Goal: Task Accomplishment & Management: Use online tool/utility

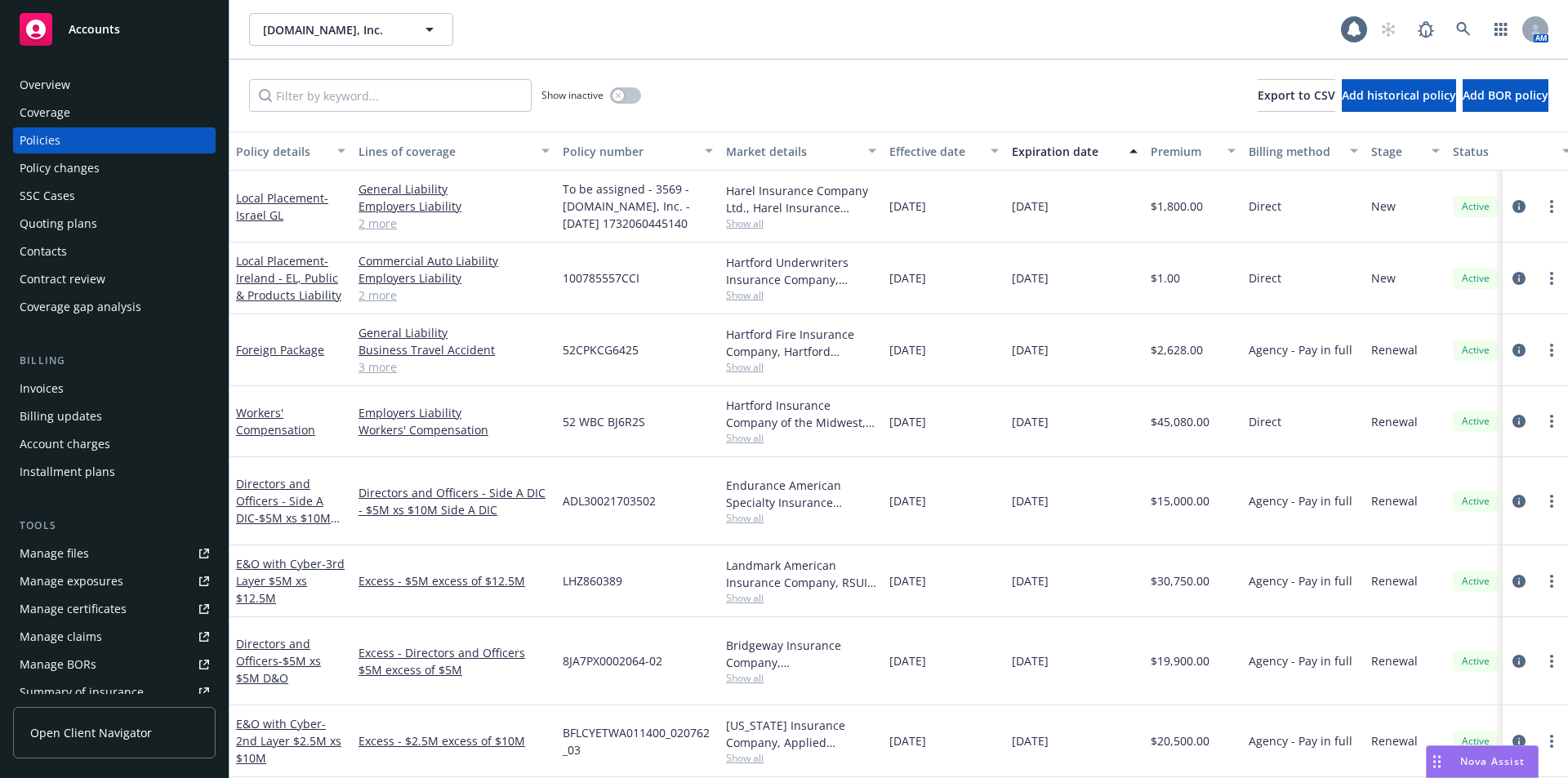
click at [59, 389] on div "Invoices" at bounding box center [42, 388] width 44 height 26
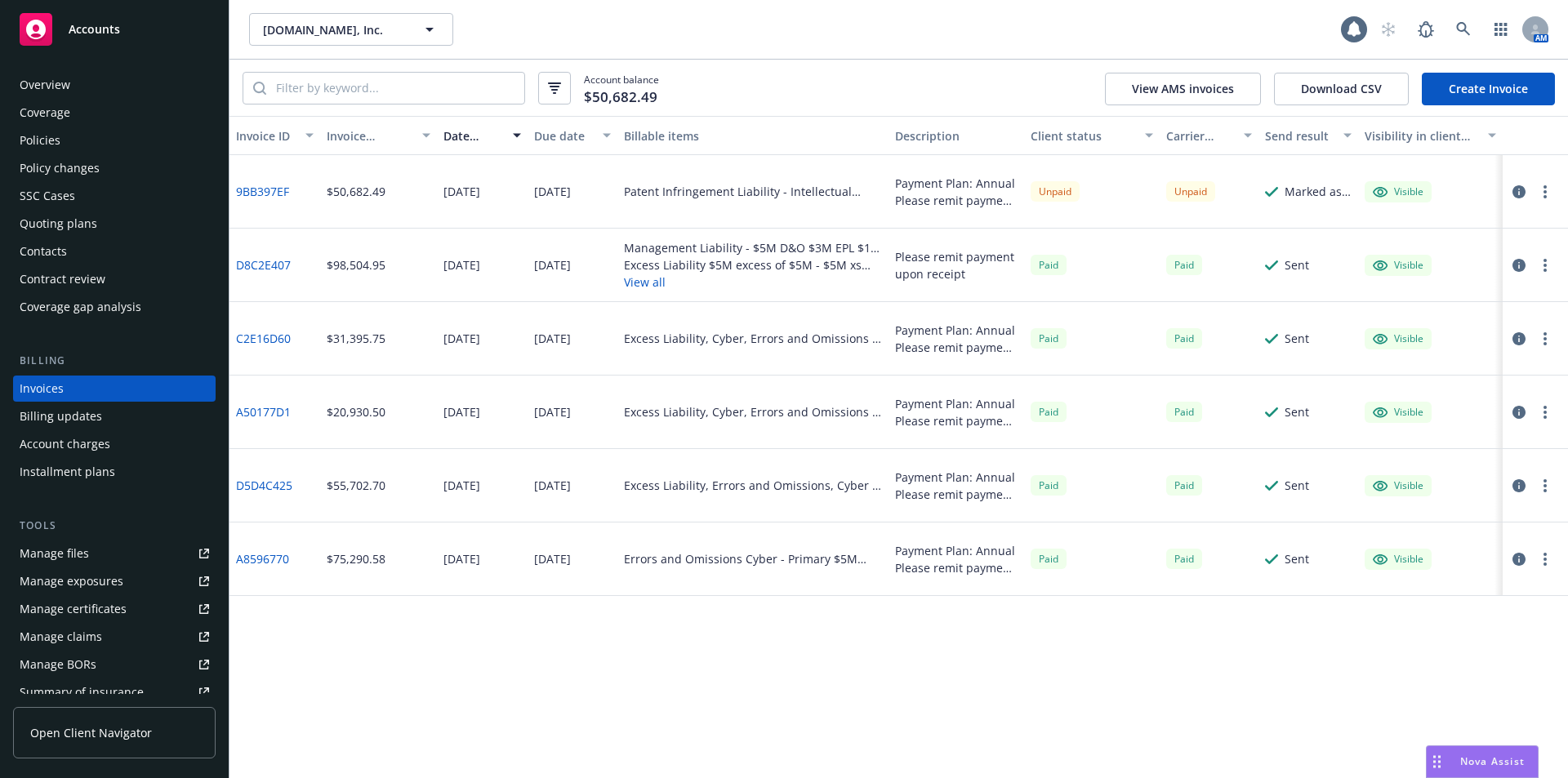
click at [100, 141] on div "Policies" at bounding box center [115, 140] width 189 height 26
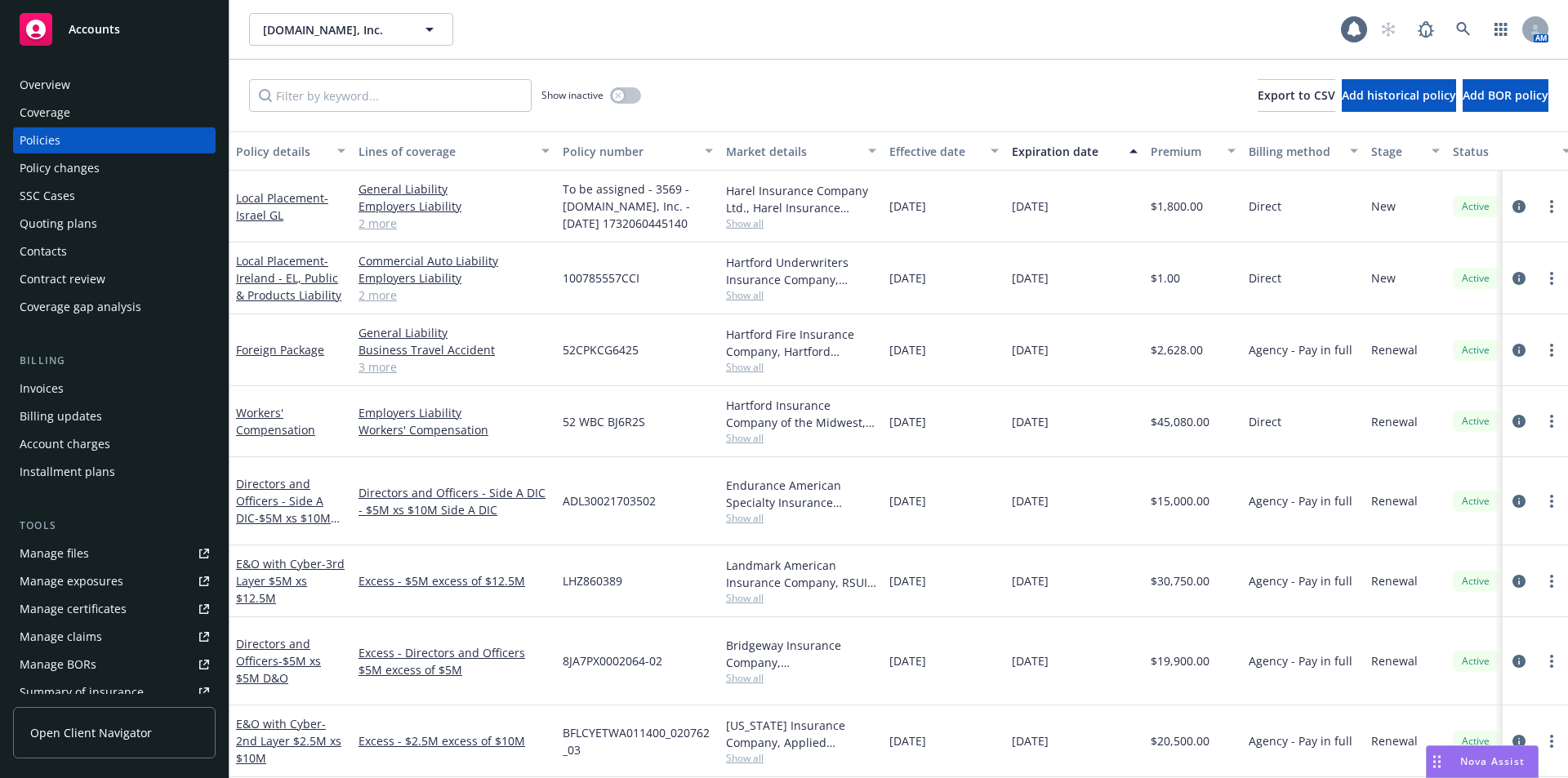
click at [55, 552] on div "Manage files" at bounding box center [54, 553] width 70 height 26
click at [66, 278] on div "Contract review" at bounding box center [63, 279] width 86 height 26
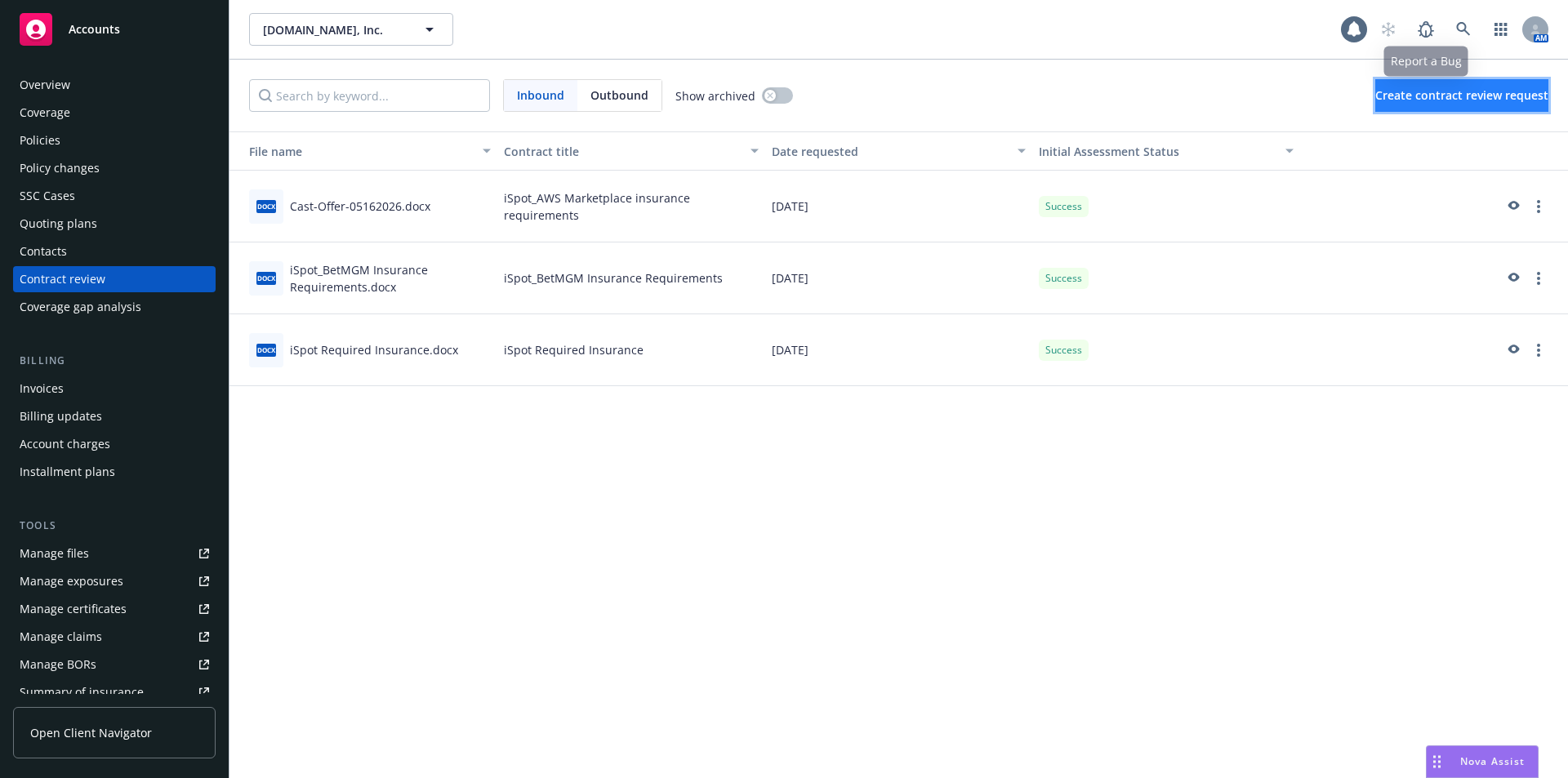
click at [1412, 91] on span "Create contract review request" at bounding box center [1461, 95] width 173 height 15
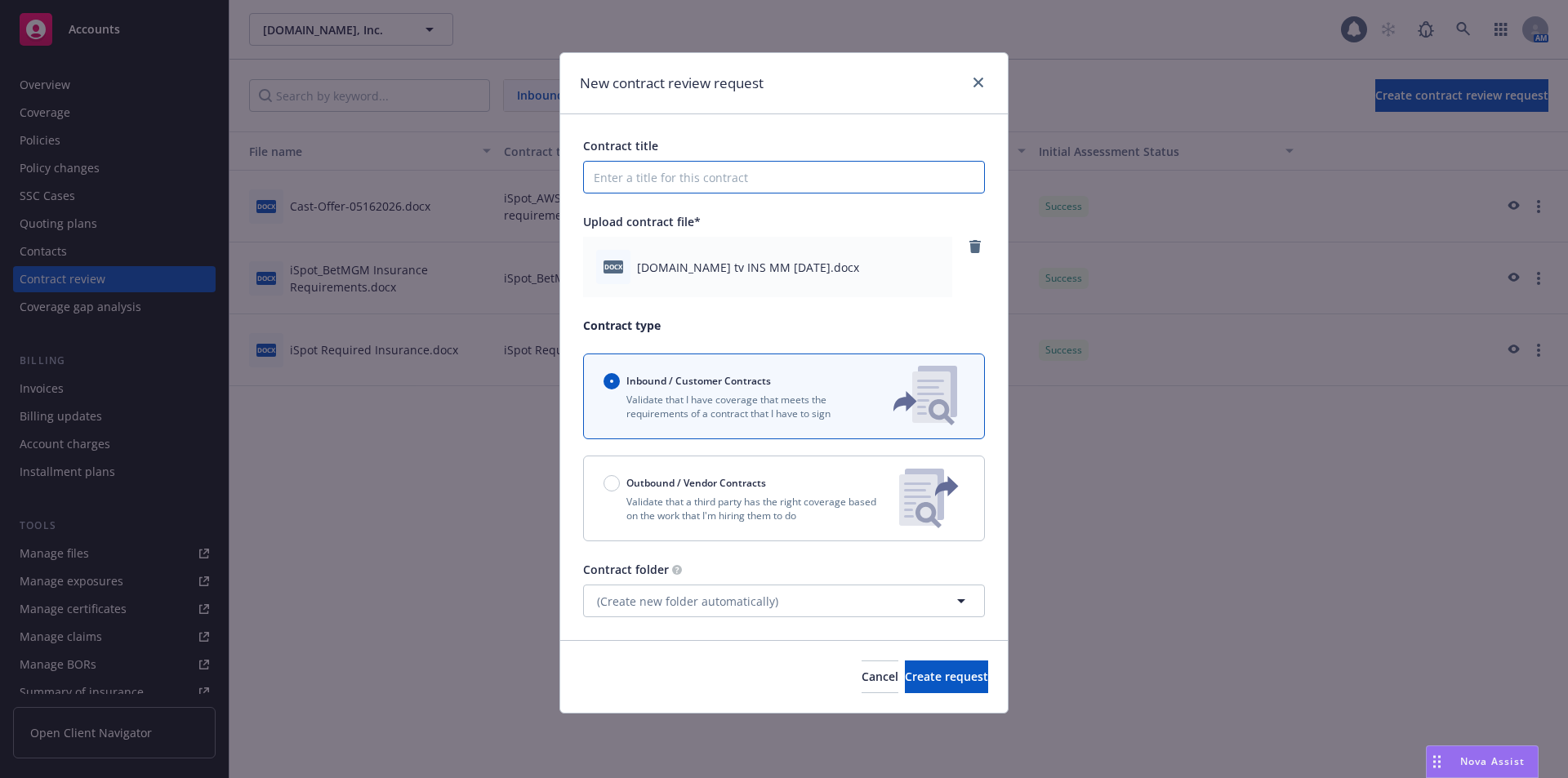
click at [655, 179] on input "Contract title" at bounding box center [784, 177] width 401 height 32
type input "iSpot_Lowe's Insurance Requirements"
click at [905, 670] on span "Create request" at bounding box center [946, 677] width 83 height 15
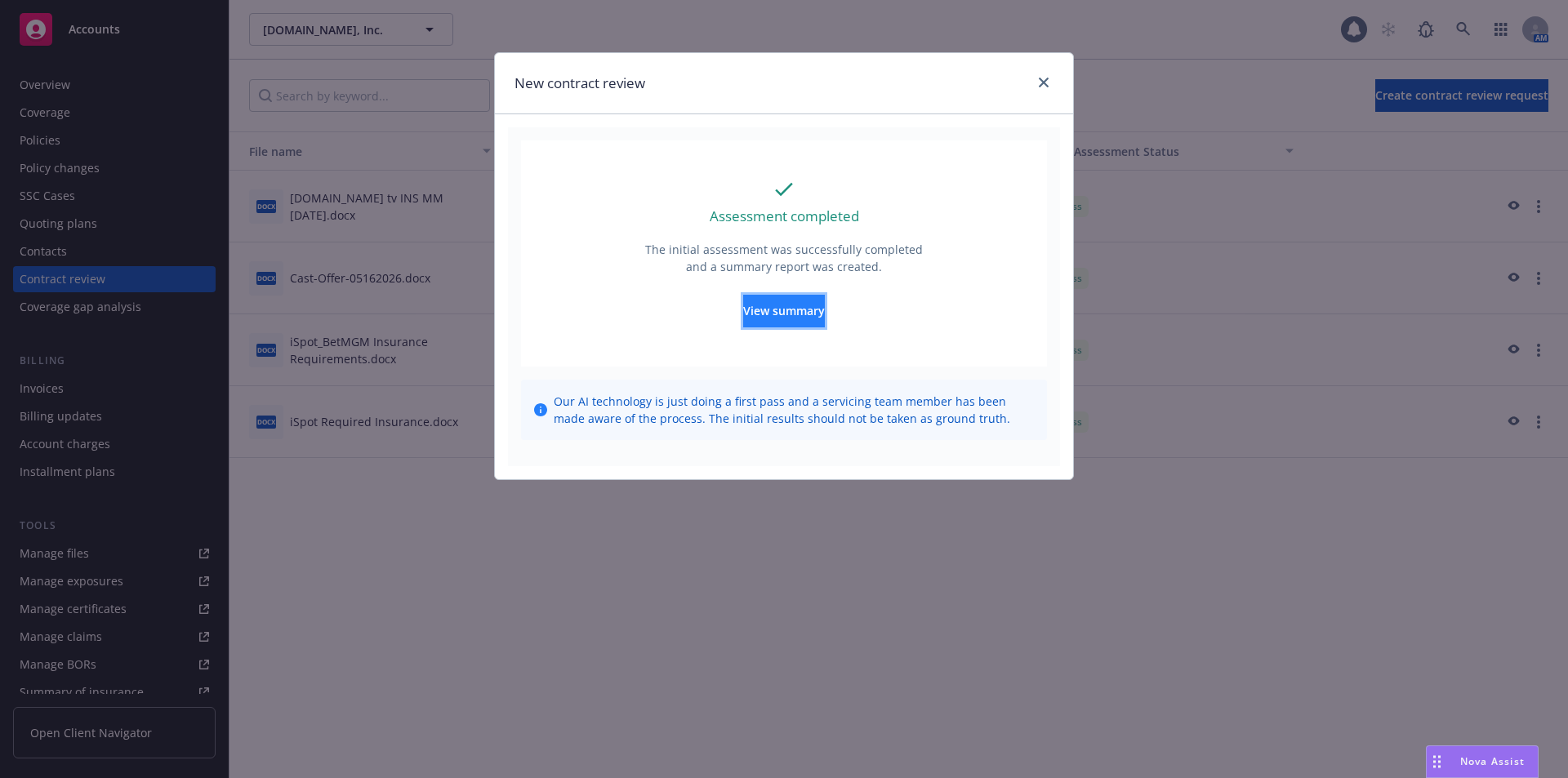
click at [768, 303] on span "View summary" at bounding box center [784, 311] width 81 height 15
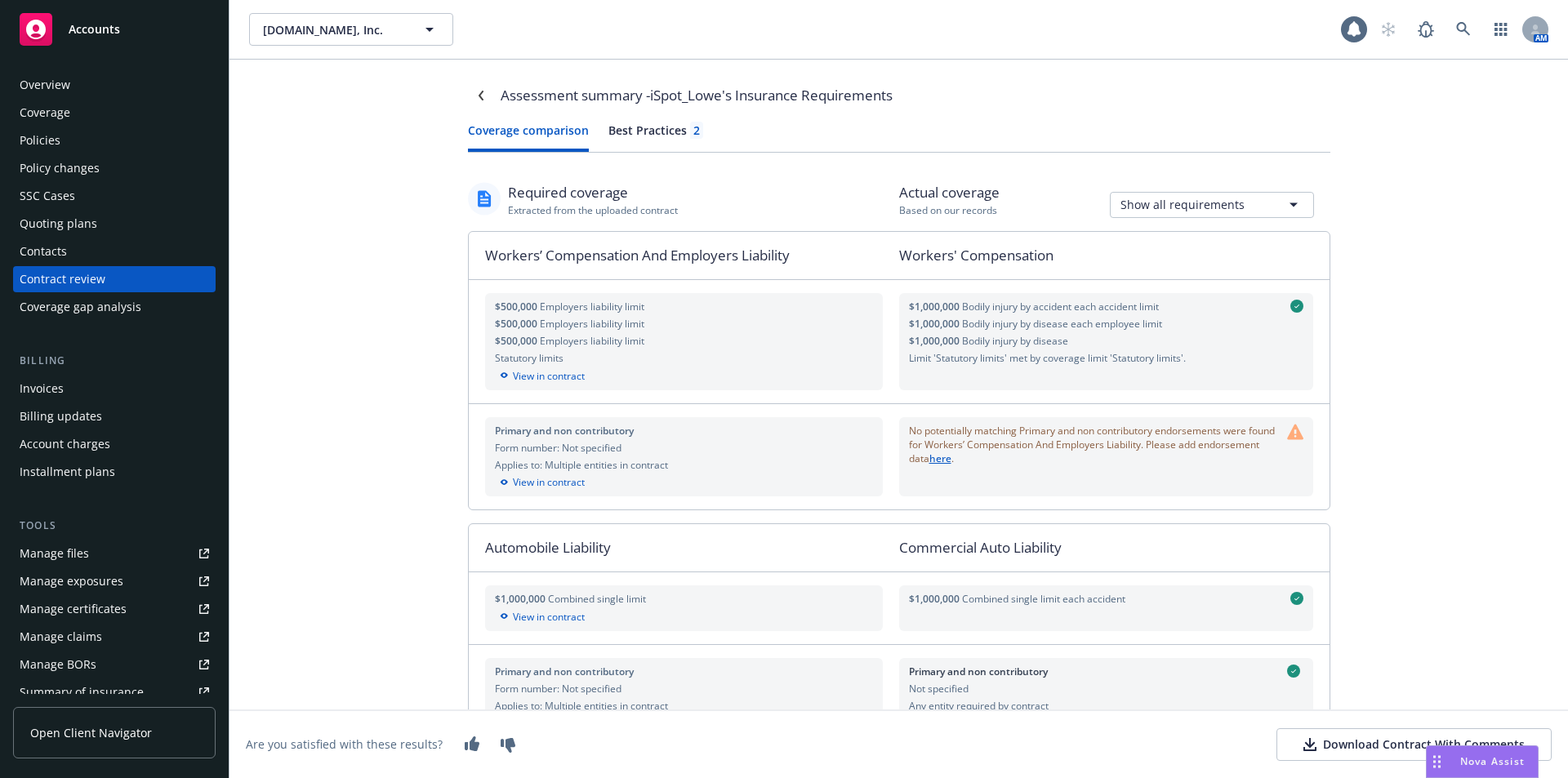
click at [1303, 750] on icon at bounding box center [1310, 749] width 13 height 4
click at [1358, 739] on div "Download Contract With Comments" at bounding box center [1414, 745] width 222 height 16
click at [677, 130] on div "Coverage comparison Best Practices 2" at bounding box center [899, 137] width 862 height 31
click at [527, 131] on button "Coverage comparison" at bounding box center [528, 137] width 120 height 31
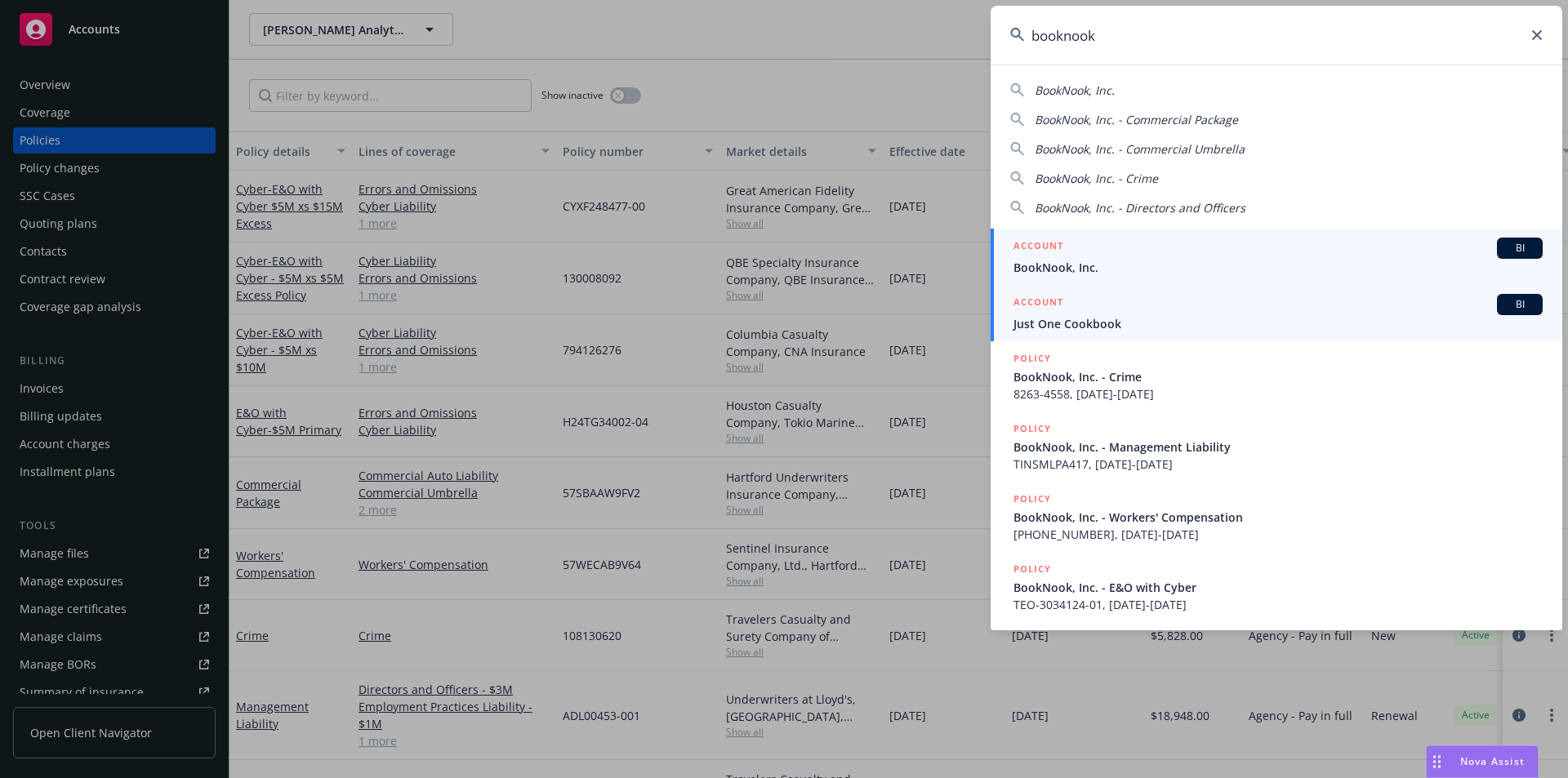
type input "booknook"
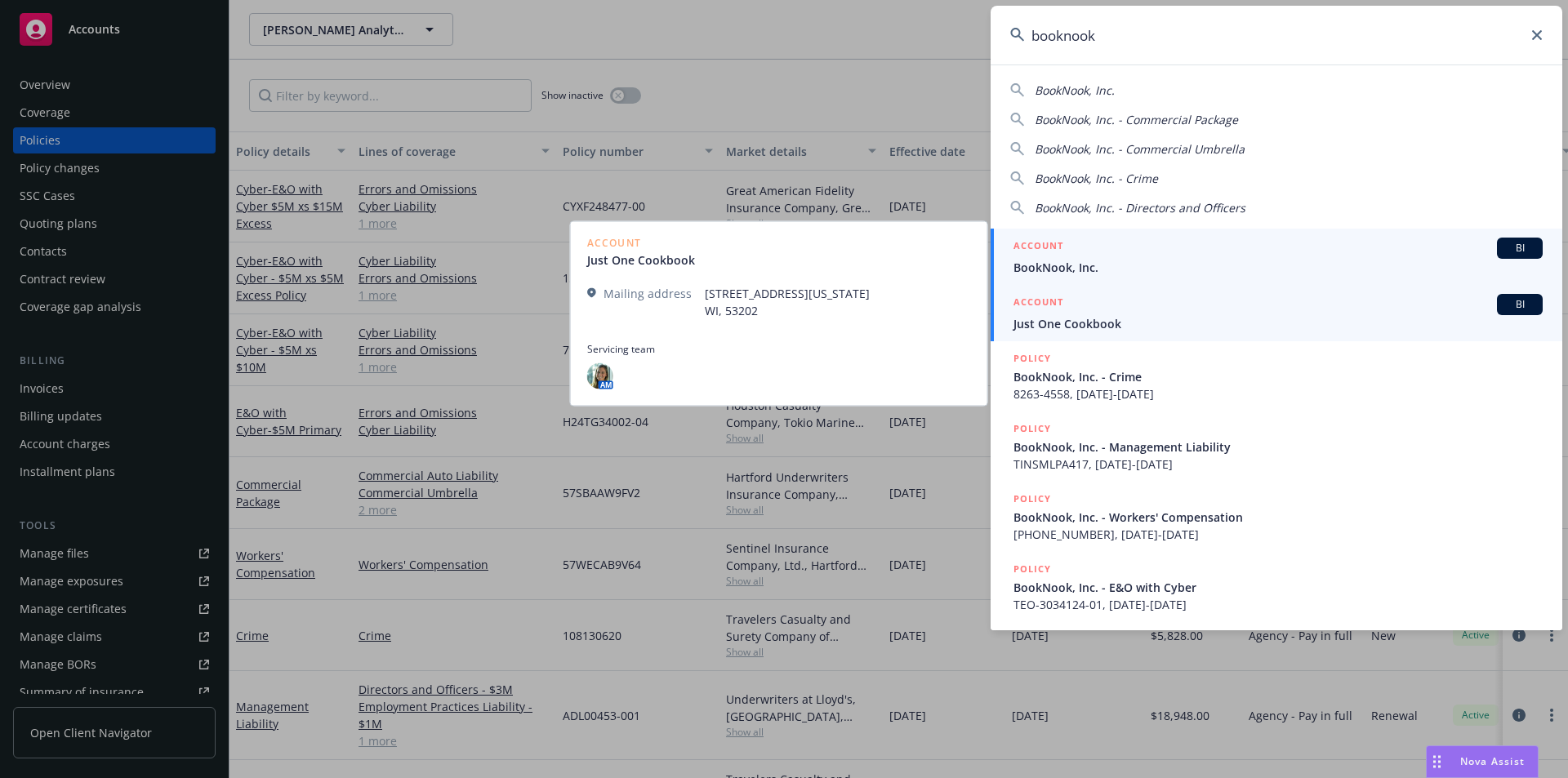
click at [1119, 272] on span "BookNook, Inc." at bounding box center [1278, 268] width 529 height 17
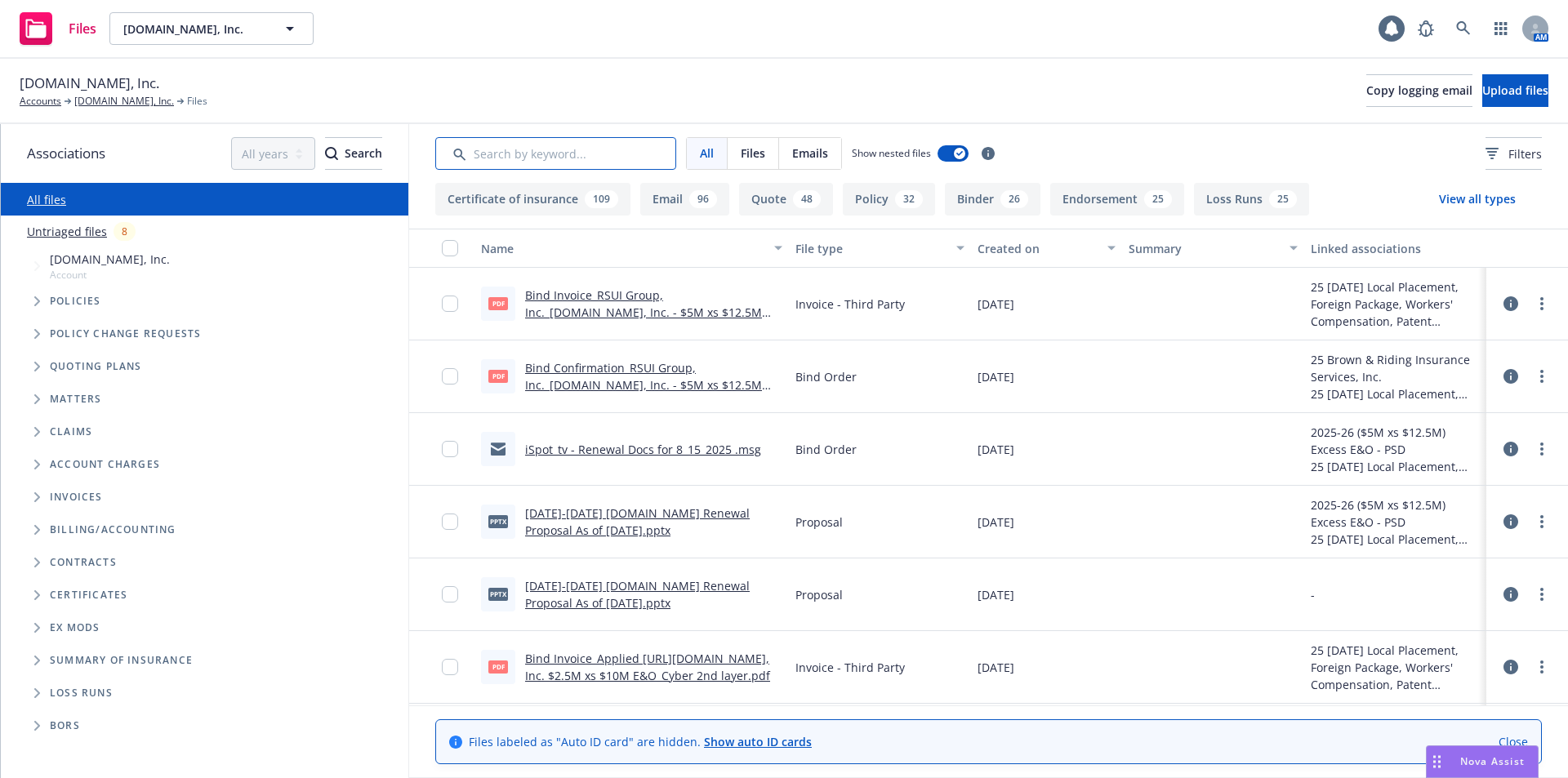
click at [494, 156] on input "Search by keyword..." at bounding box center [555, 154] width 241 height 32
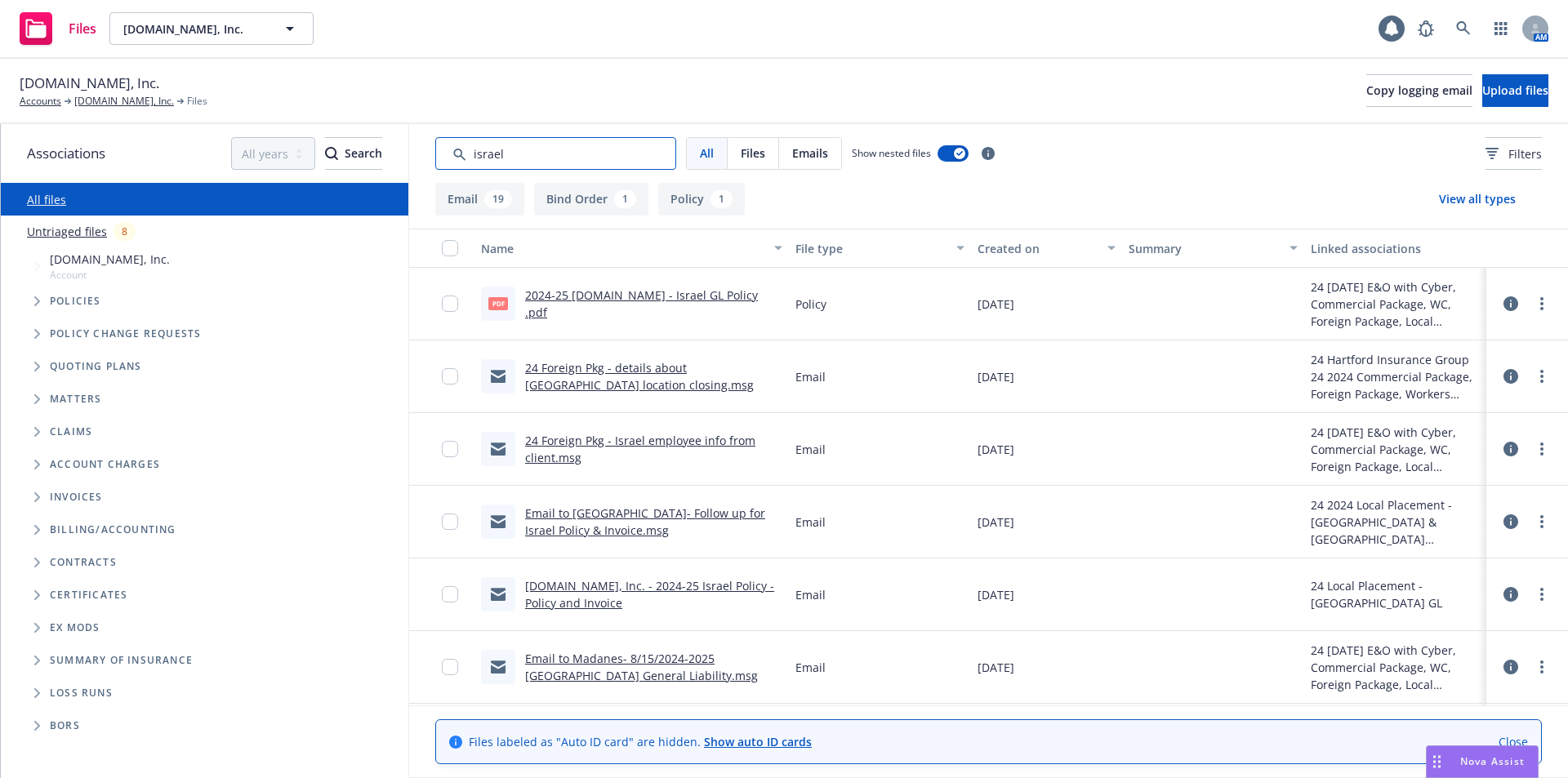
type input "israel"
click at [627, 443] on link "24 Foreign Pkg - Israel employee info from client.msg" at bounding box center [640, 449] width 230 height 32
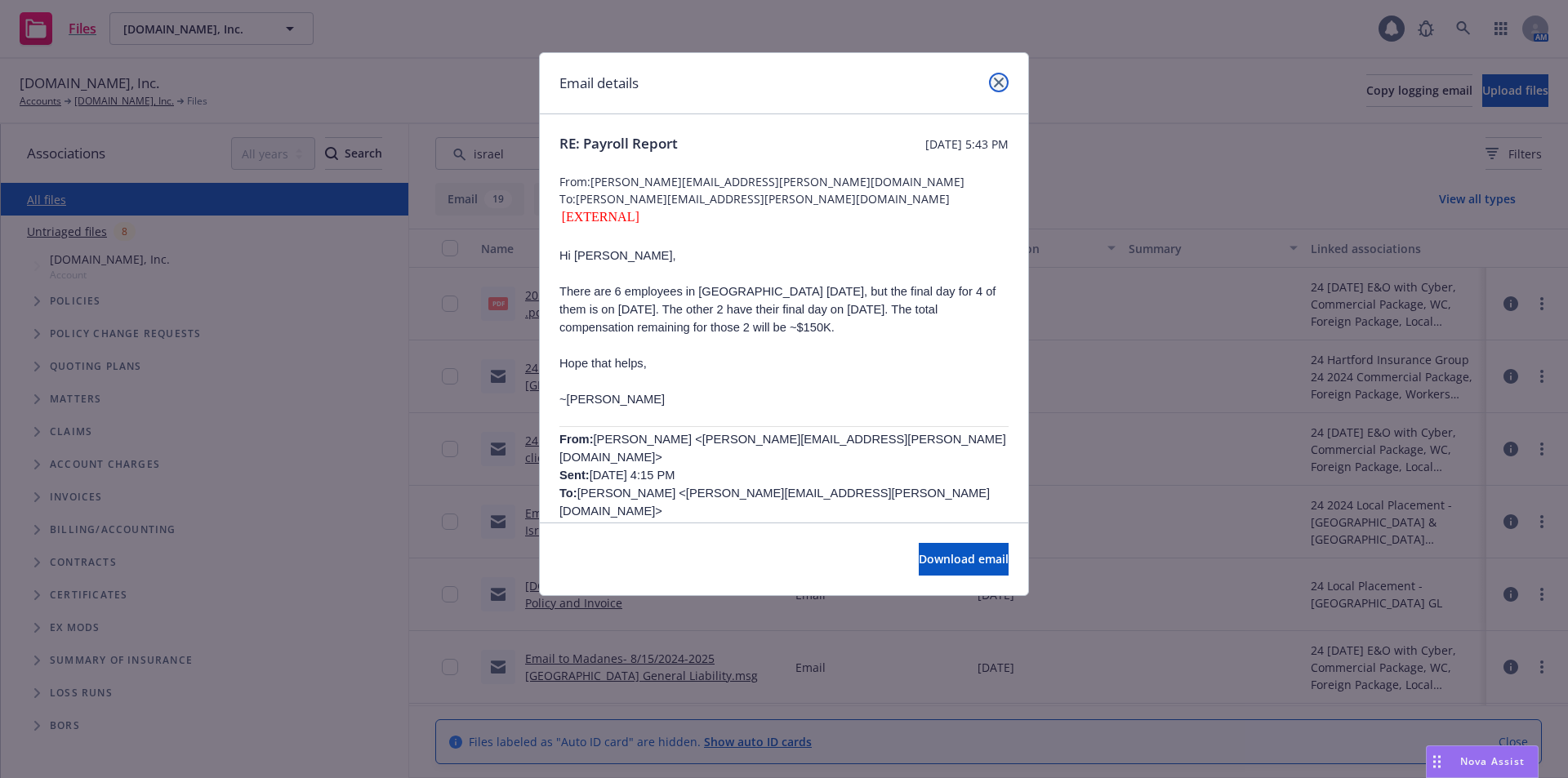
click at [999, 85] on icon "close" at bounding box center [999, 82] width 10 height 10
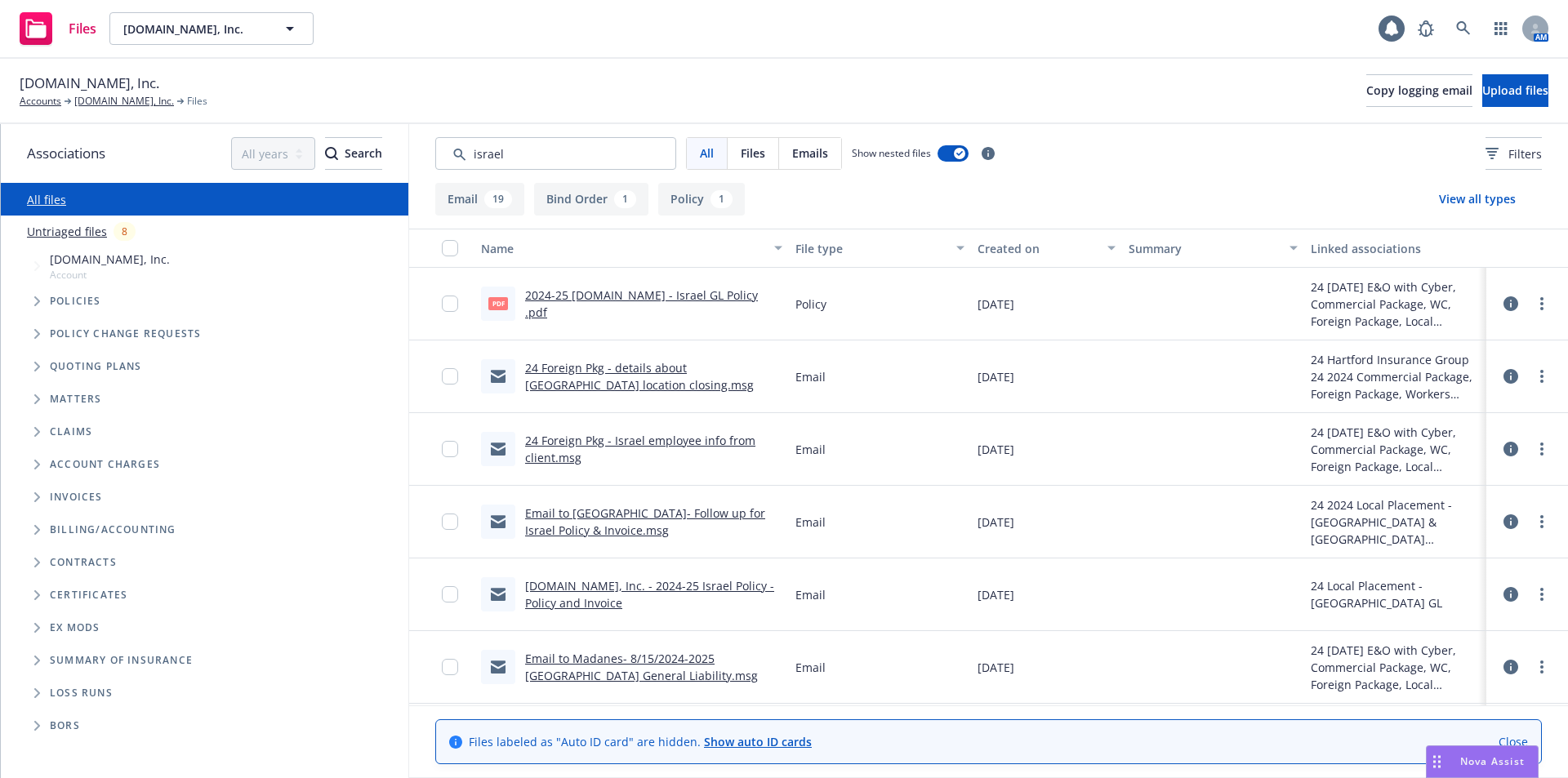
click at [660, 659] on link "Email to Madanes- 8/15/2024-2025 Israel General Liability.msg" at bounding box center [642, 667] width 233 height 32
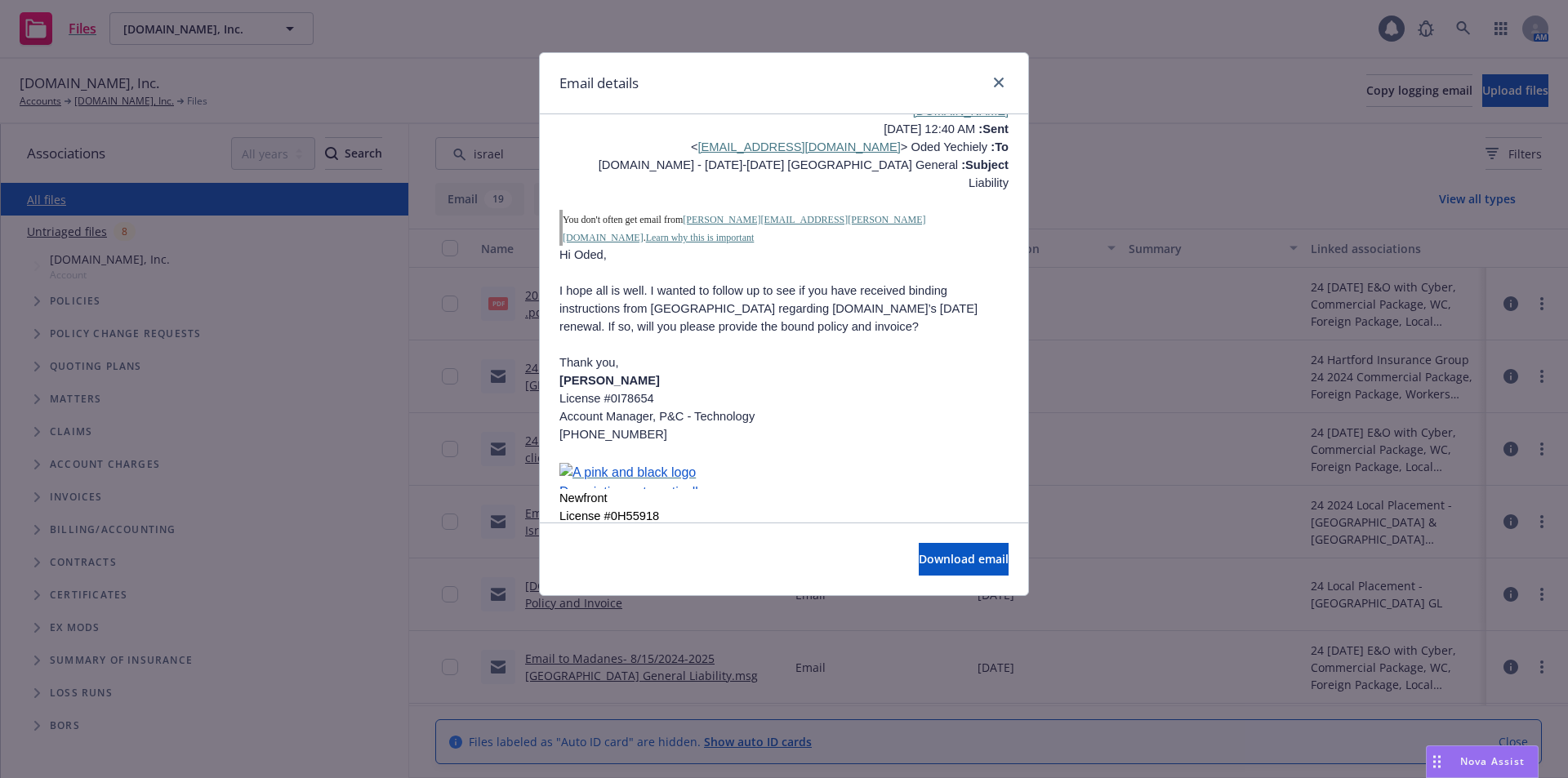
scroll to position [1026, 0]
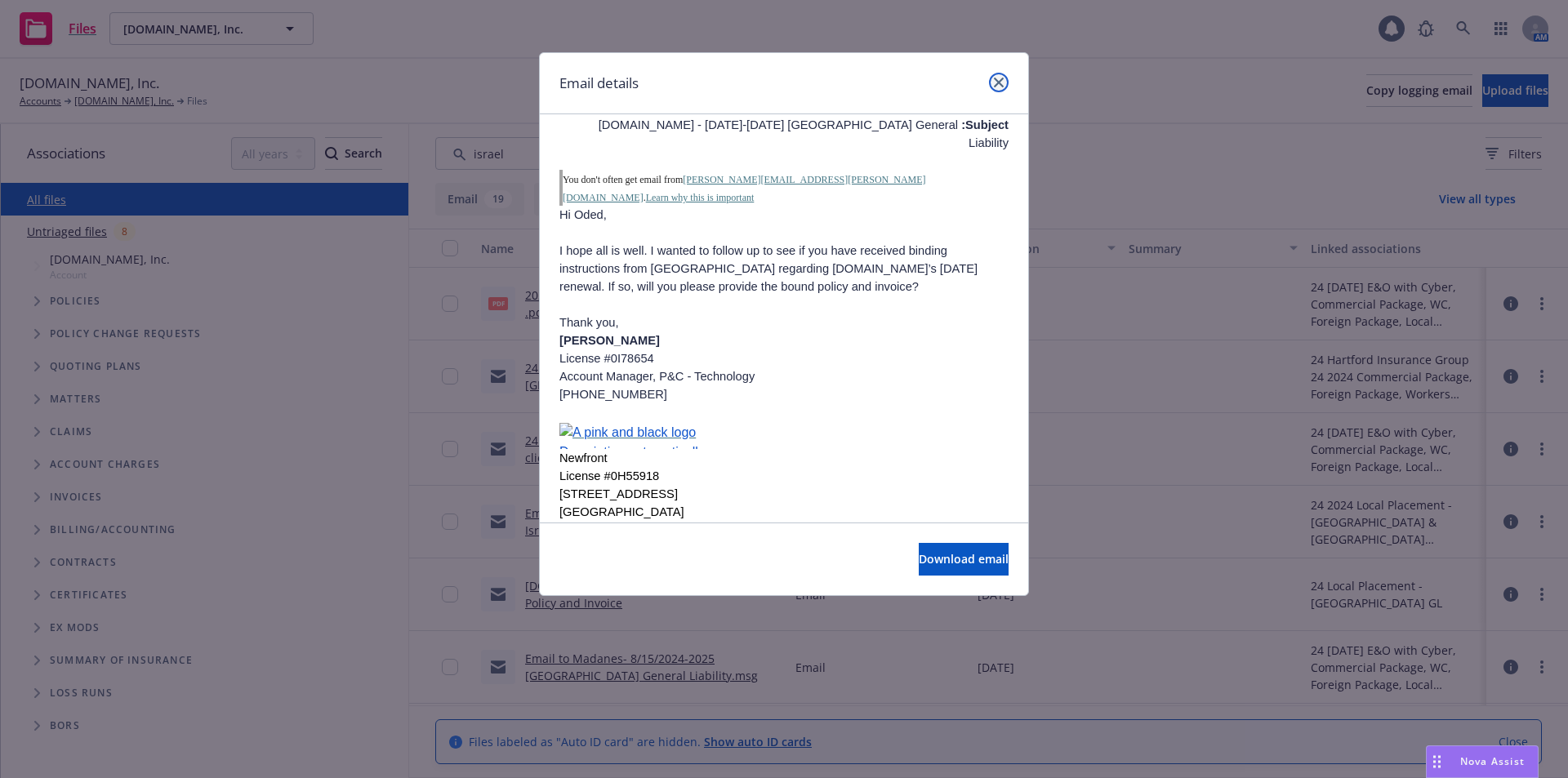
click at [998, 81] on icon "close" at bounding box center [999, 82] width 10 height 10
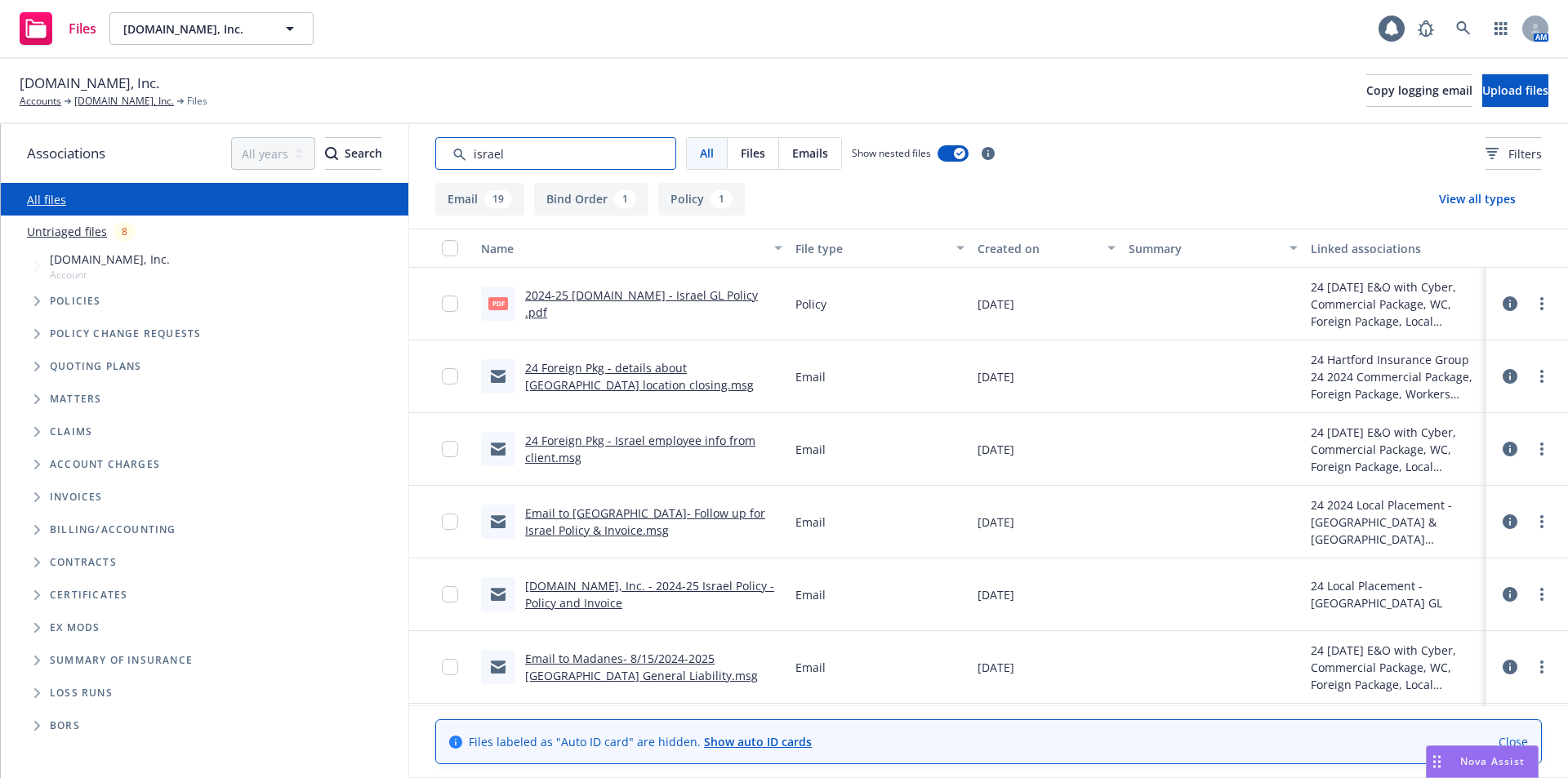
click at [536, 156] on input "Search by keyword..." at bounding box center [555, 154] width 241 height 32
drag, startPoint x: 536, startPoint y: 156, endPoint x: 396, endPoint y: 151, distance: 140.1
click at [396, 151] on div "Associations All years 2027 2026 2025 2024 2023 2022 2021 2020 2019 2018 2017 2…" at bounding box center [784, 451] width 1567 height 655
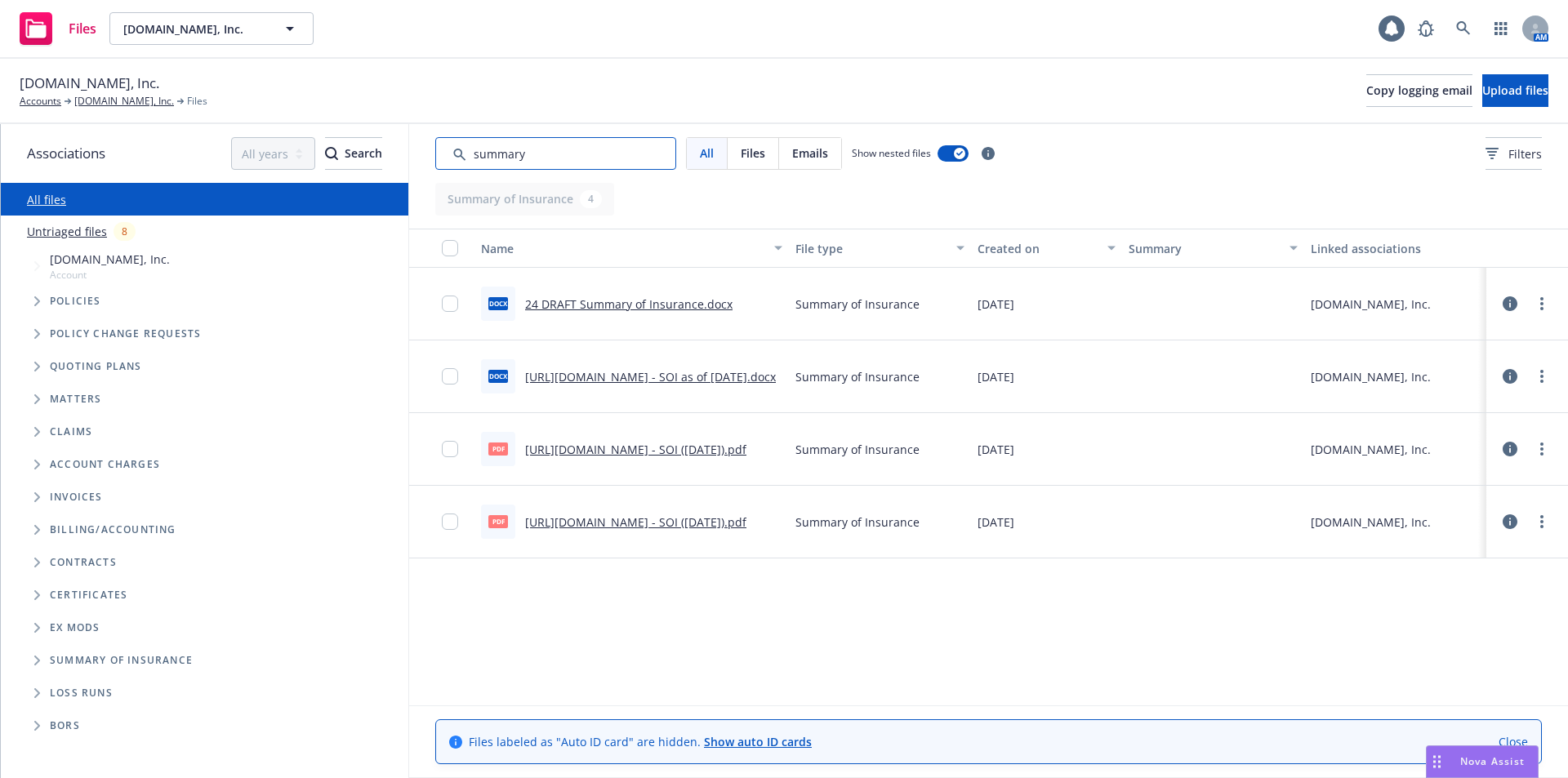
type input "summary"
click at [608, 525] on link "24_iSpot.Tv - SOI (1.28.2025).pdf" at bounding box center [636, 522] width 222 height 15
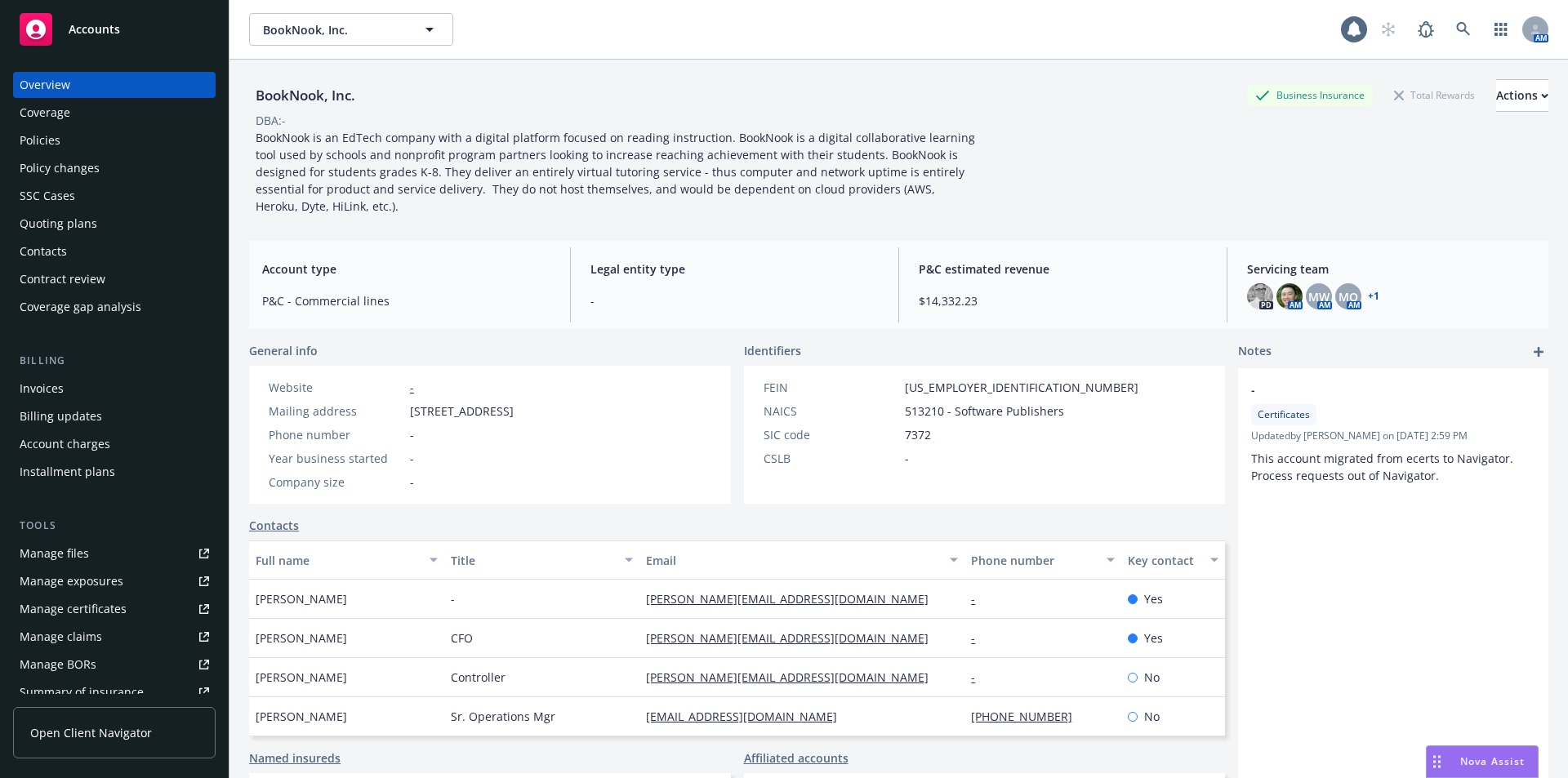
click at [130, 29] on div "Accounts" at bounding box center [115, 30] width 189 height 32
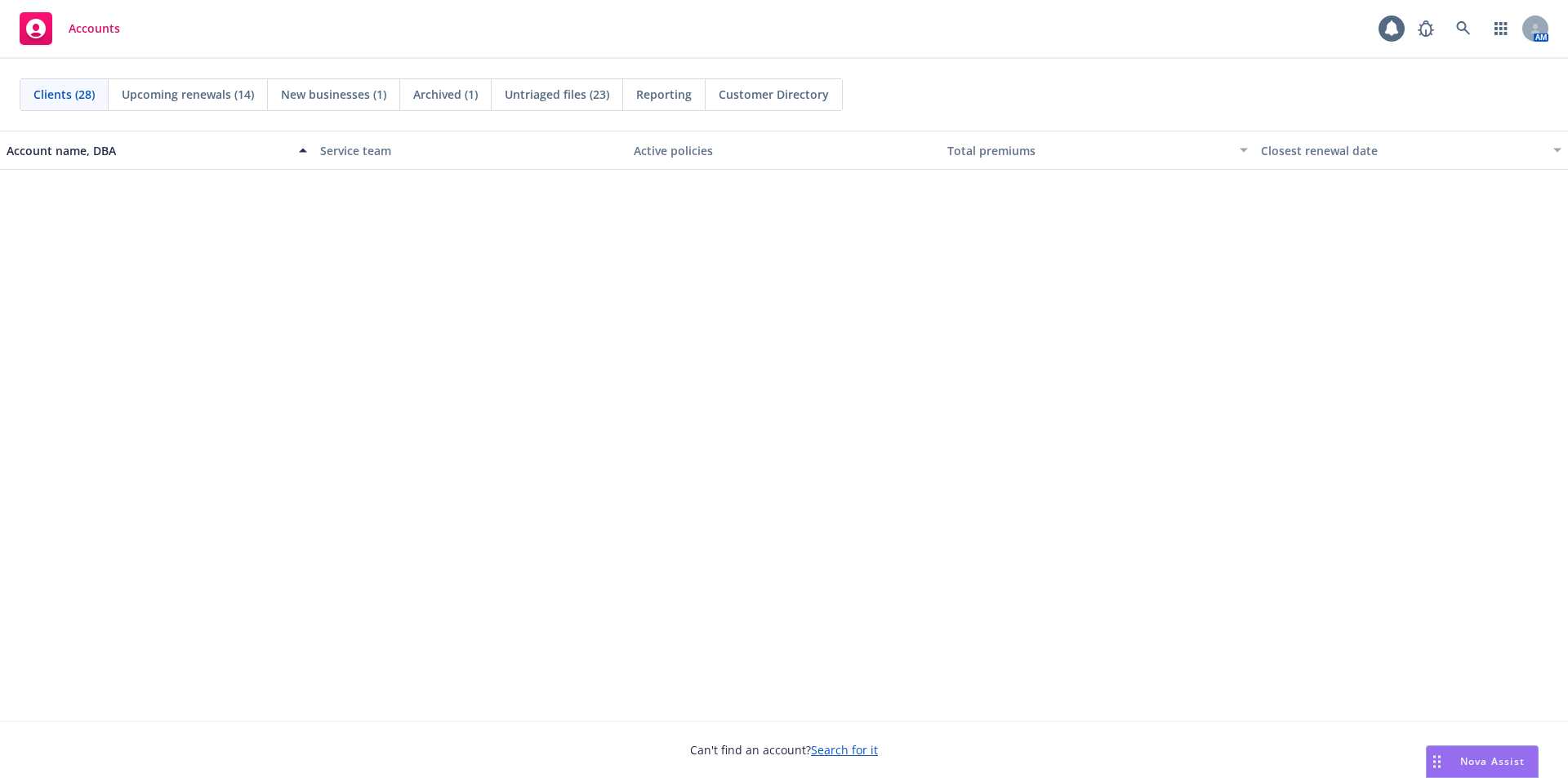
scroll to position [1278, 0]
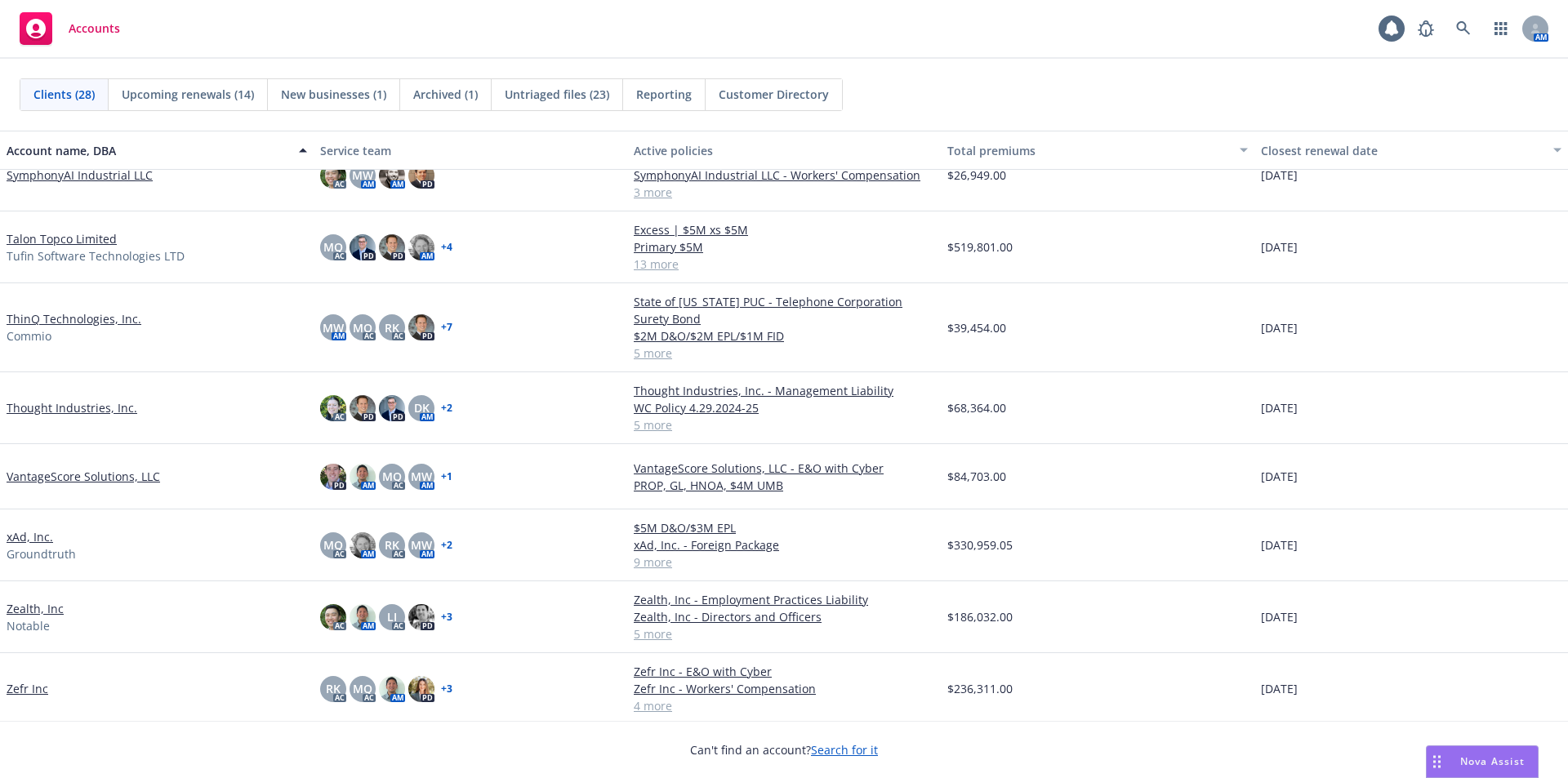
click at [33, 313] on link "ThinQ Technologies, Inc." at bounding box center [74, 319] width 135 height 17
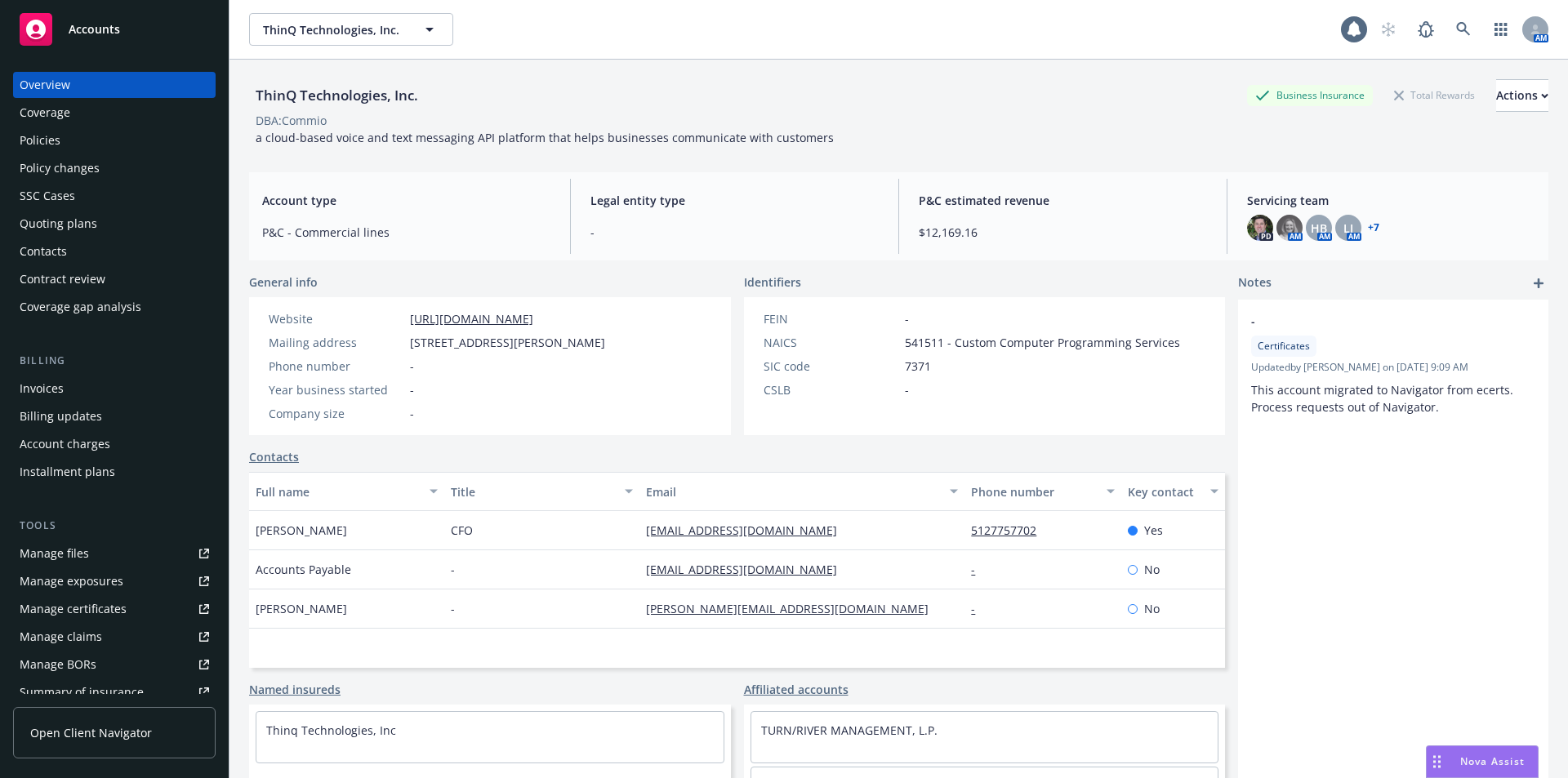
click at [97, 144] on div "Policies" at bounding box center [115, 140] width 189 height 26
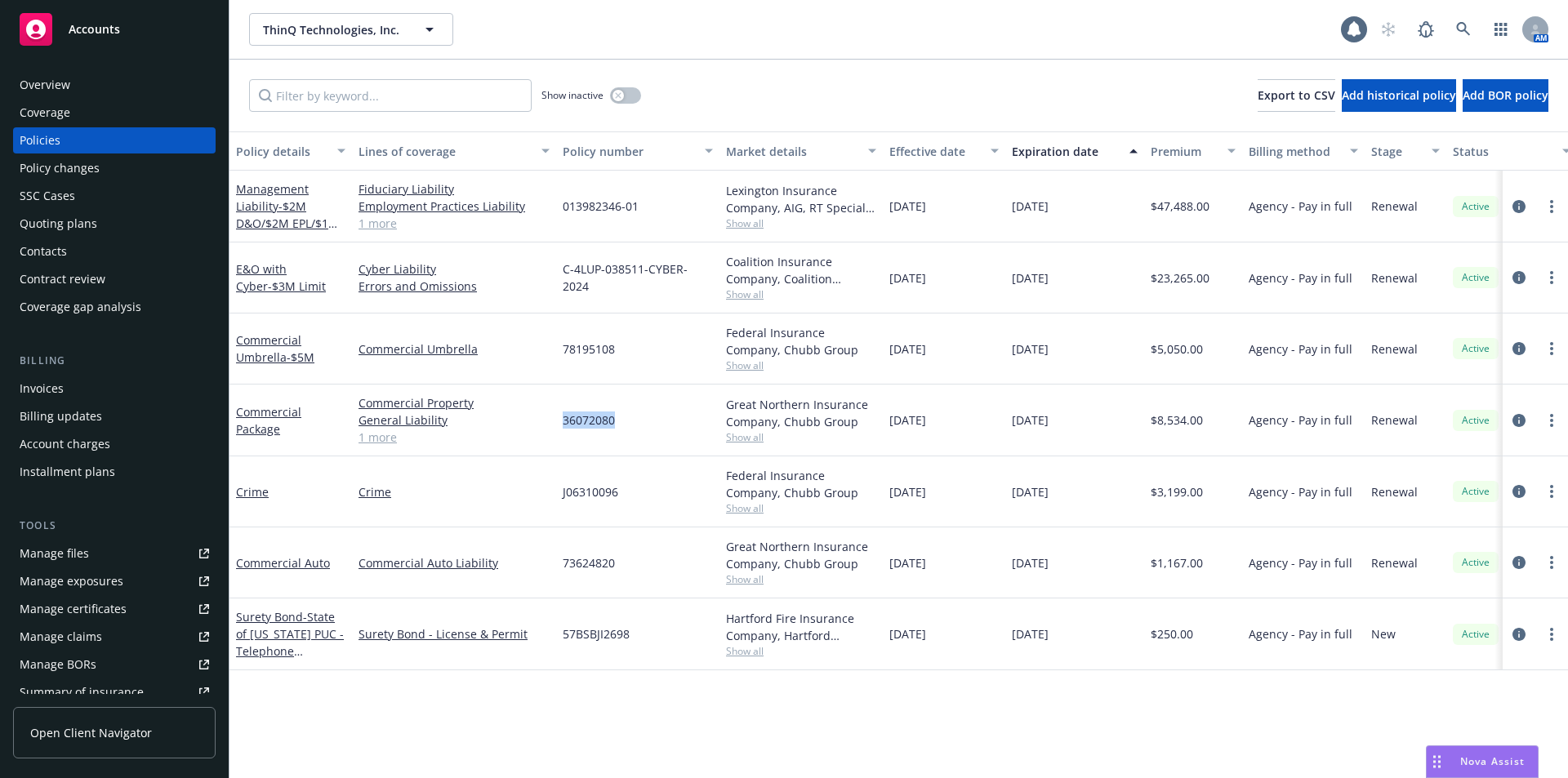
drag, startPoint x: 562, startPoint y: 421, endPoint x: 659, endPoint y: 422, distance: 97.0
click at [659, 422] on div "36072080" at bounding box center [637, 421] width 163 height 72
copy span "36072080"
click at [101, 300] on div "Coverage gap analysis" at bounding box center [80, 307] width 121 height 26
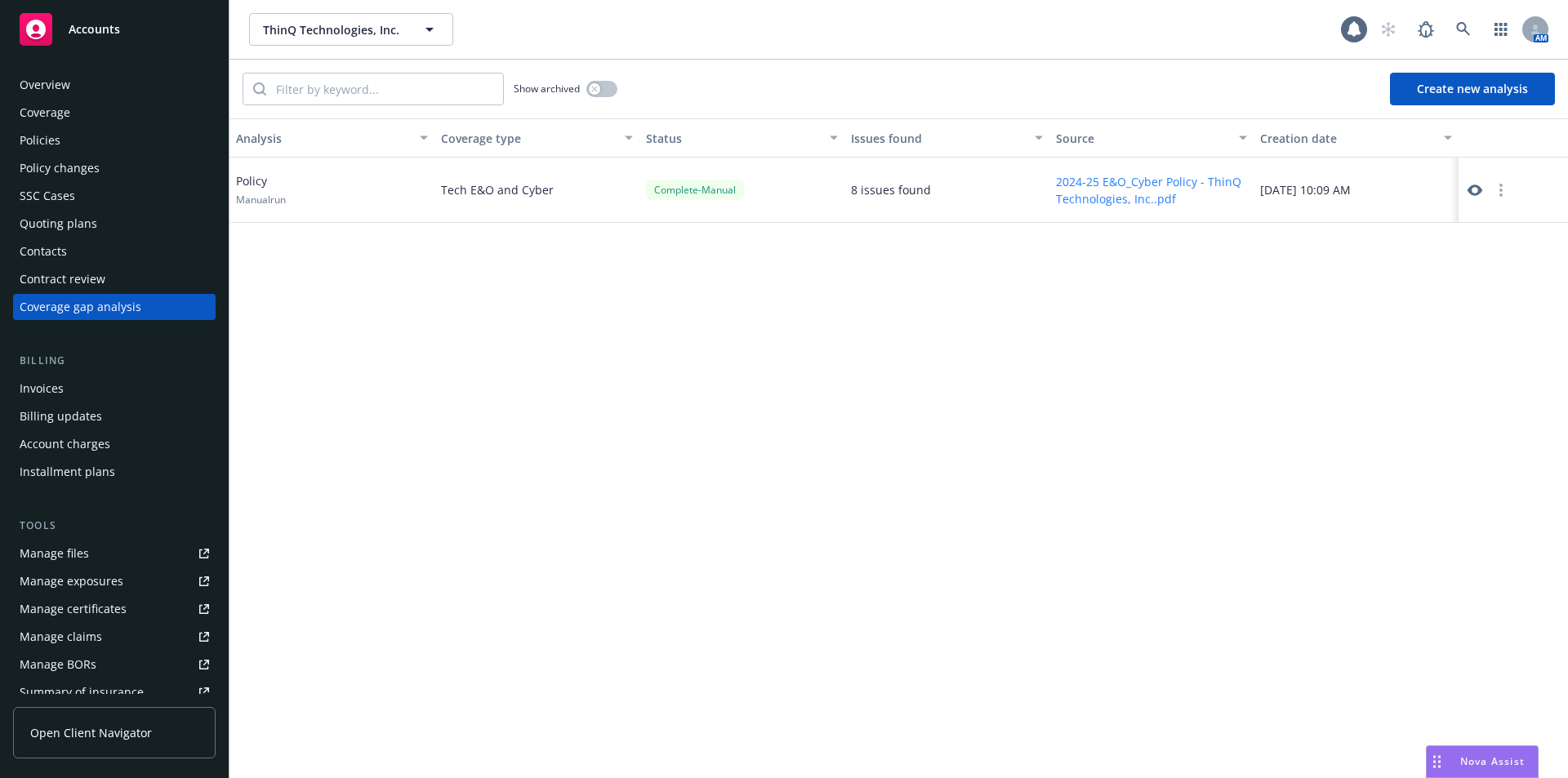
click at [1444, 93] on button "Create new analysis" at bounding box center [1472, 89] width 165 height 32
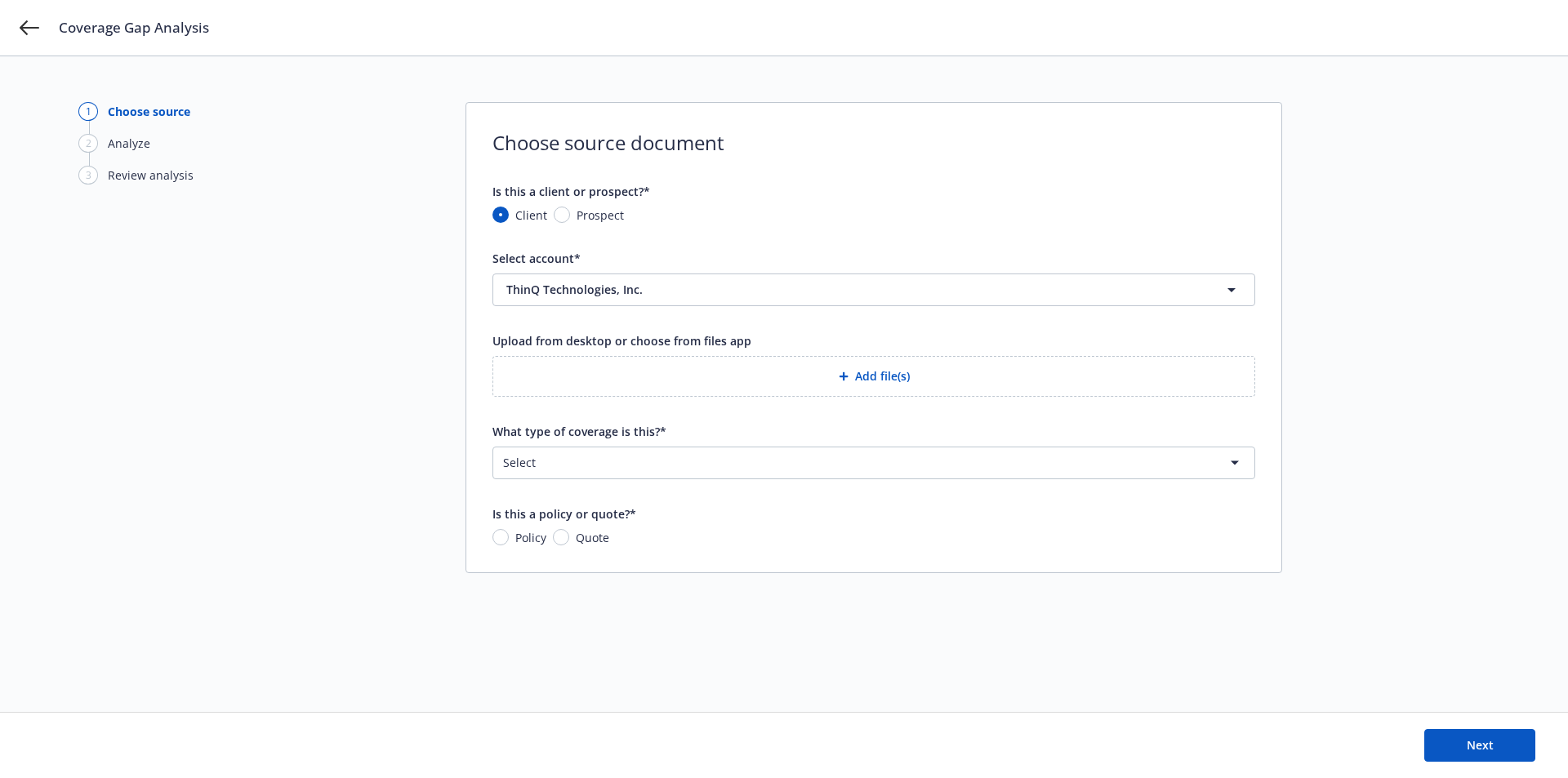
click at [849, 378] on div "button" at bounding box center [847, 377] width 16 height 10
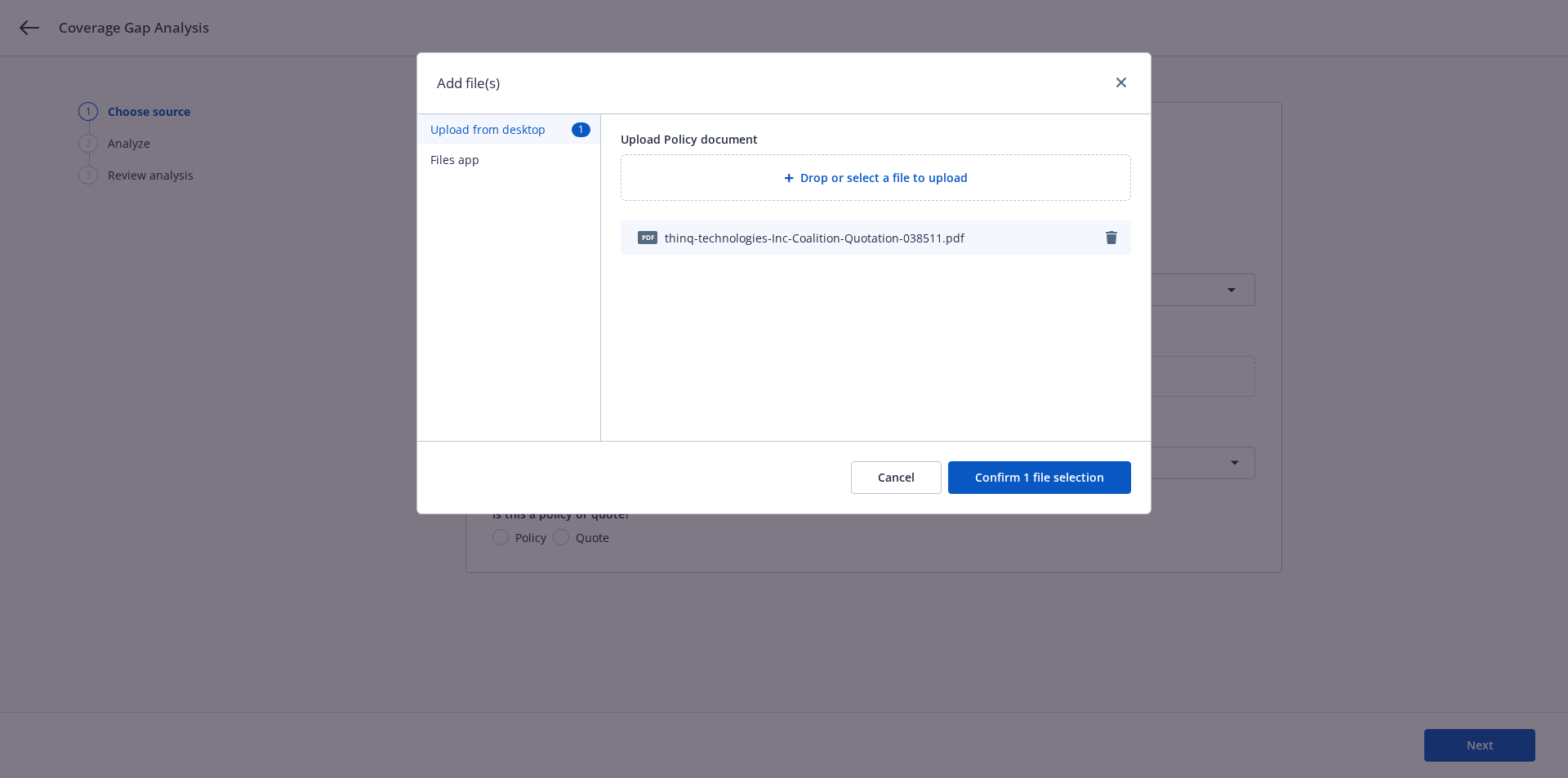
click at [1042, 479] on button "Confirm 1 file selection" at bounding box center [1039, 478] width 183 height 32
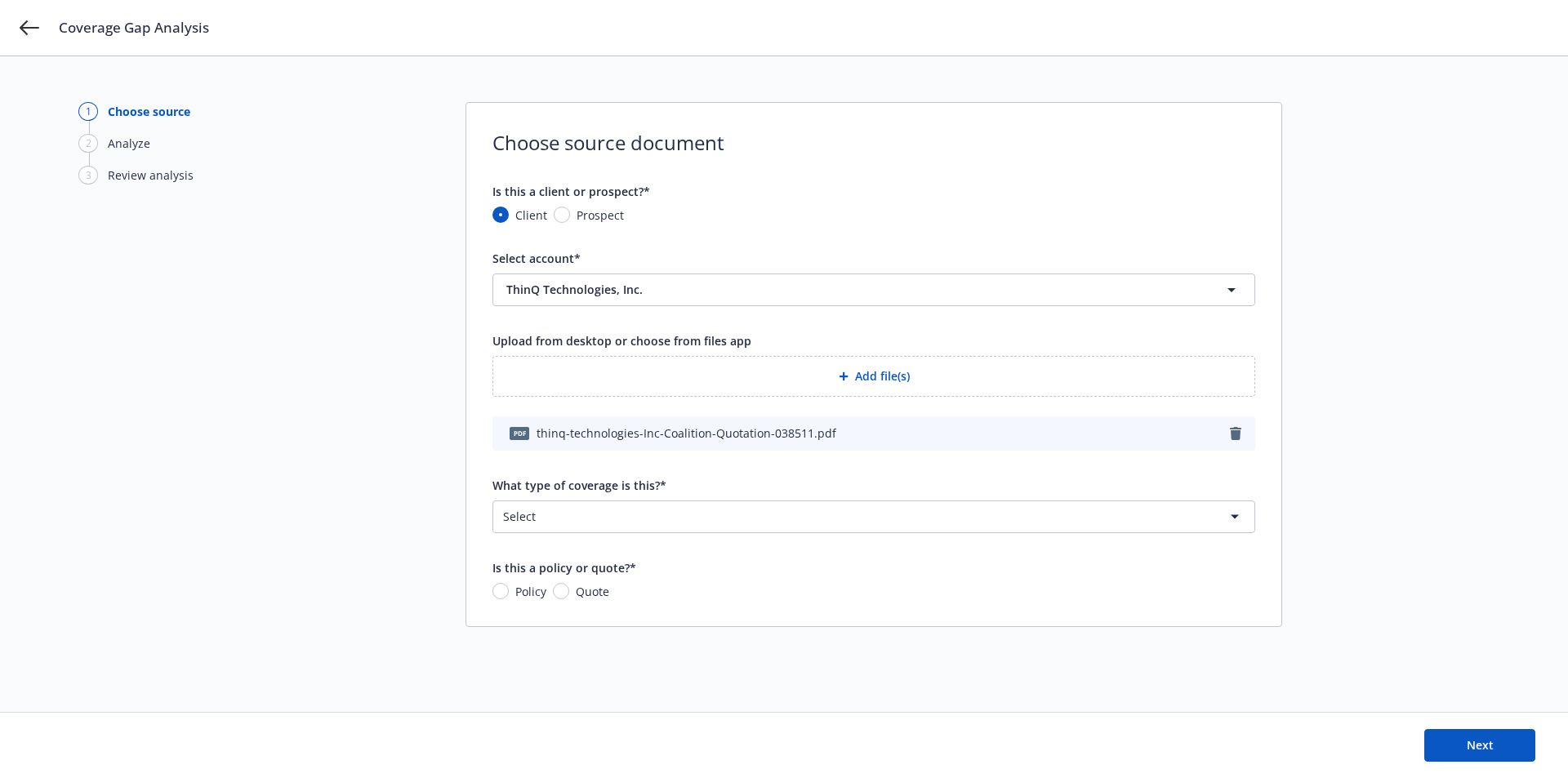
click at [638, 523] on html "Coverage Gap Analysis 1 Choose source 2 Analyze 3 Review analysis Choose source…" at bounding box center [784, 389] width 1568 height 778
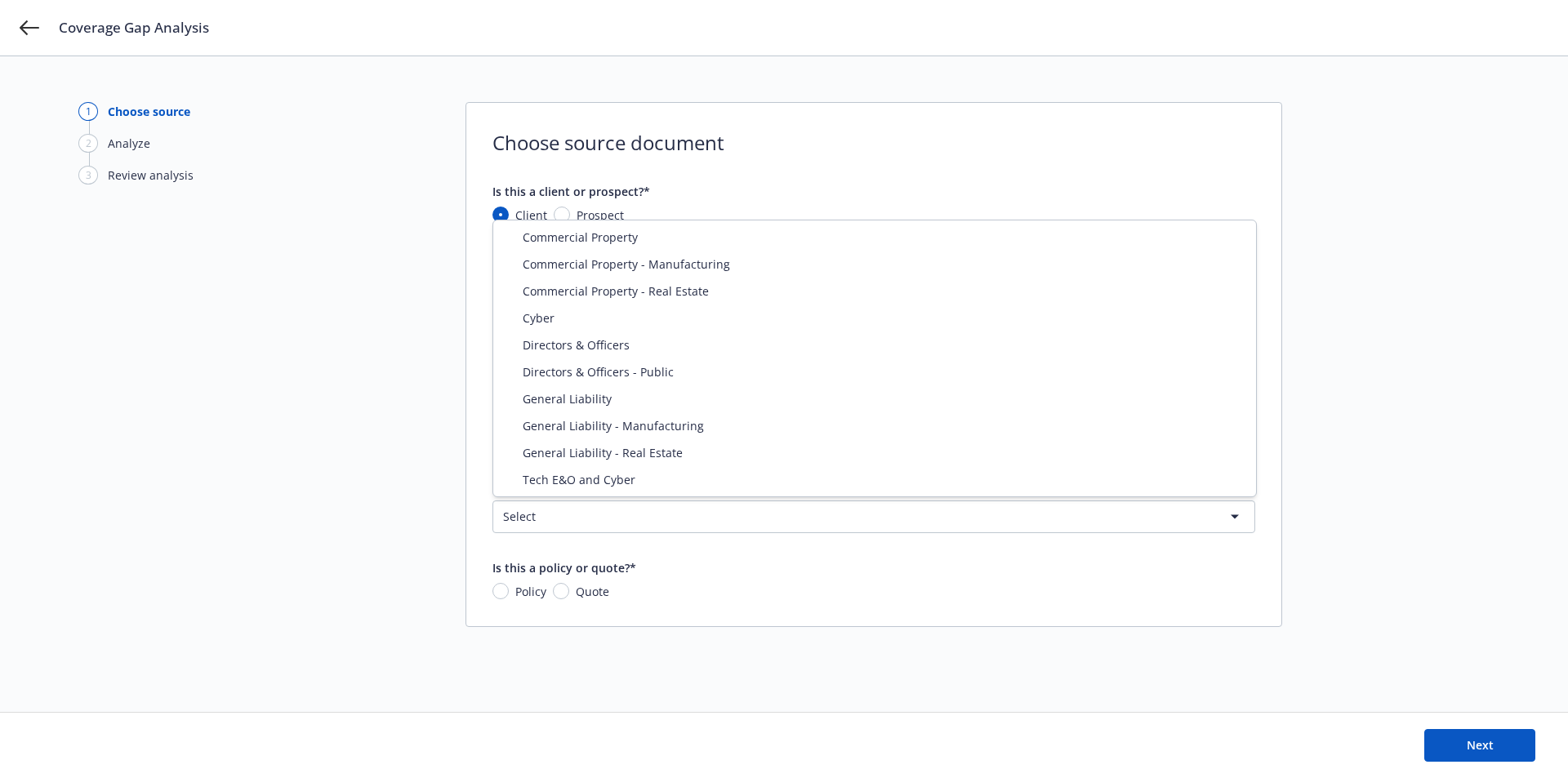
select select "ERRORS_AND_OMISSIONS"
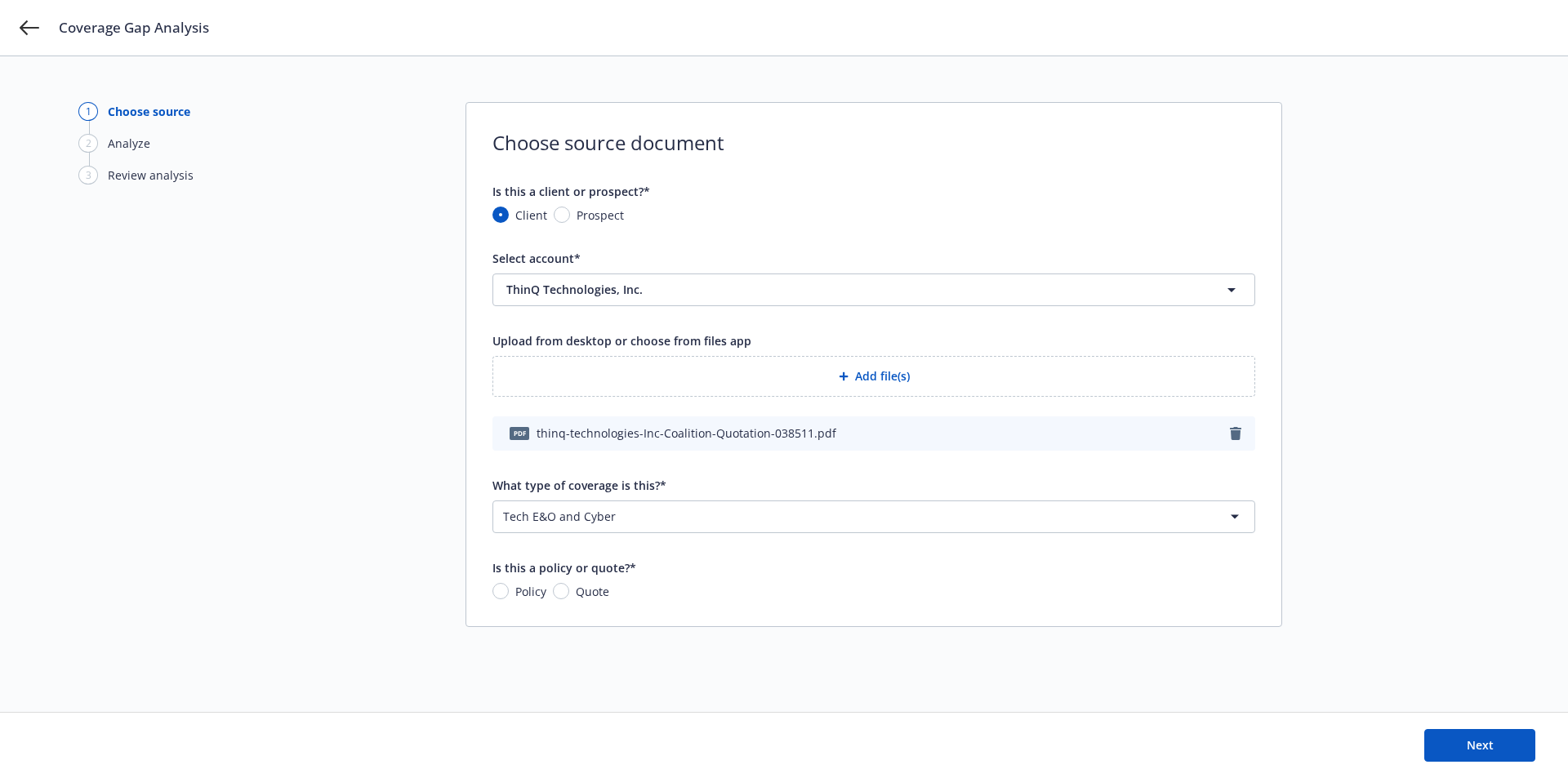
click at [549, 593] on div "Policy Quote" at bounding box center [550, 592] width 117 height 17
click at [562, 587] on input "Quote" at bounding box center [561, 591] width 16 height 16
radio input "true"
click at [1491, 741] on span "Next" at bounding box center [1480, 746] width 27 height 15
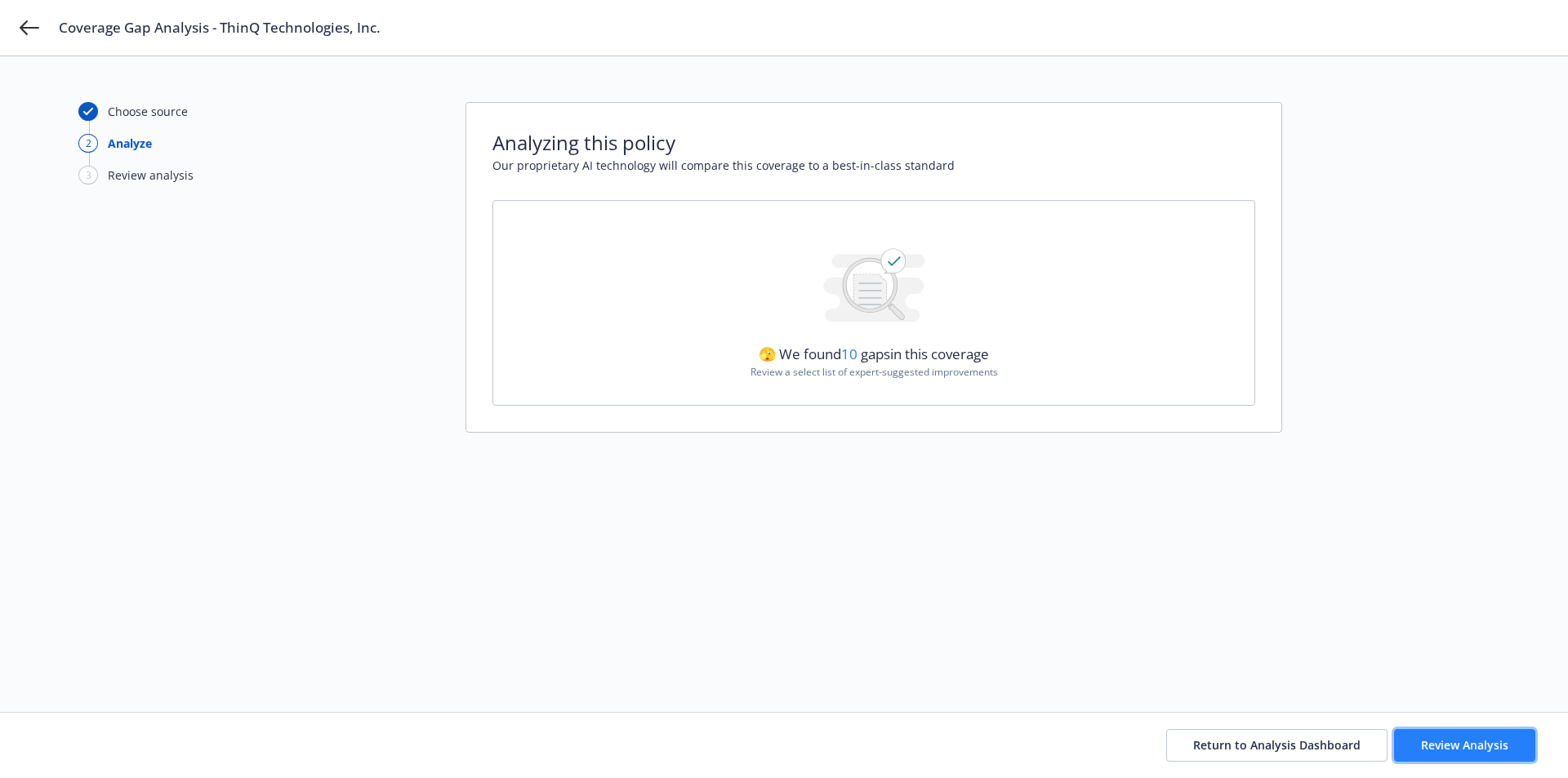
click at [1427, 749] on span "Review Analysis" at bounding box center [1464, 746] width 87 height 15
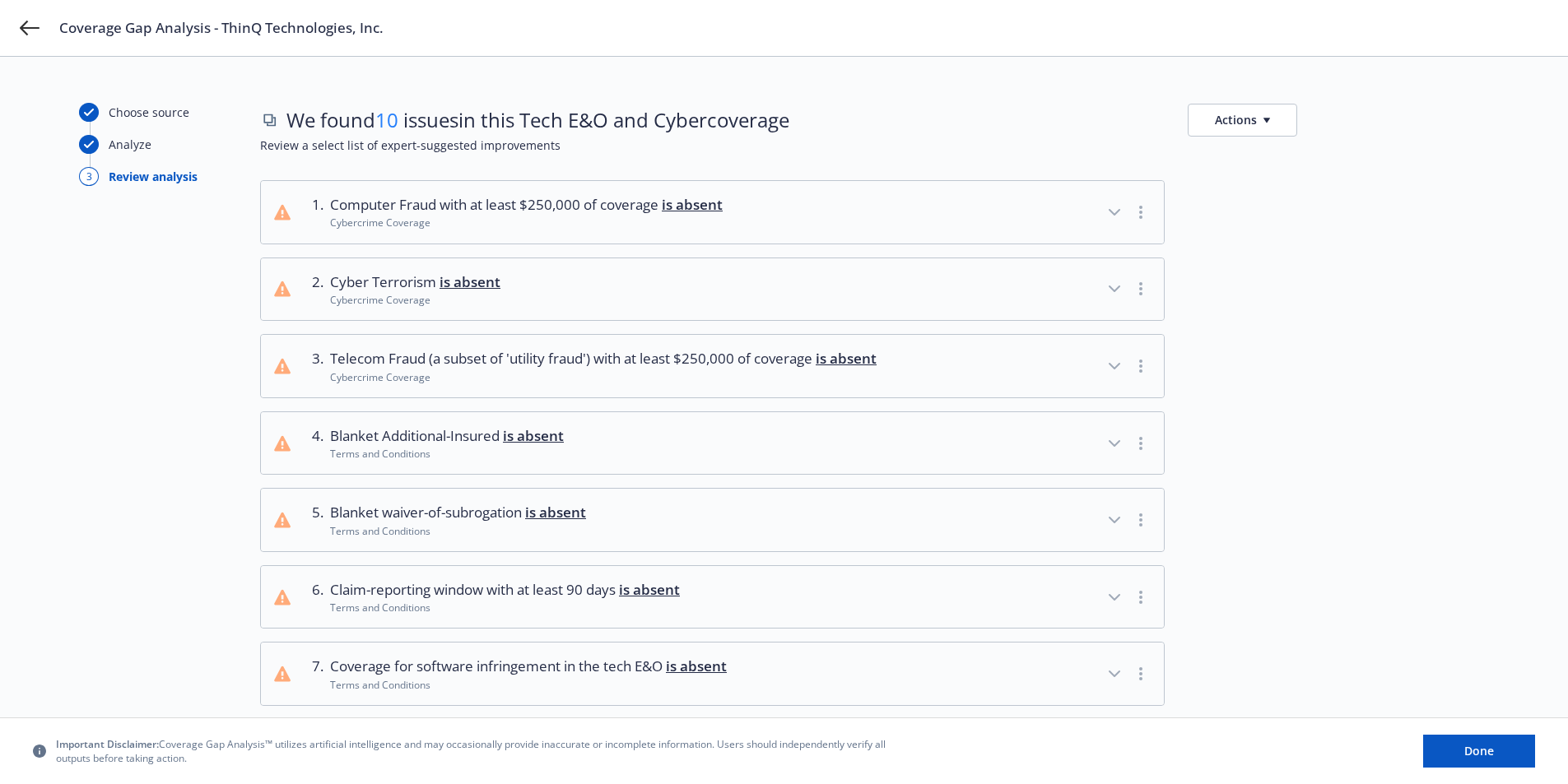
scroll to position [338, 0]
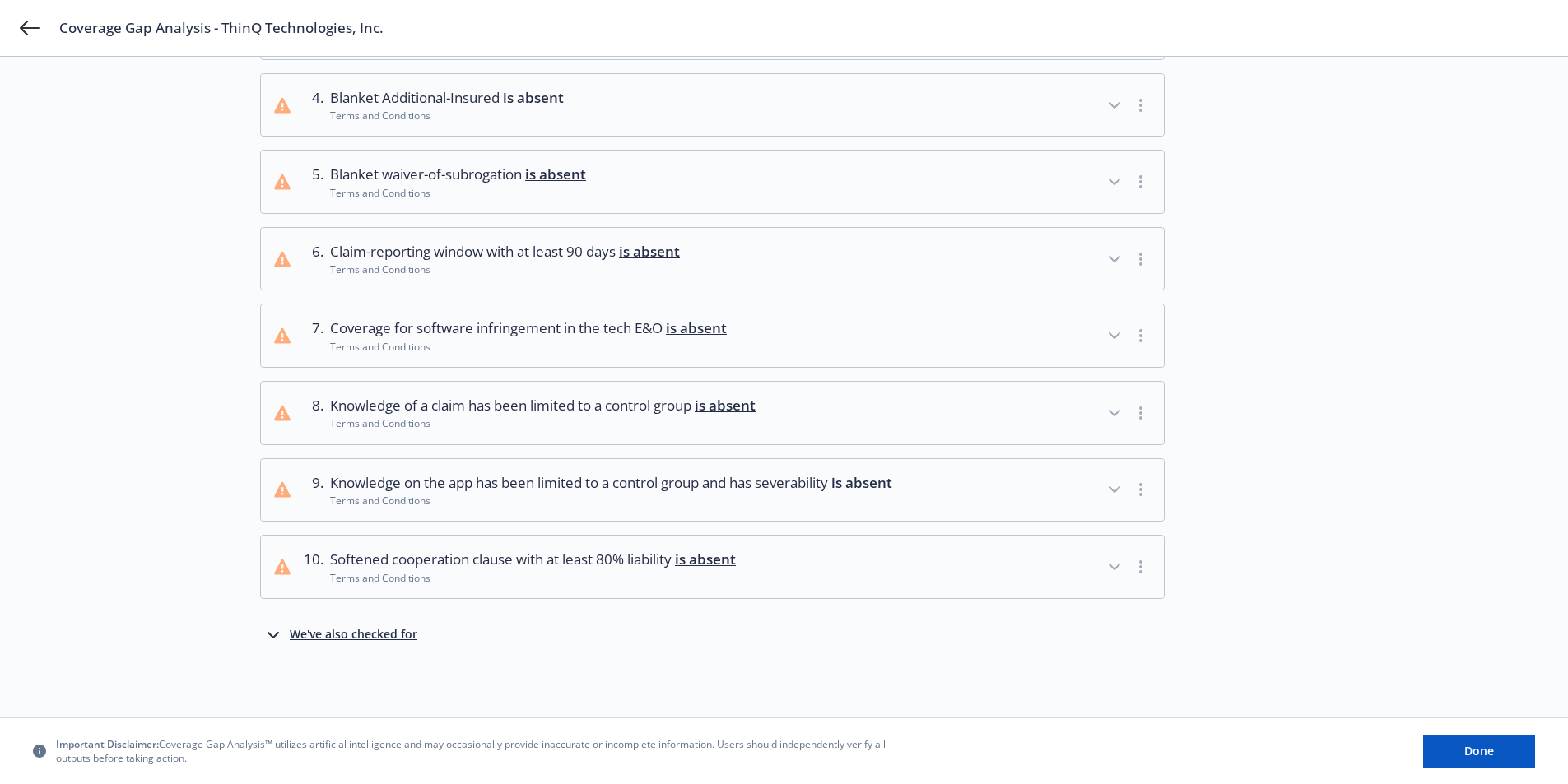
click at [274, 637] on icon "button" at bounding box center [273, 635] width 20 height 20
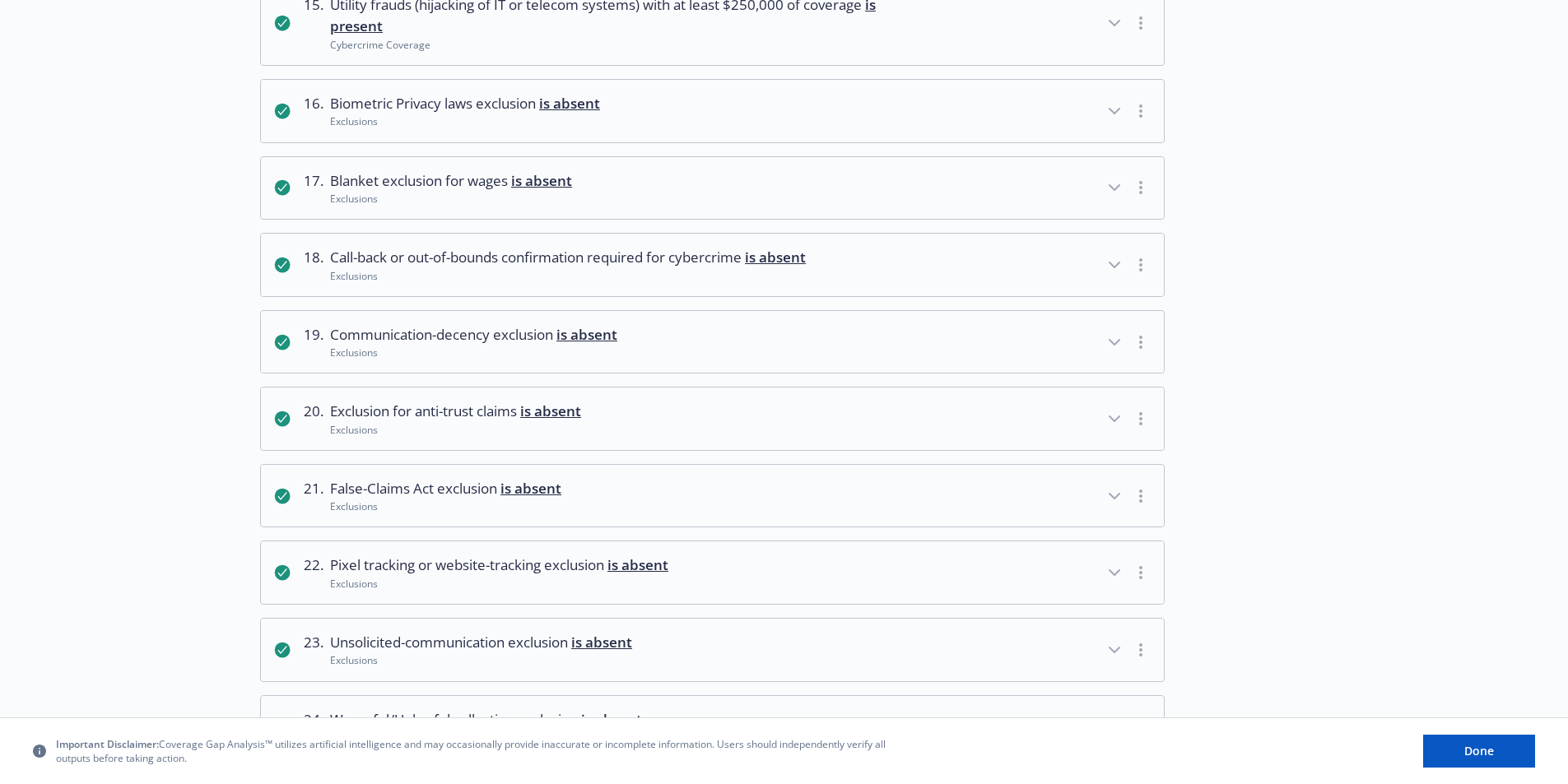
scroll to position [1902, 0]
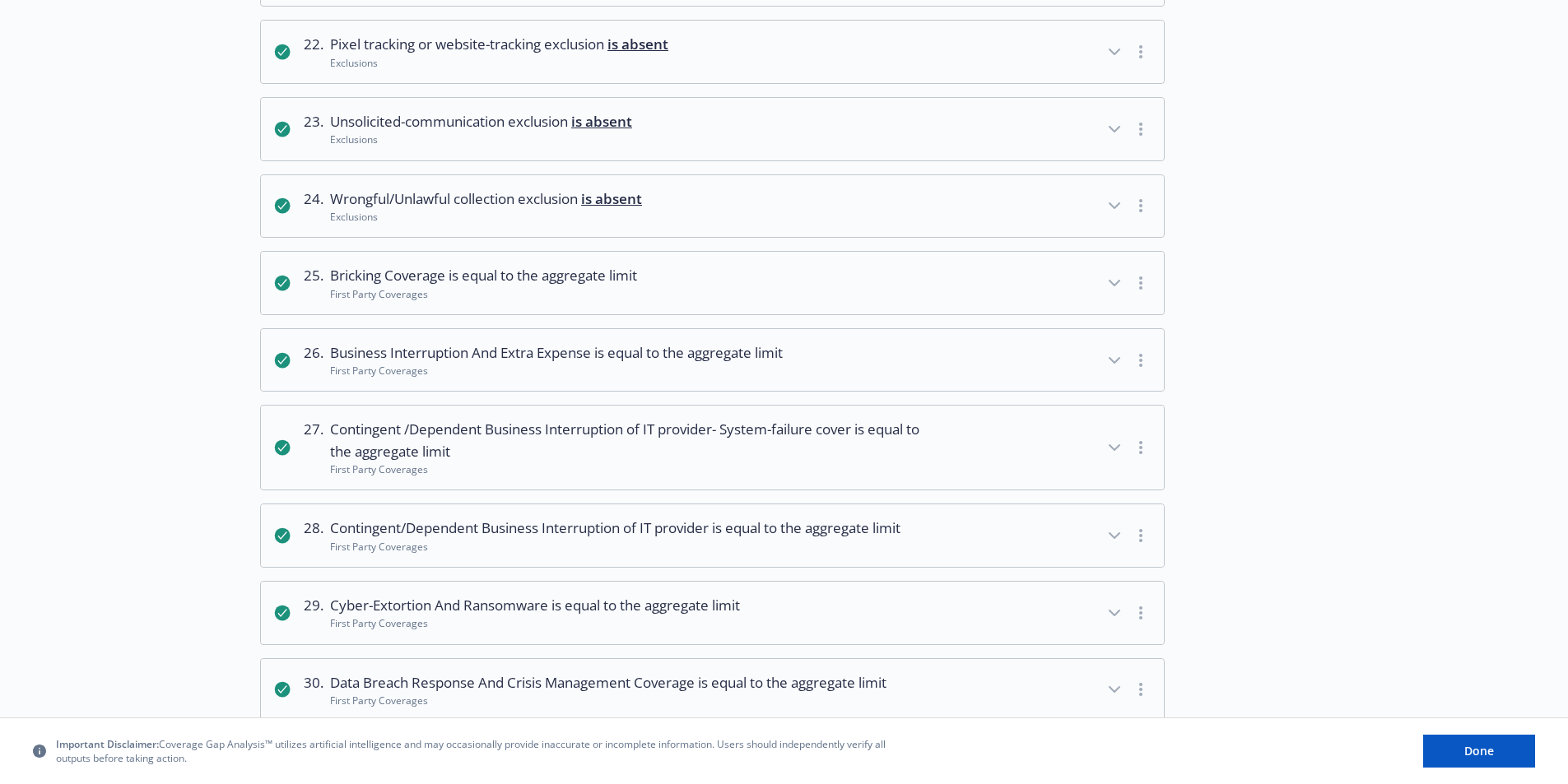
click at [1389, 290] on div at bounding box center [1338, 283] width 301 height 65
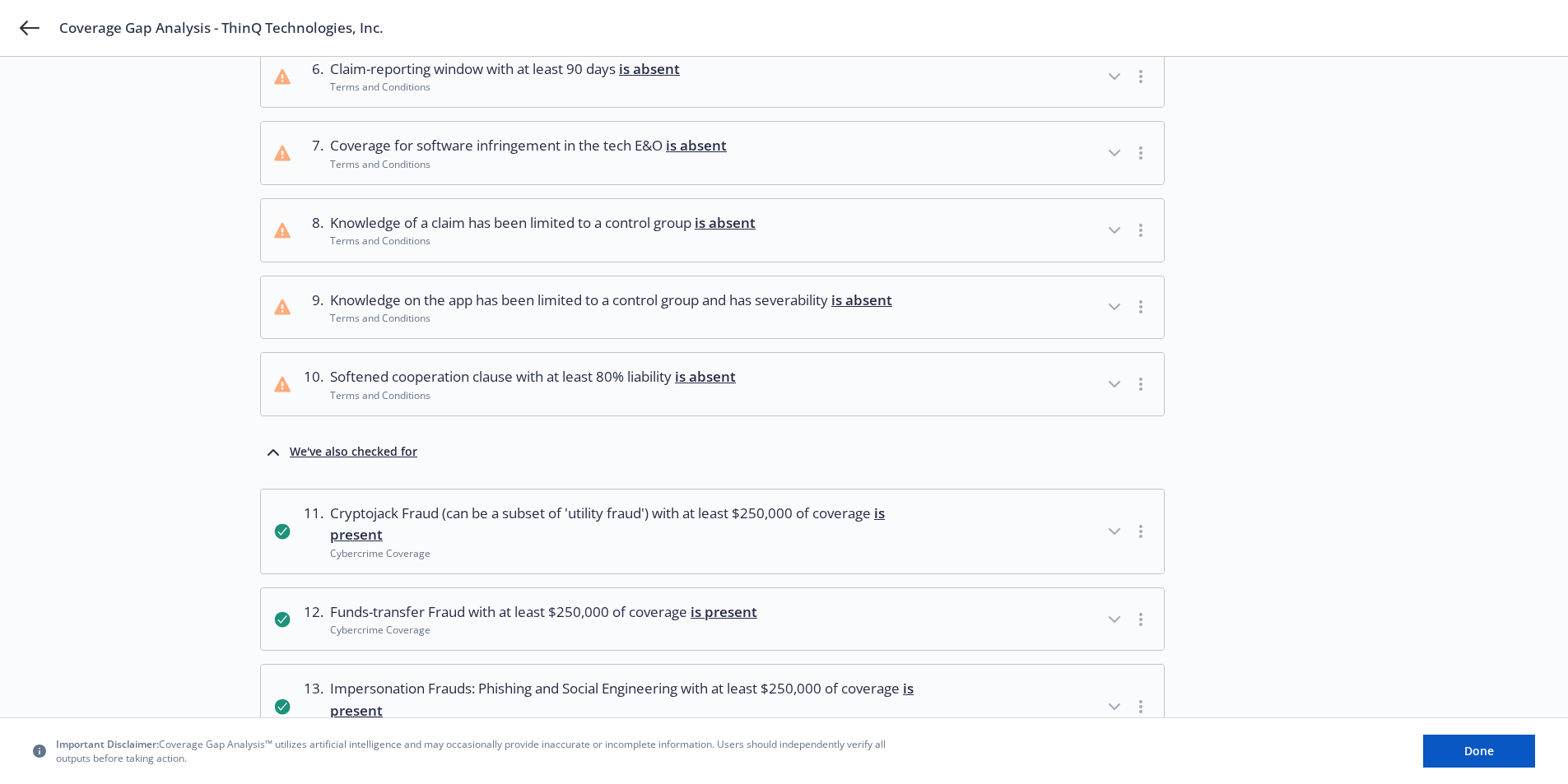
scroll to position [0, 0]
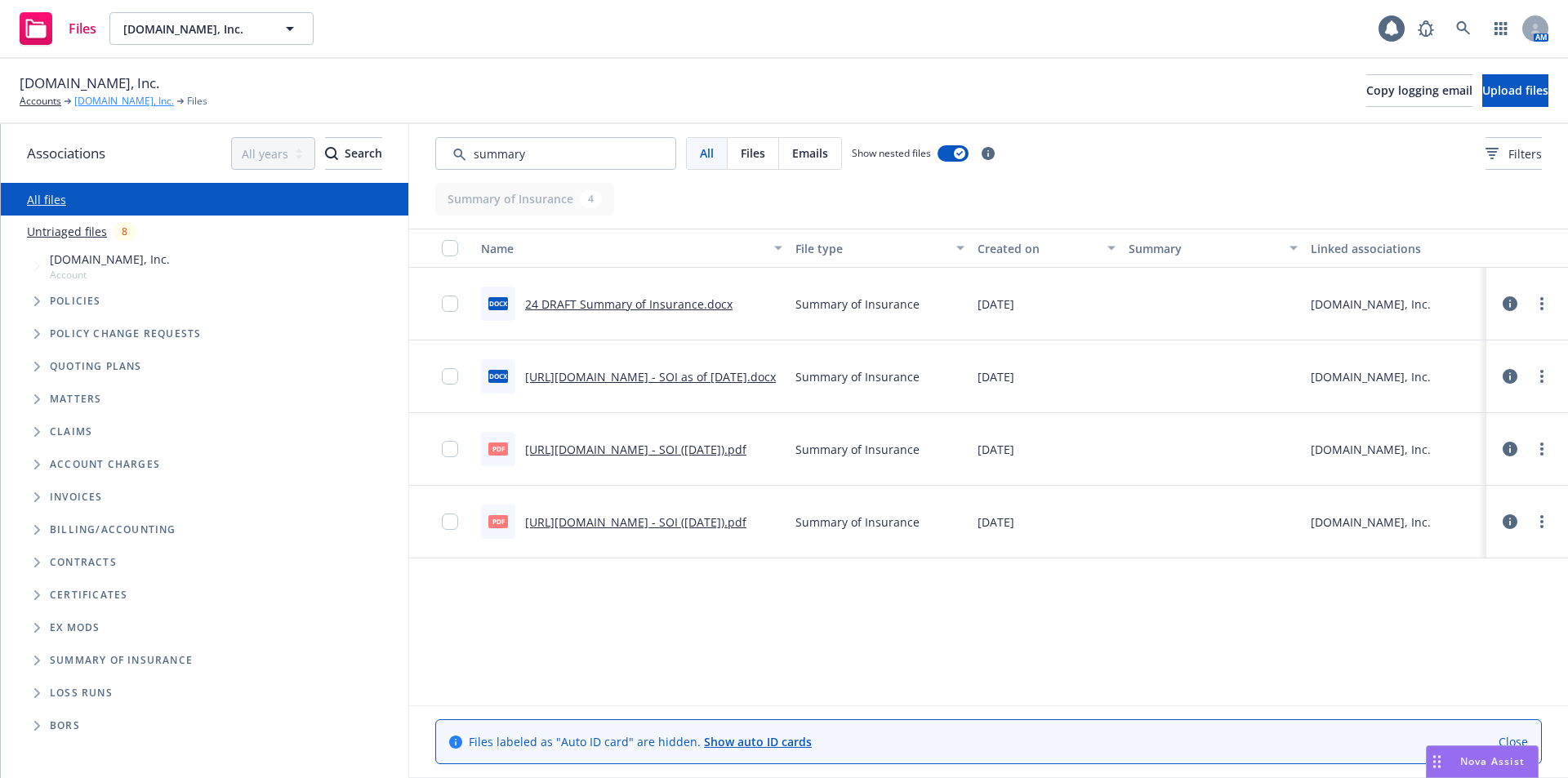
click at [105, 104] on link "[DOMAIN_NAME], Inc." at bounding box center [124, 100] width 99 height 14
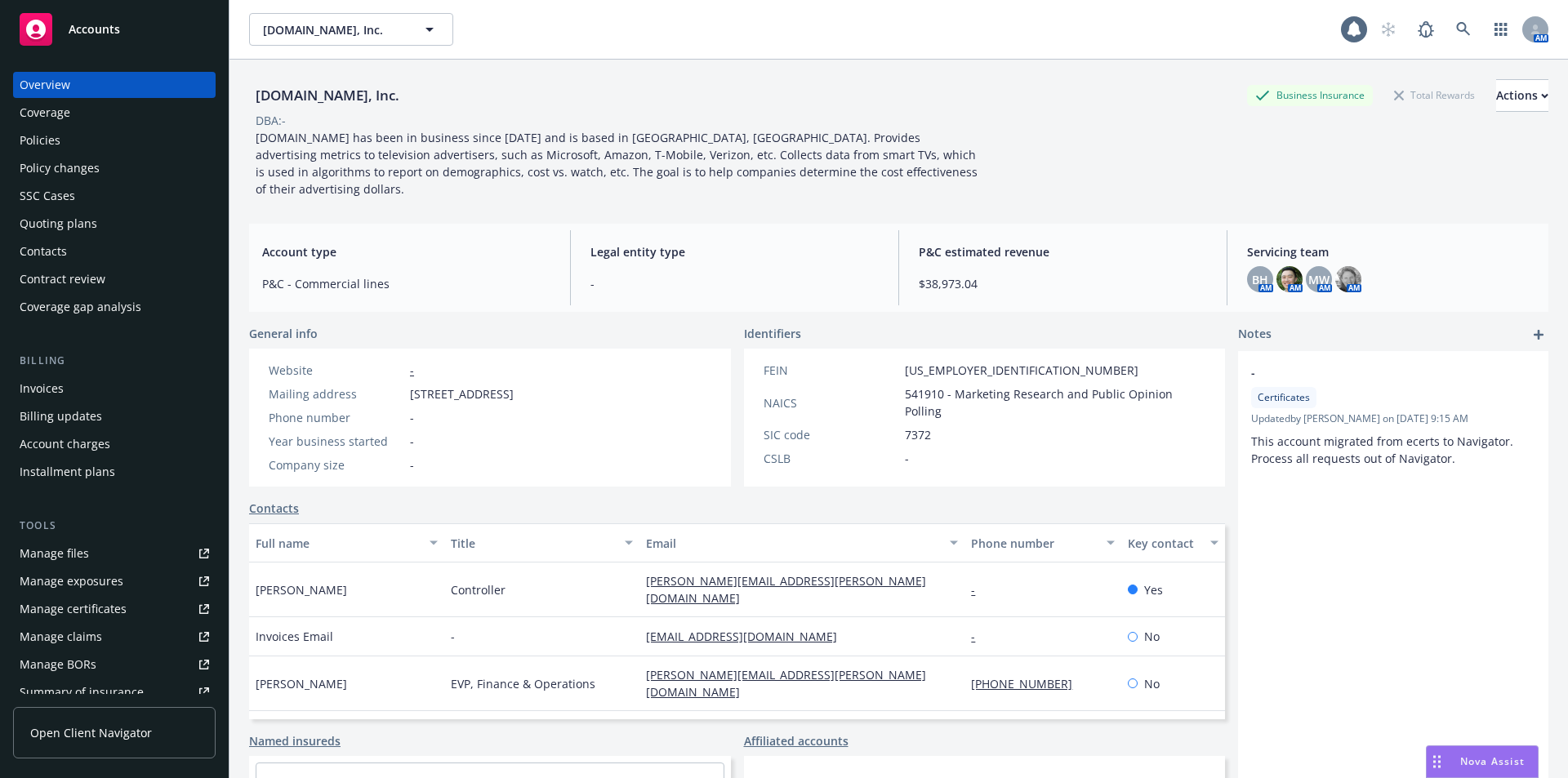
click at [73, 142] on div "Policies" at bounding box center [115, 140] width 189 height 26
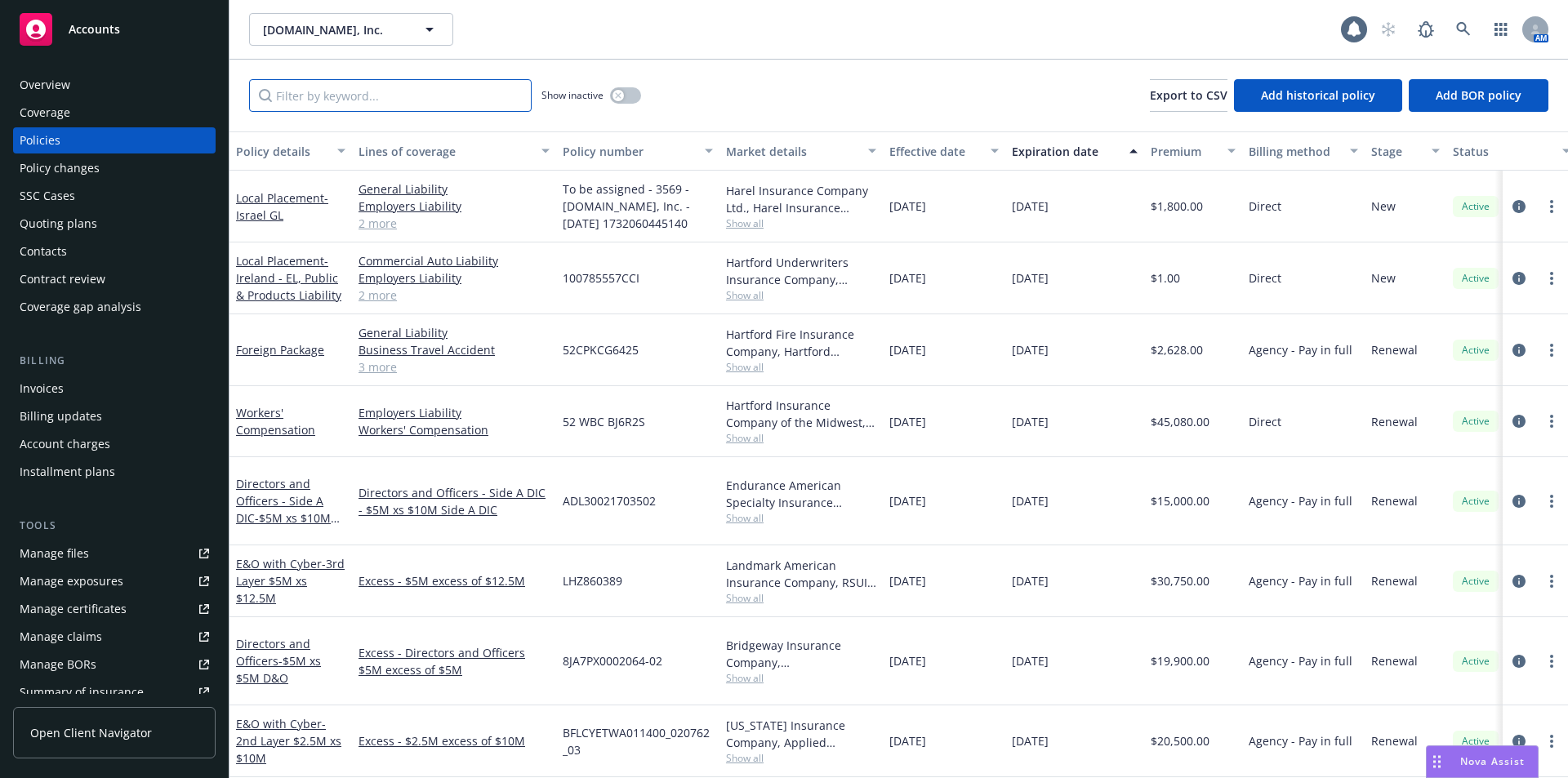
click at [381, 97] on input "Filter by keyword..." at bounding box center [391, 96] width 283 height 32
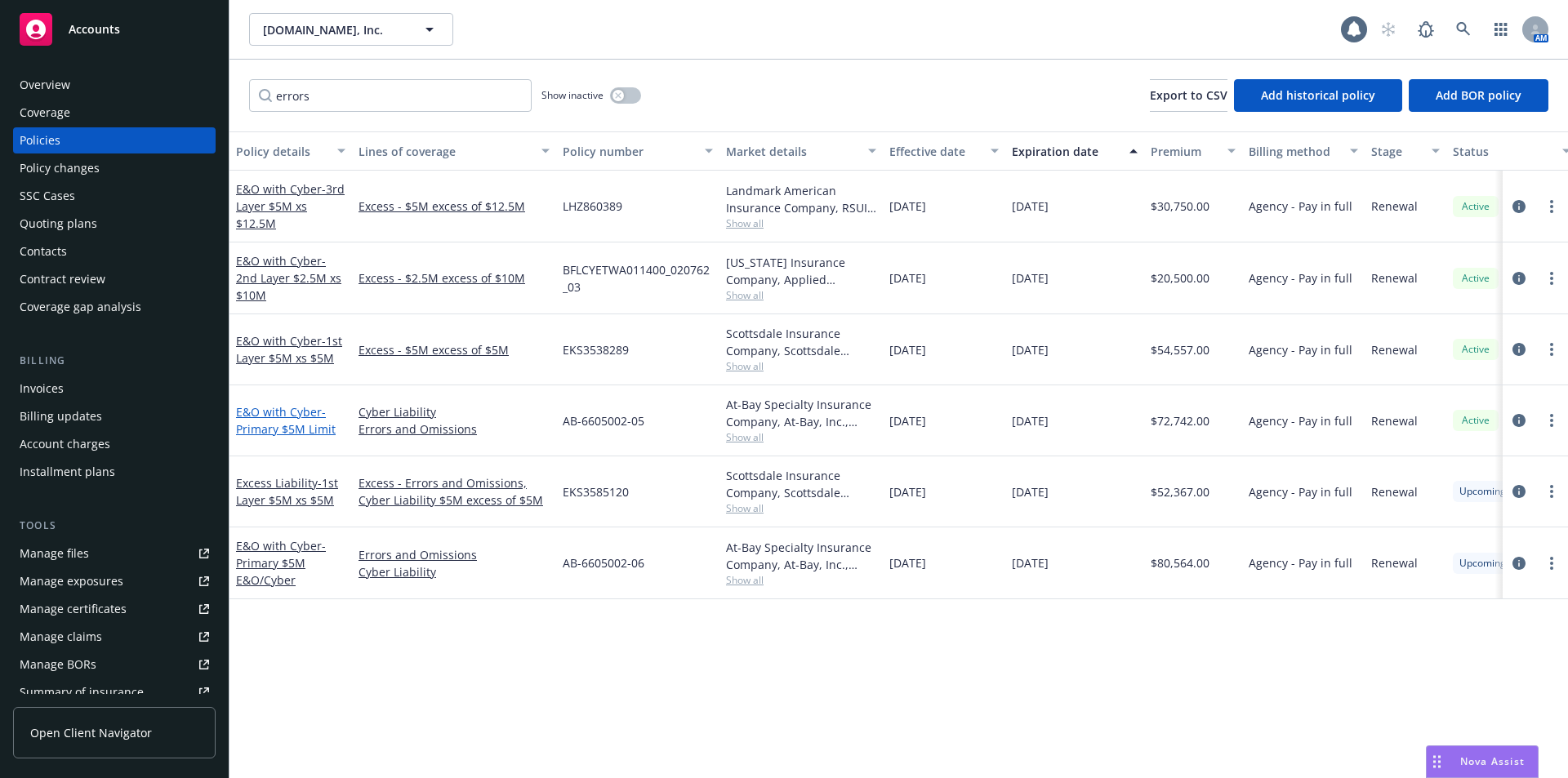
click at [291, 429] on span "- Primary $5M Limit" at bounding box center [286, 421] width 99 height 32
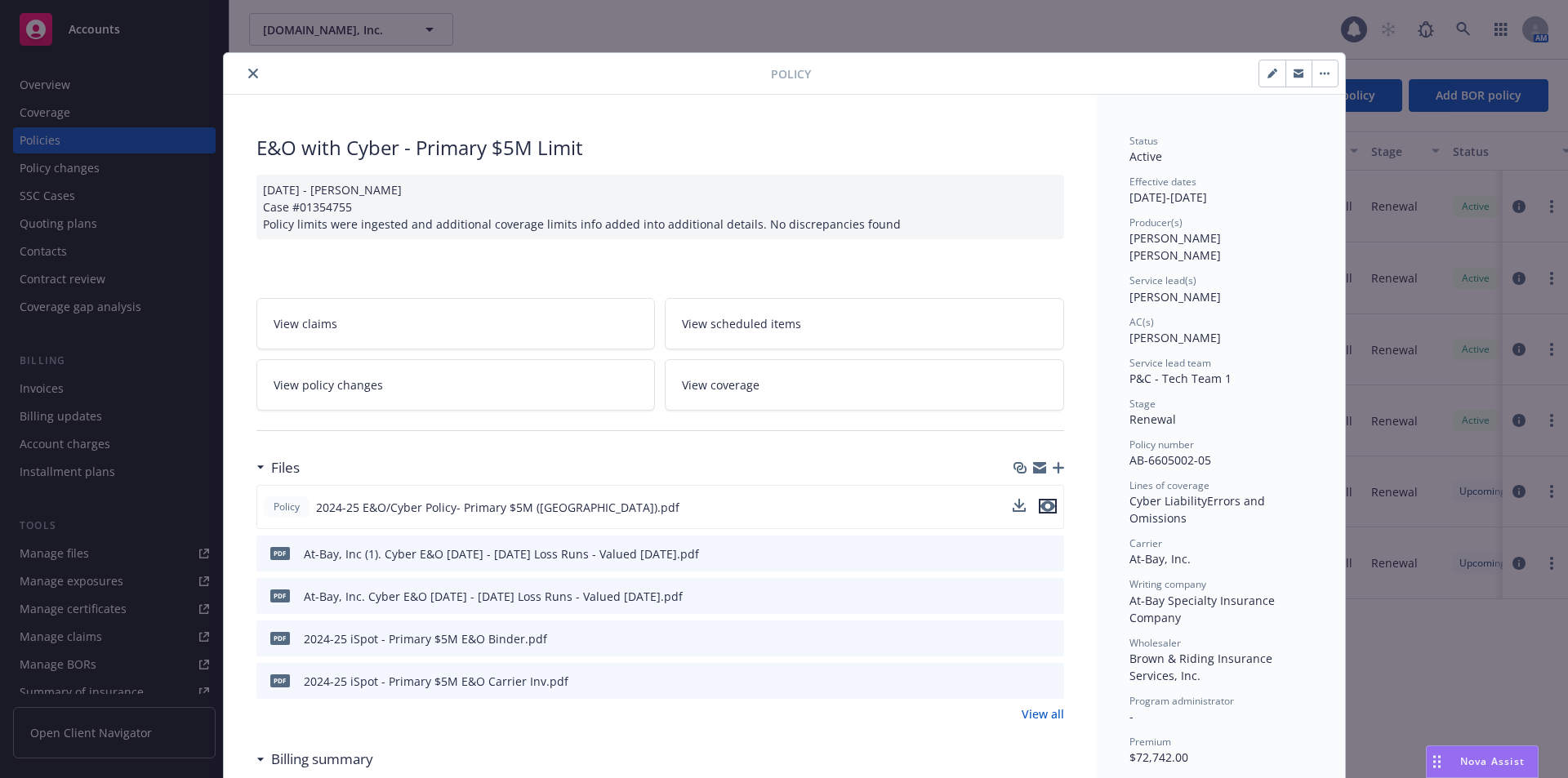
click at [1042, 511] on icon "preview file" at bounding box center [1047, 507] width 14 height 11
click at [248, 70] on icon "close" at bounding box center [253, 74] width 10 height 10
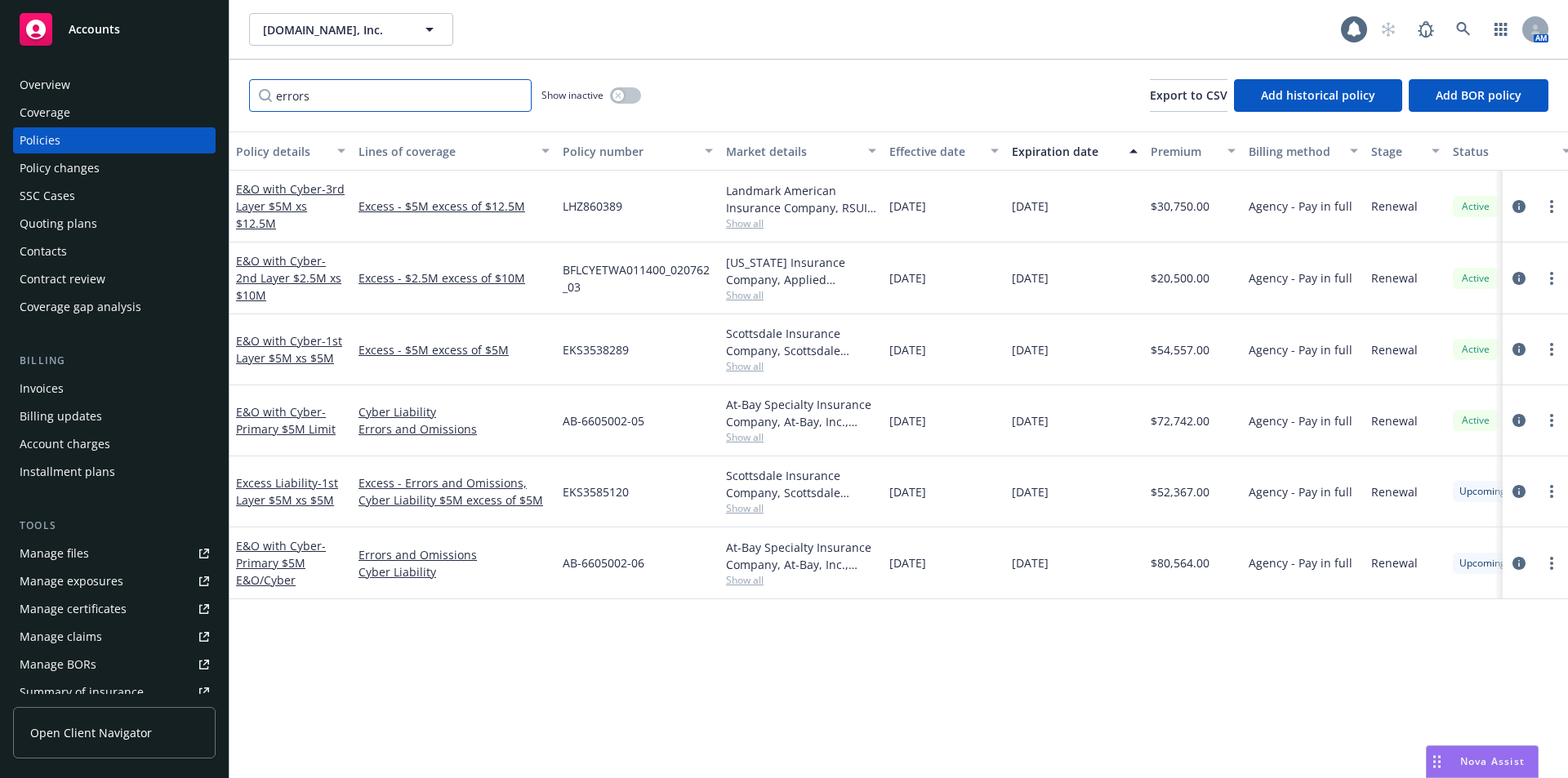
drag, startPoint x: 293, startPoint y: 97, endPoint x: 197, endPoint y: 92, distance: 96.1
click at [197, 92] on div "Accounts Overview Coverage Policies Policy changes SSC Cases Quoting plans Cont…" at bounding box center [784, 389] width 1568 height 778
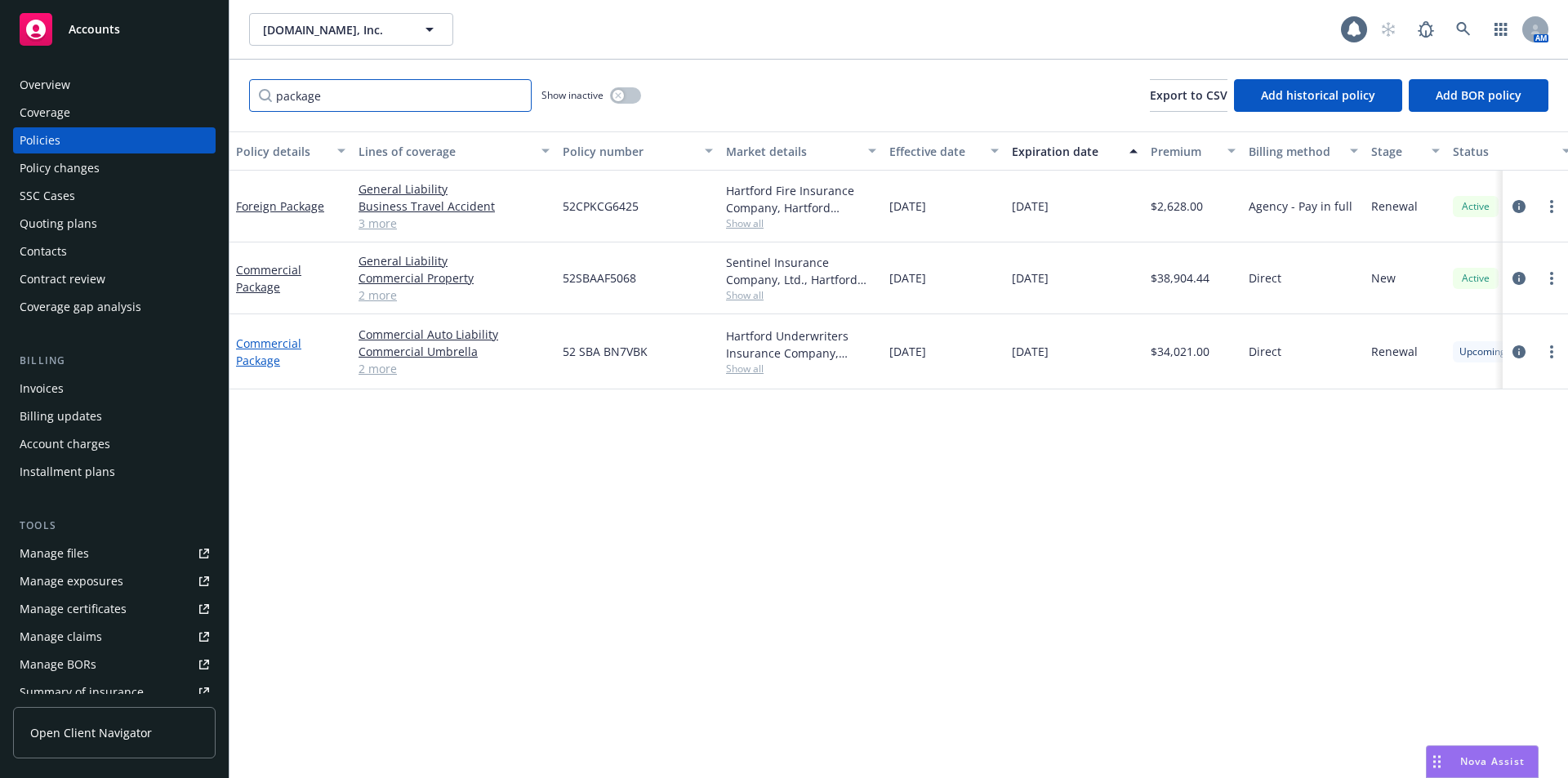
type input "package"
click at [262, 357] on link "Commercial Package" at bounding box center [268, 352] width 65 height 32
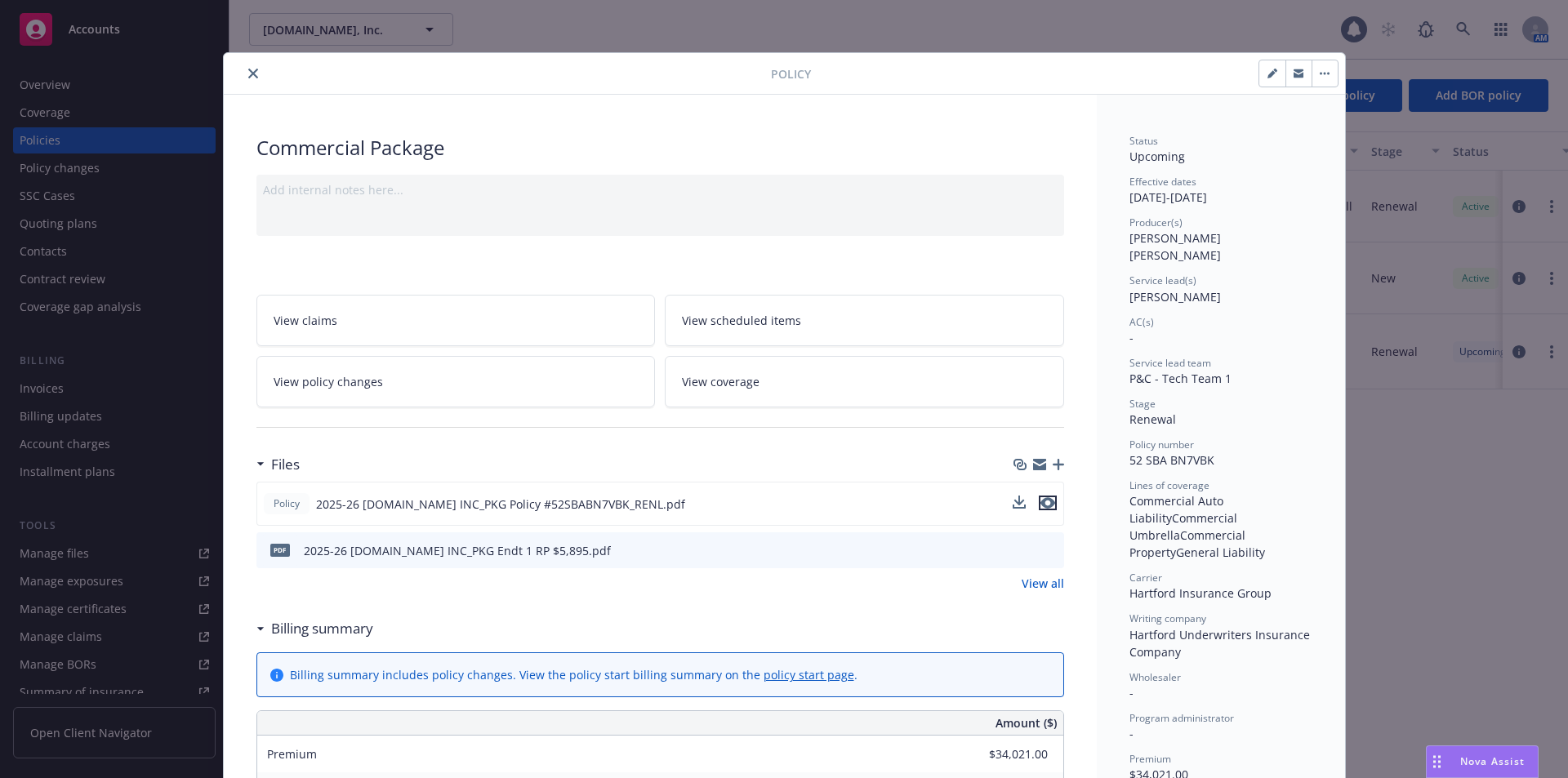
click at [1046, 502] on icon "preview file" at bounding box center [1047, 503] width 14 height 11
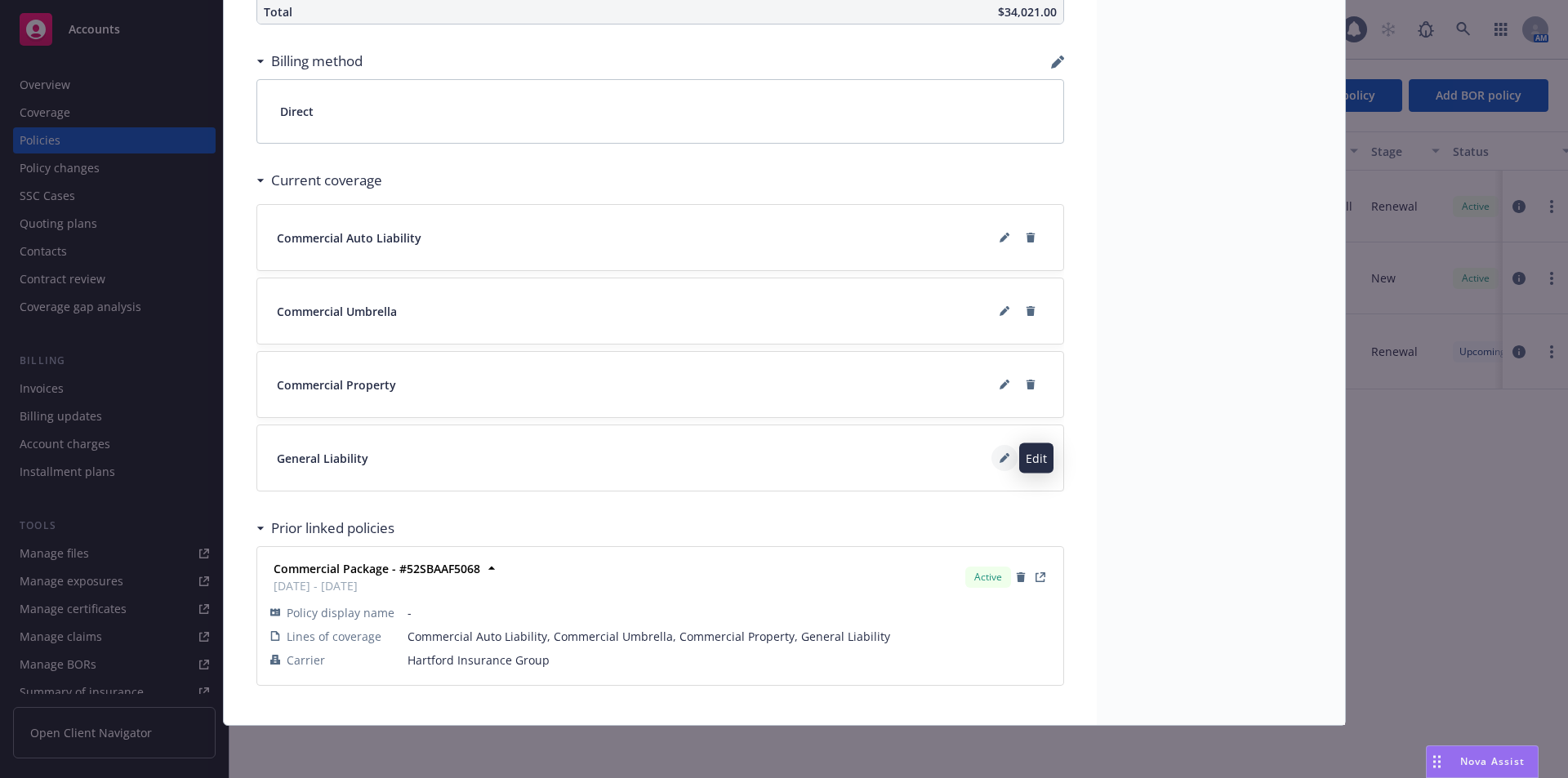
click at [999, 459] on icon at bounding box center [1003, 460] width 9 height 9
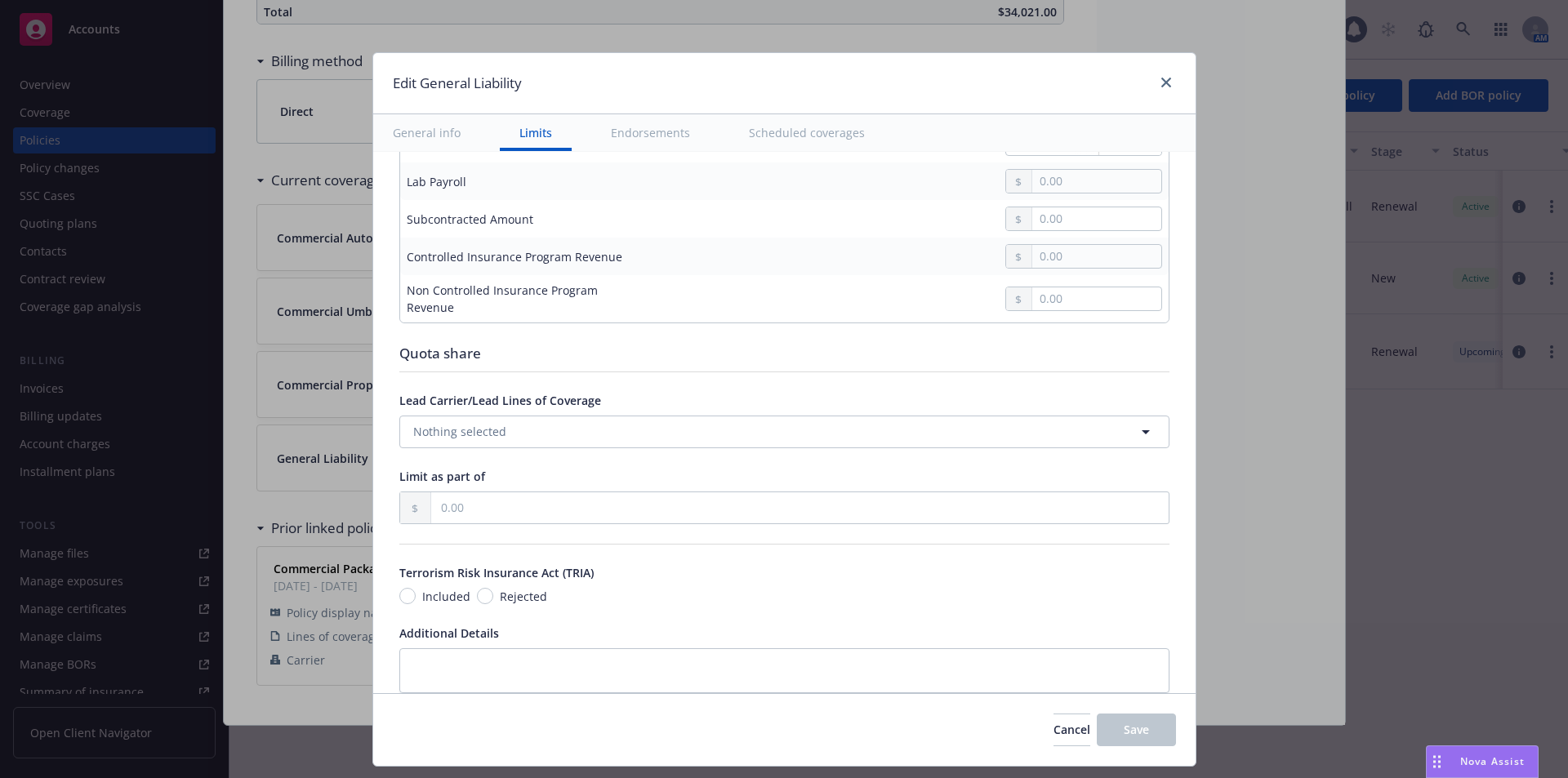
scroll to position [1899, 0]
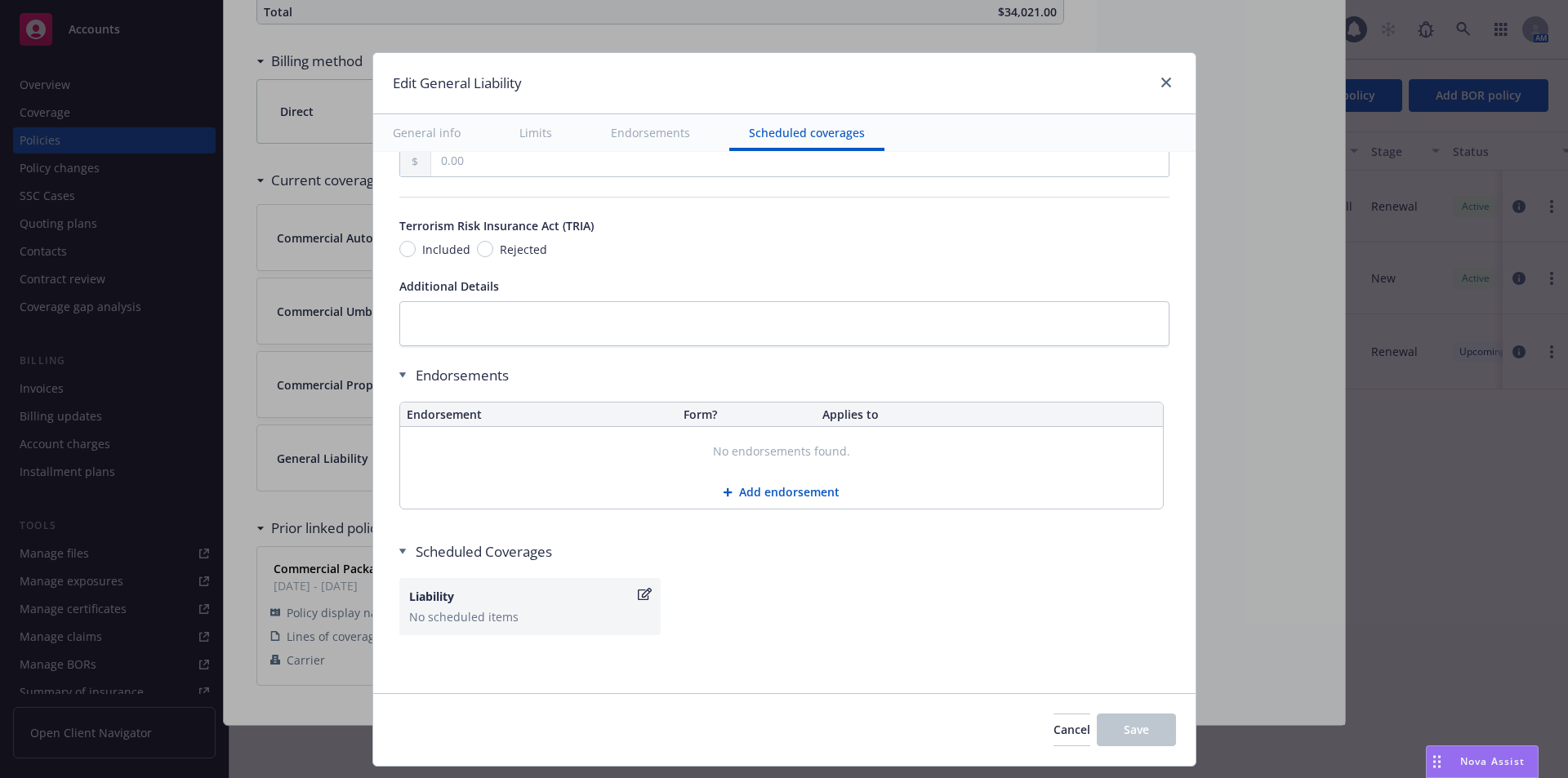
click at [722, 490] on icon at bounding box center [727, 492] width 10 height 10
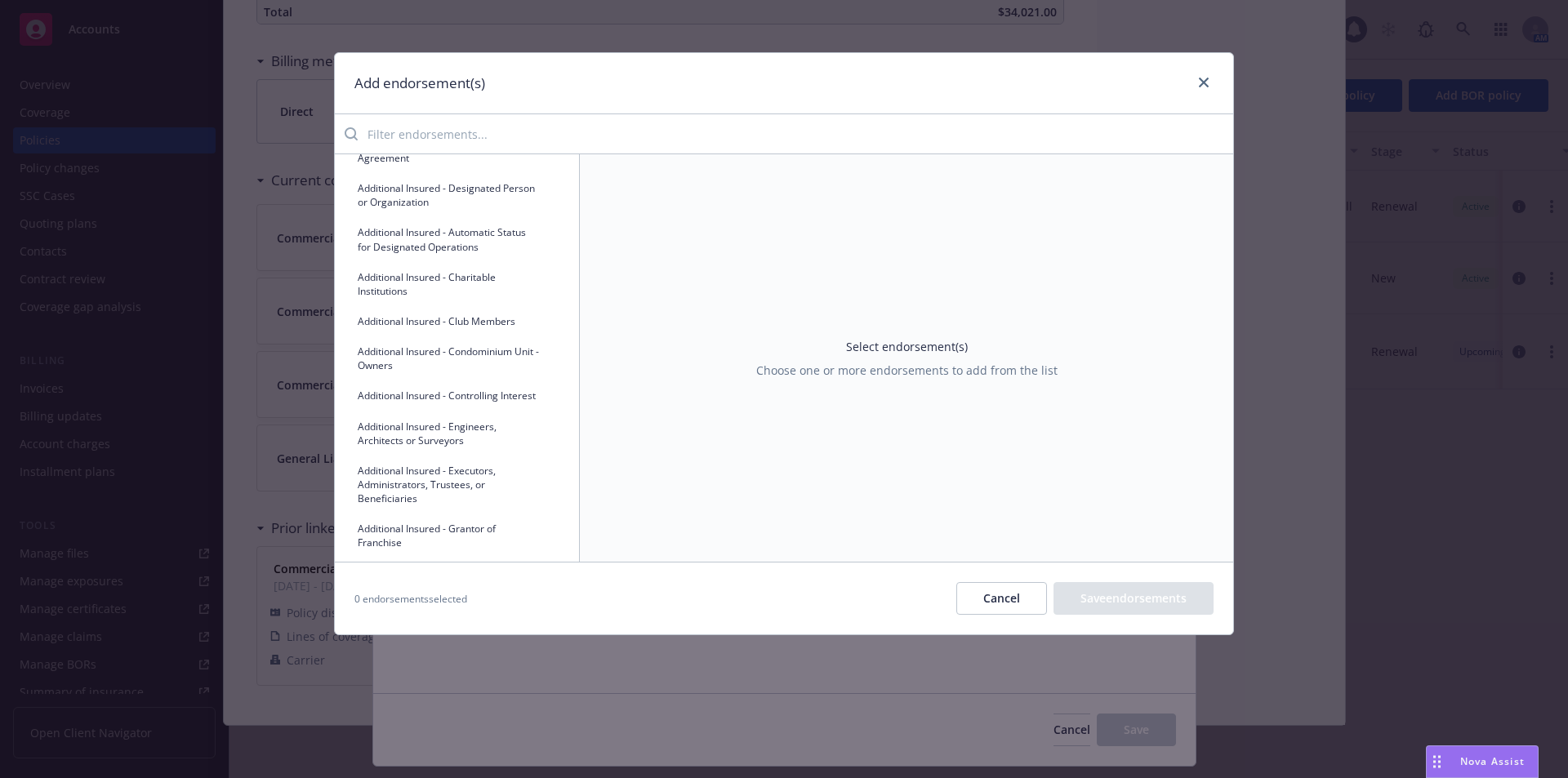
scroll to position [0, 0]
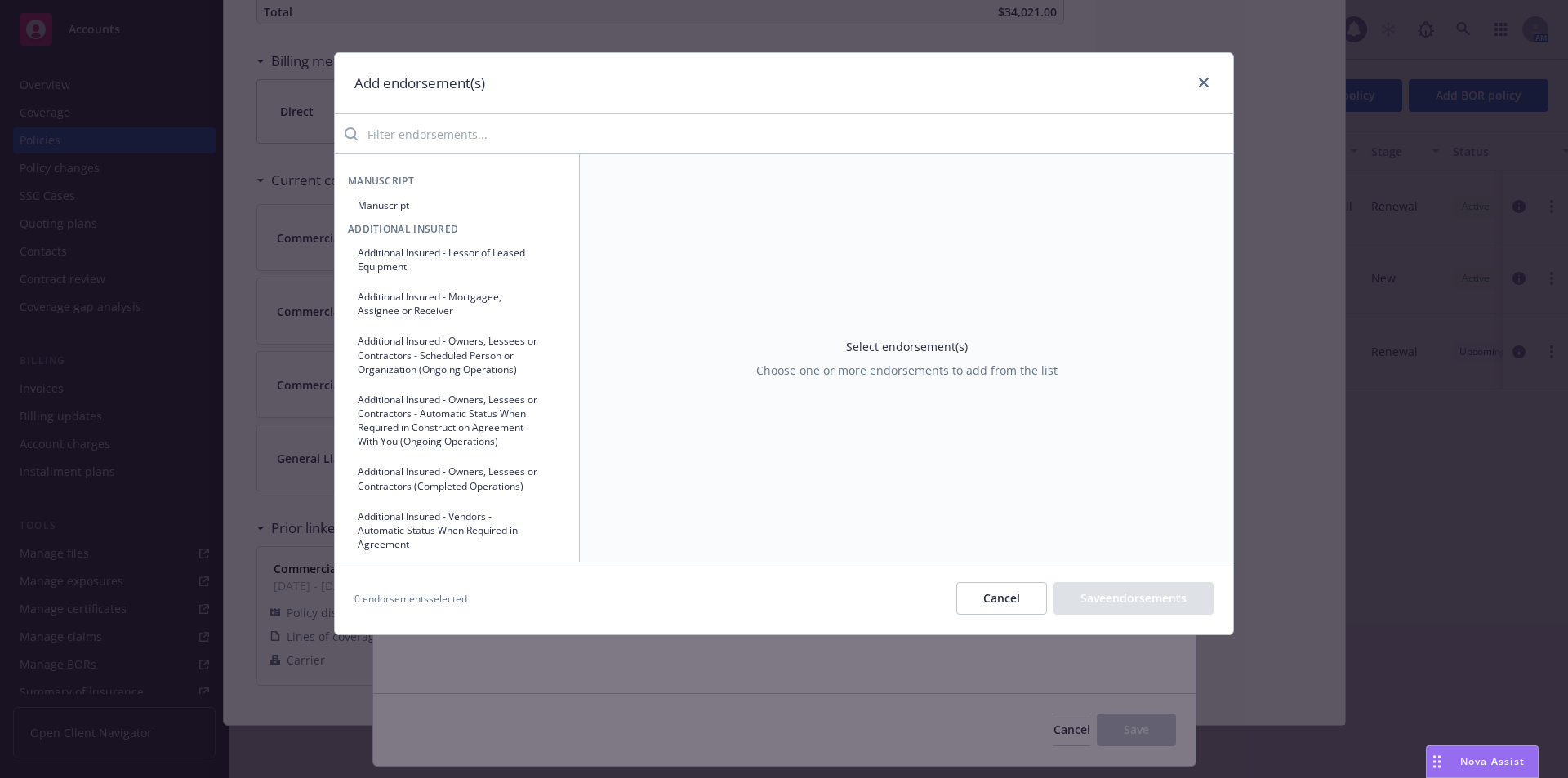
click at [427, 139] on input "search" at bounding box center [795, 134] width 875 height 32
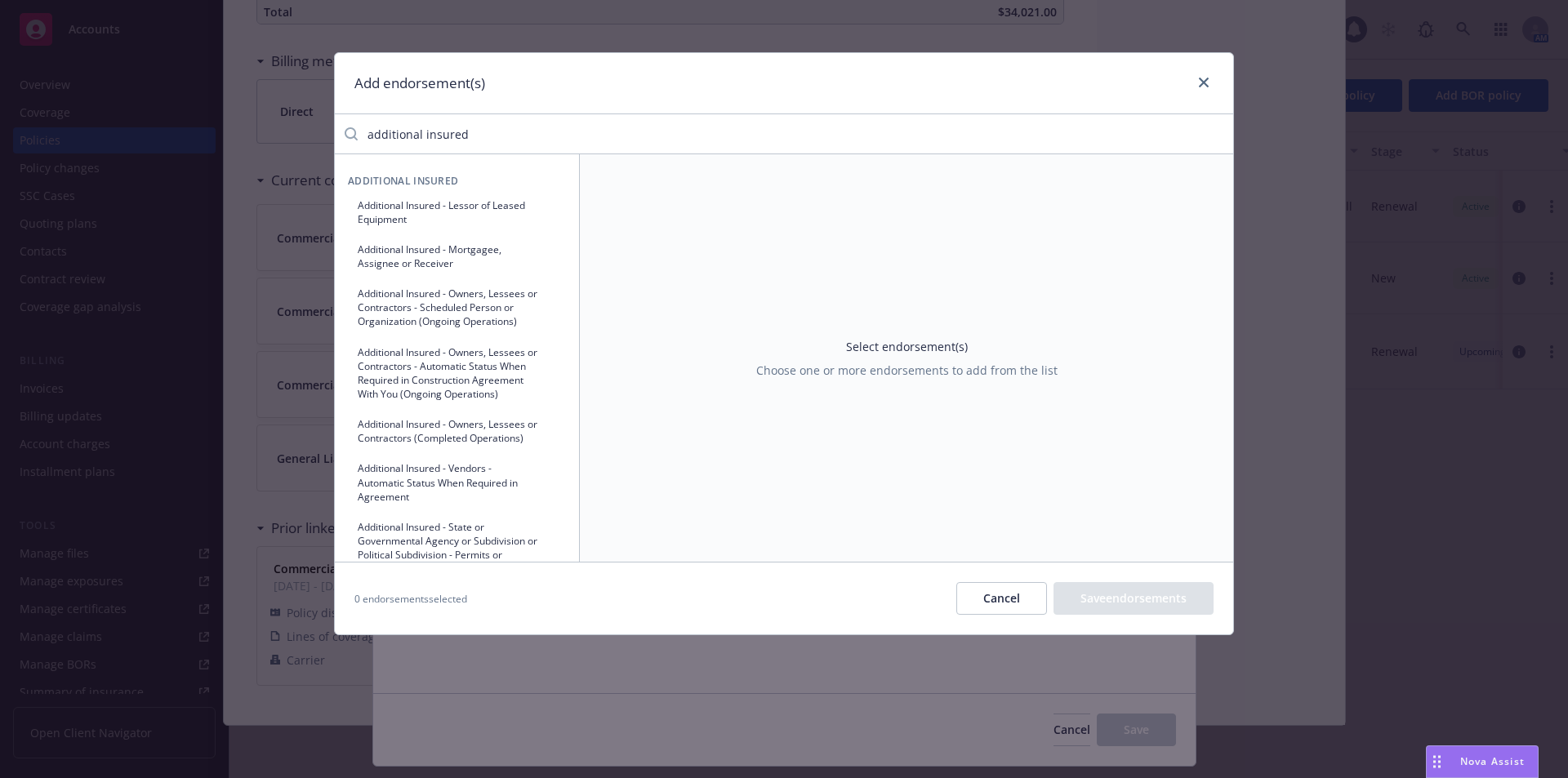
click at [476, 134] on input "additional insured" at bounding box center [795, 134] width 875 height 32
click at [478, 137] on input "additional insured" at bounding box center [795, 134] width 875 height 32
drag, startPoint x: 478, startPoint y: 136, endPoint x: 317, endPoint y: 129, distance: 161.2
click at [317, 129] on div "Add endorsement(s) additional insured Additional Insured Additional Insured - L…" at bounding box center [784, 389] width 1568 height 778
paste input "DESIGNATED PERSON OR ORGANIZATION"
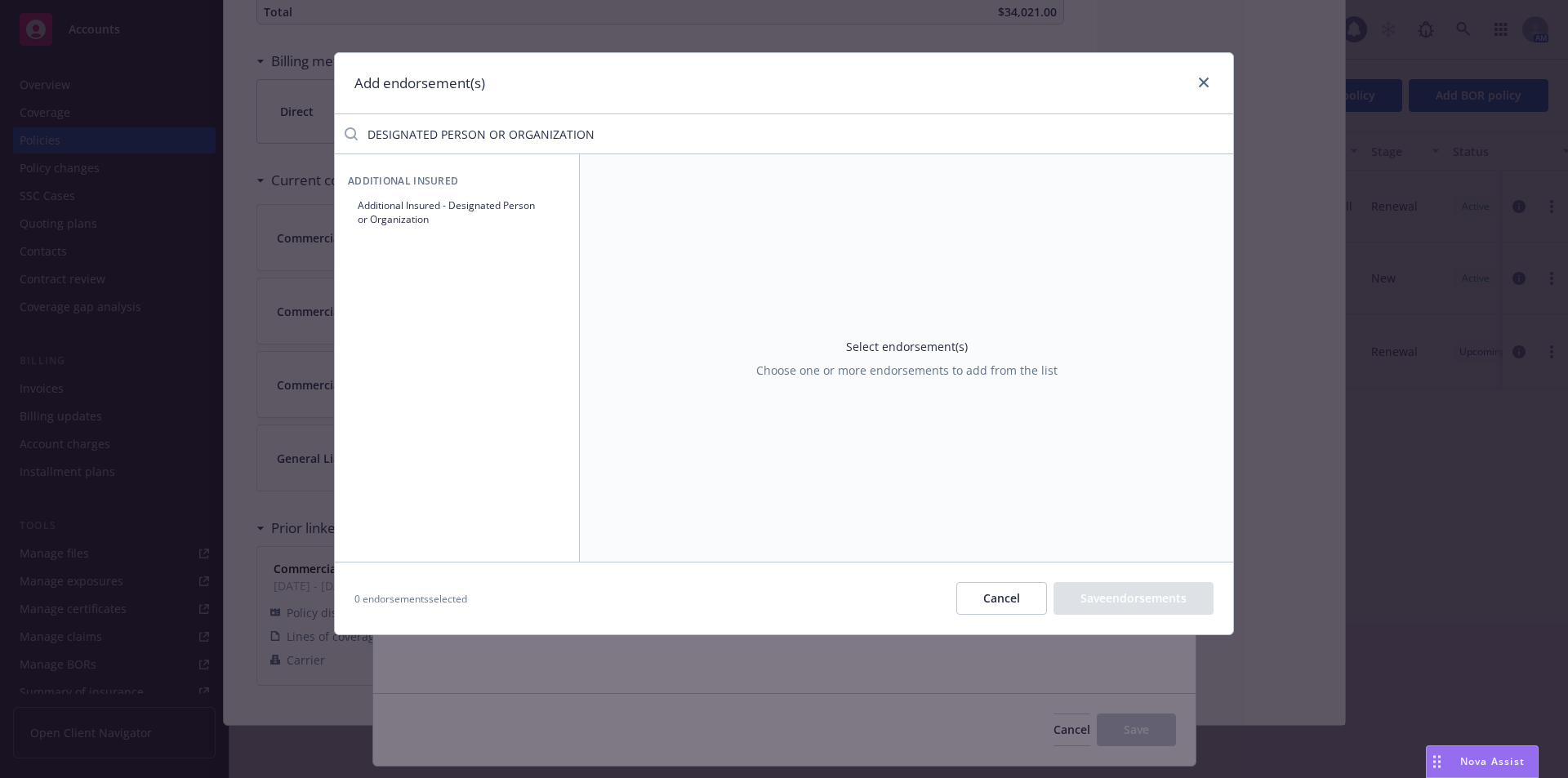
type input "DESIGNATED PERSON OR ORGANIZATION"
click at [533, 208] on button "Additional Insured - Designated Person or Organization" at bounding box center [457, 212] width 218 height 41
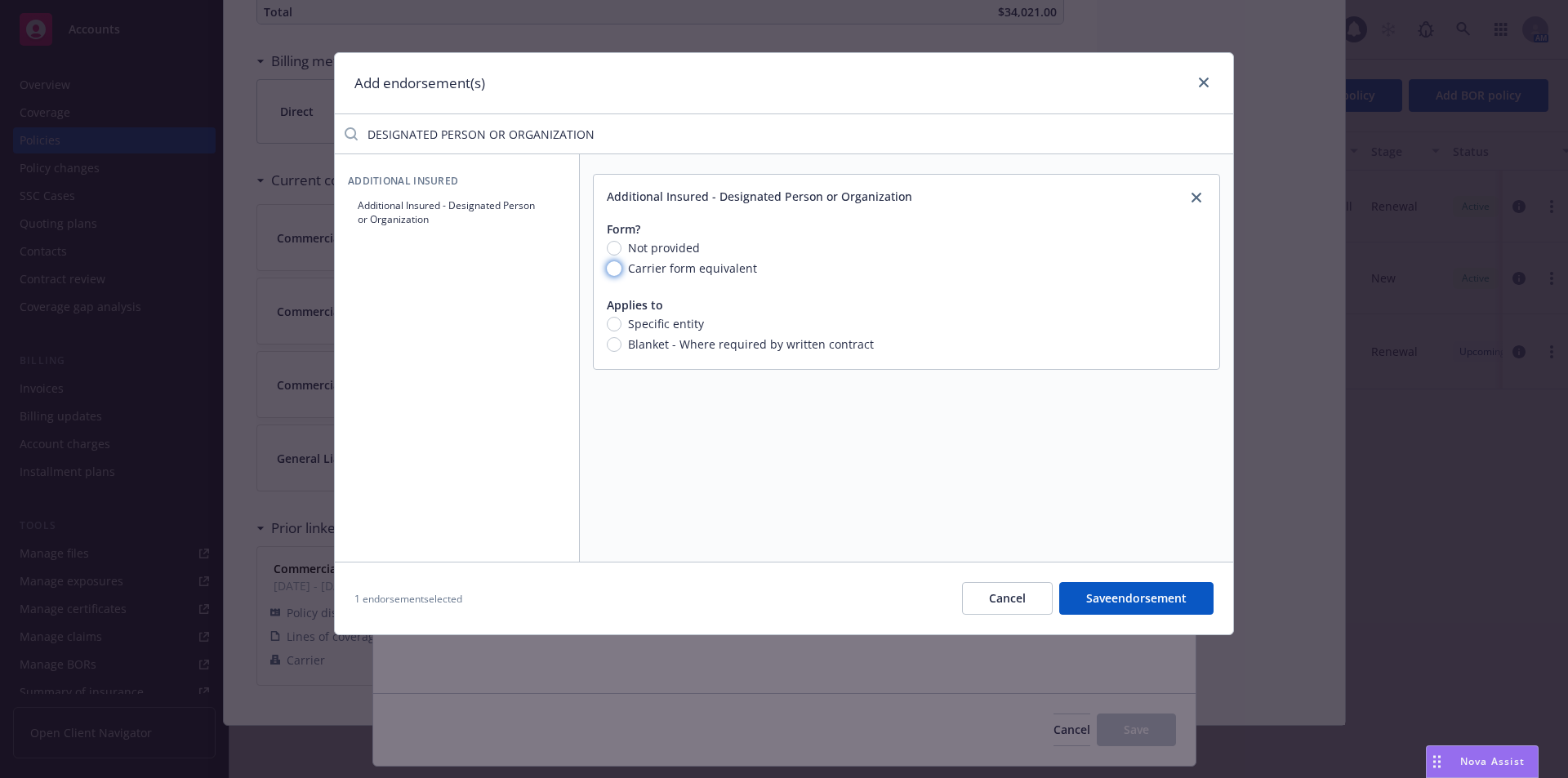
click at [612, 270] on input "Carrier form equivalent" at bounding box center [613, 268] width 14 height 14
radio input "true"
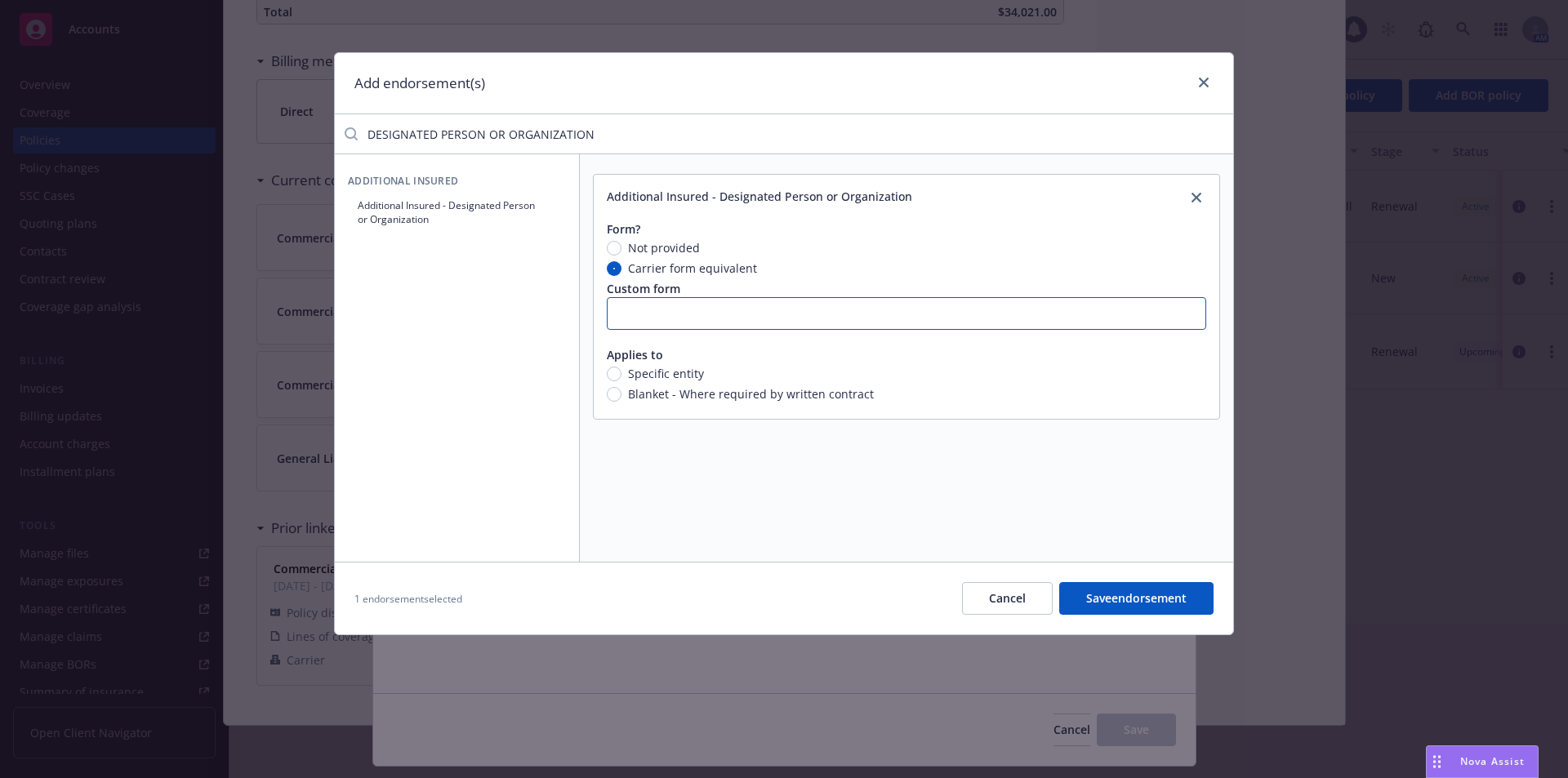
click at [623, 322] on input "text" at bounding box center [906, 313] width 599 height 32
click at [612, 271] on input "Carrier form equivalent" at bounding box center [613, 268] width 14 height 14
click at [615, 393] on input "Blanket - Where required by written contract" at bounding box center [613, 394] width 14 height 14
radio input "true"
click at [1152, 602] on button "Save endorsement" at bounding box center [1136, 598] width 155 height 32
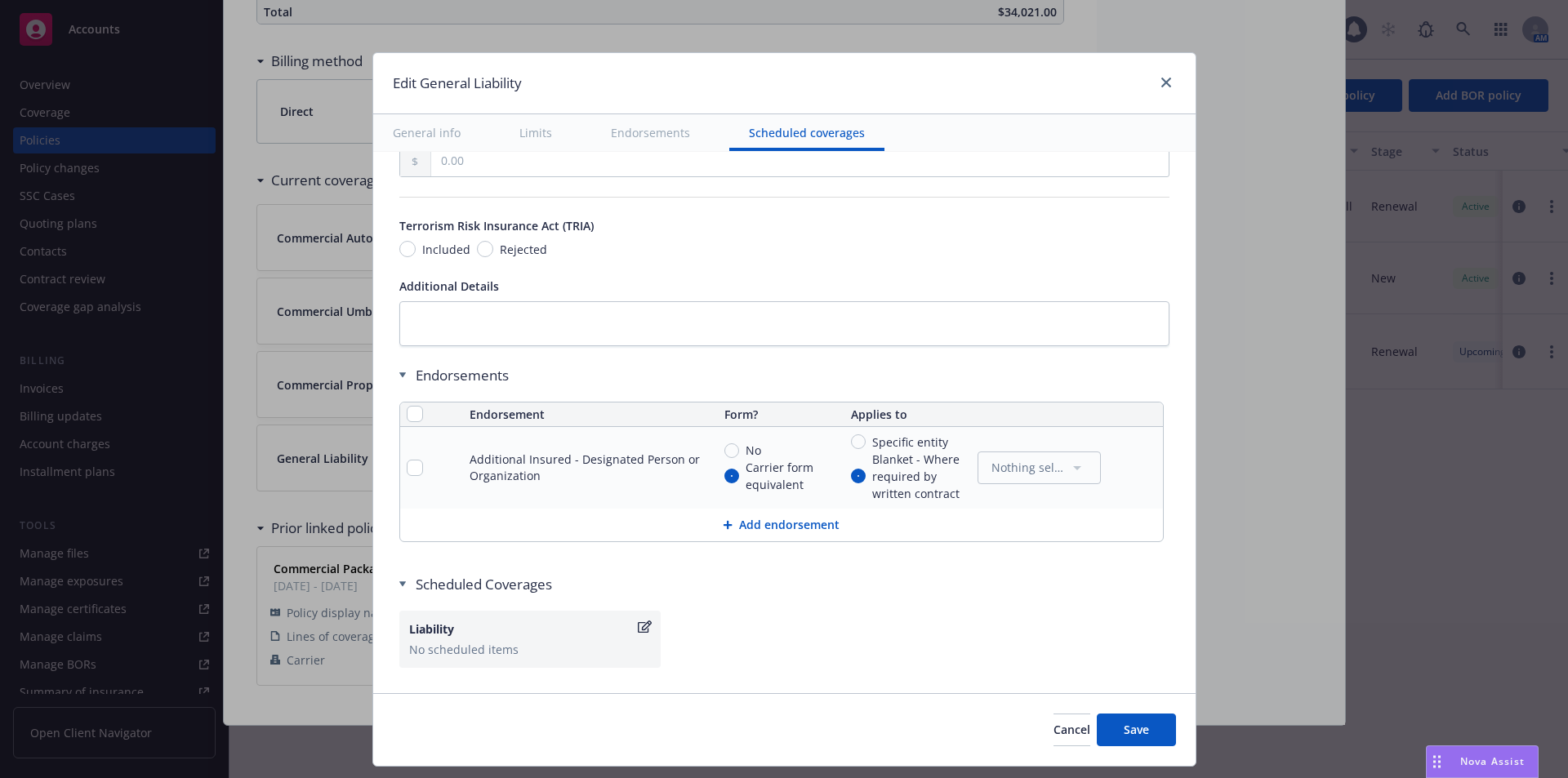
click at [761, 524] on button "Add endorsement" at bounding box center [782, 525] width 763 height 32
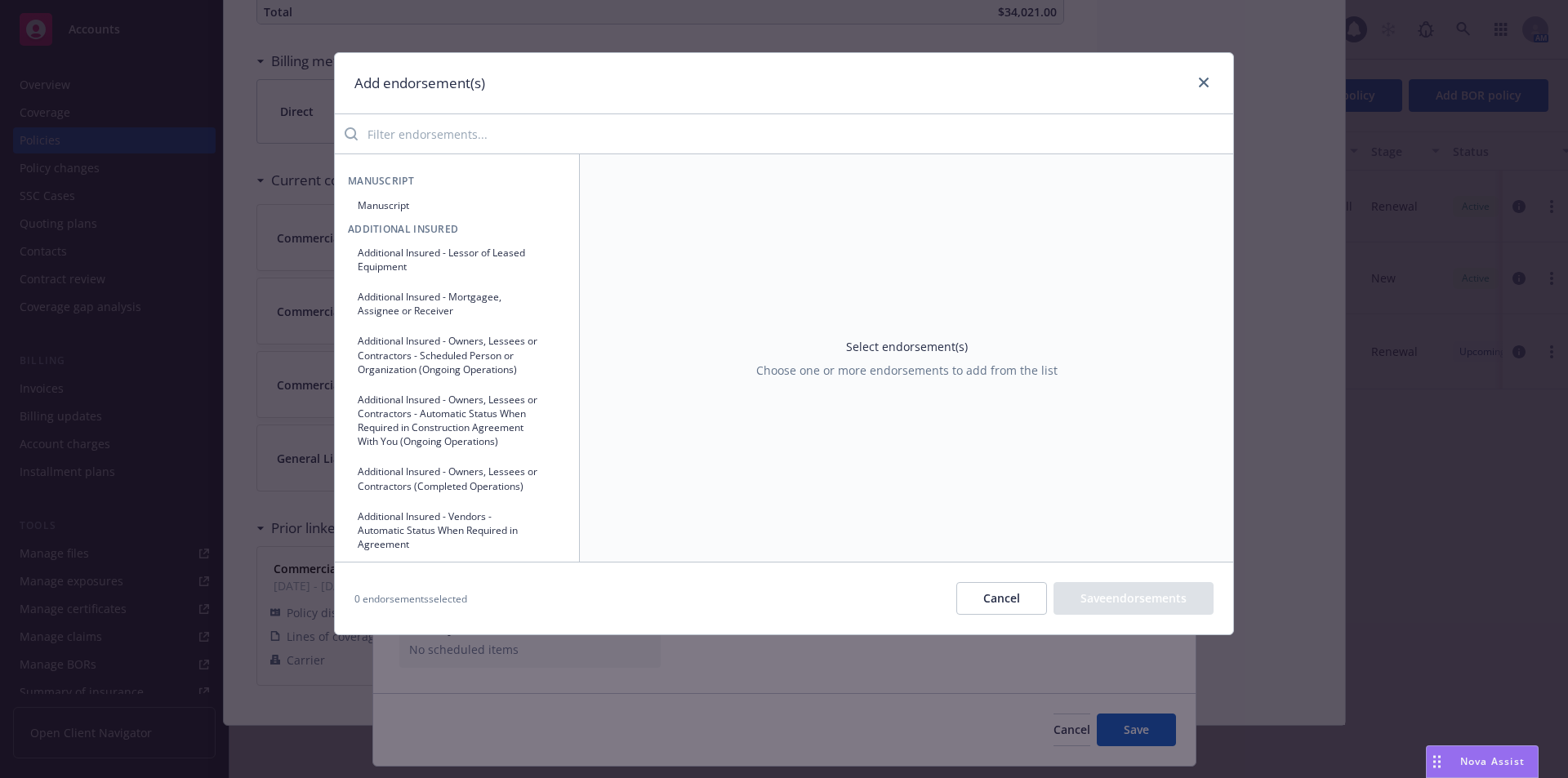
click at [520, 130] on input "search" at bounding box center [795, 134] width 875 height 32
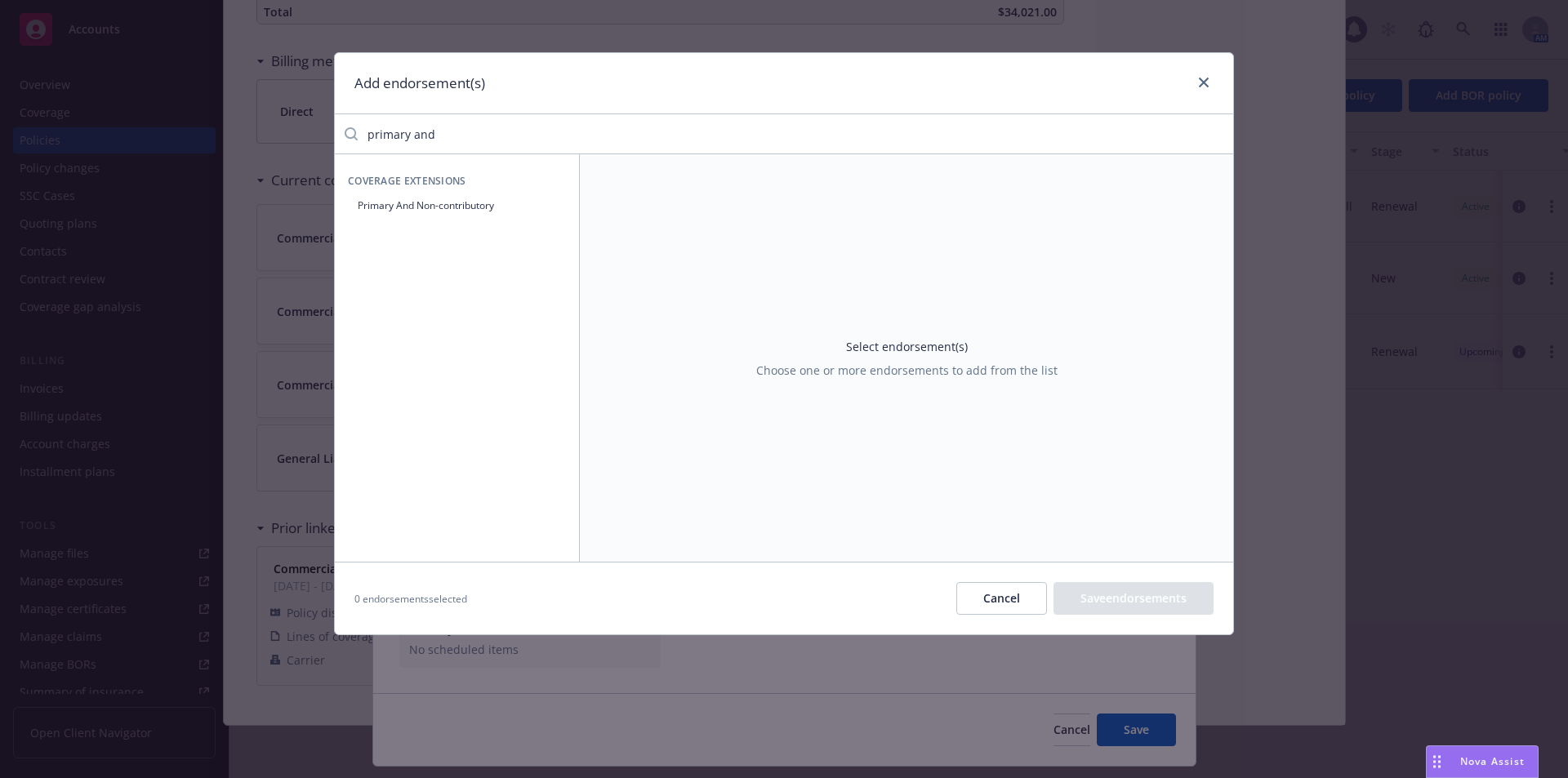
type input "primary and"
click at [468, 200] on button "Primary And Non-contributory" at bounding box center [457, 205] width 218 height 27
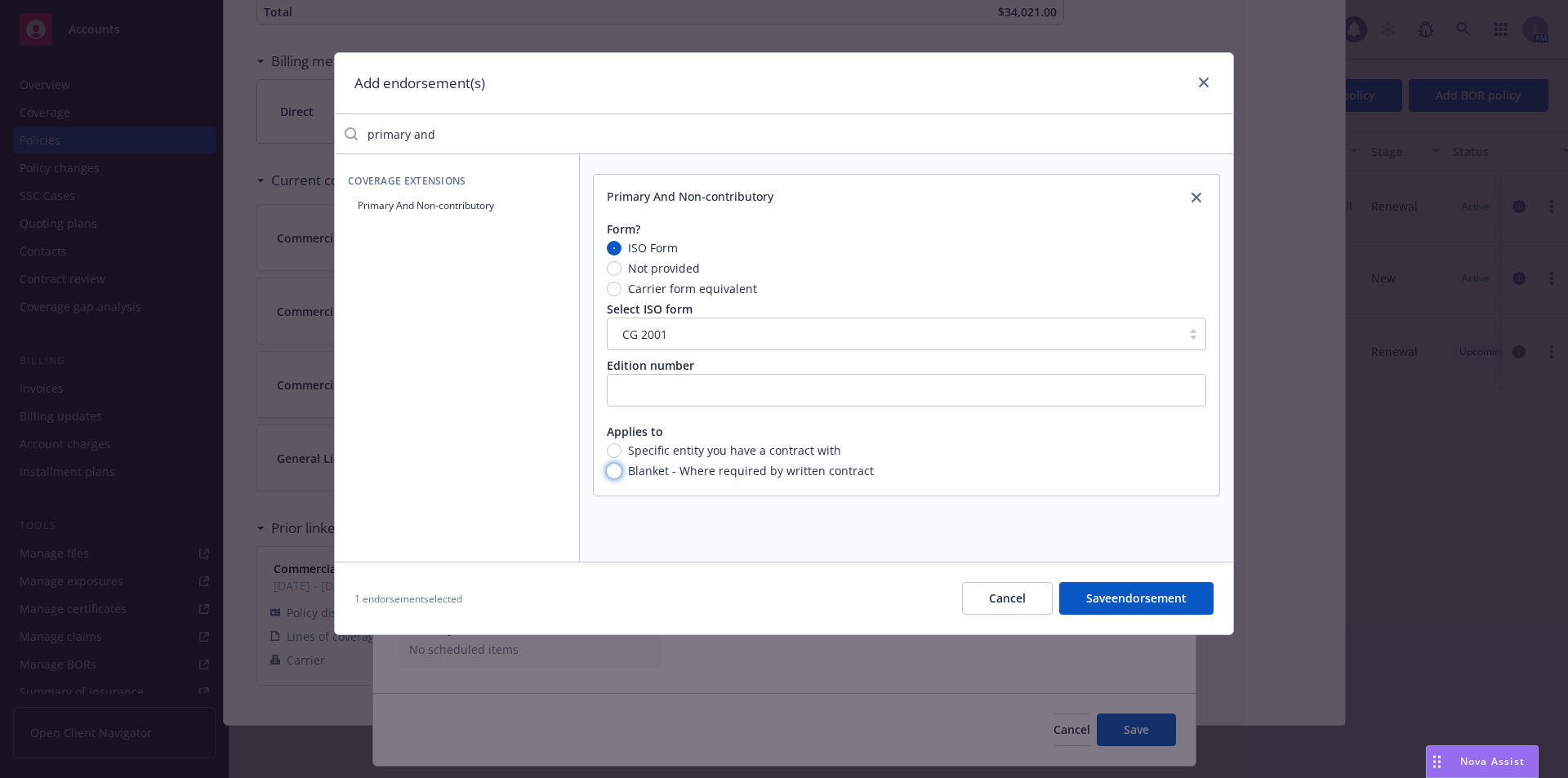
click at [612, 465] on input "Blanket - Where required by written contract" at bounding box center [613, 470] width 14 height 14
radio input "true"
click at [614, 290] on input "Carrier form equivalent" at bounding box center [613, 289] width 14 height 14
radio input "true"
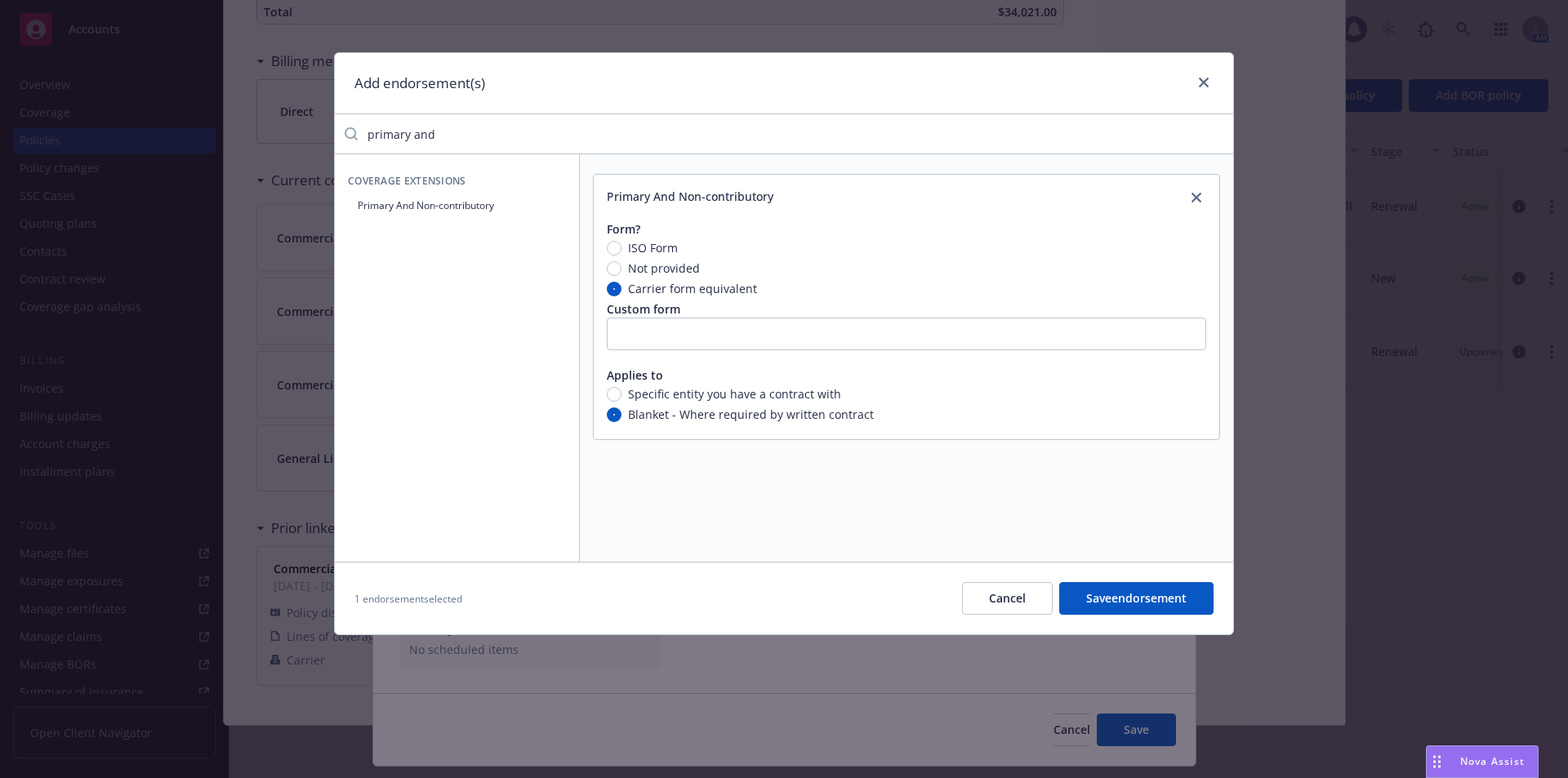
click at [1133, 603] on button "Save endorsement" at bounding box center [1136, 598] width 155 height 32
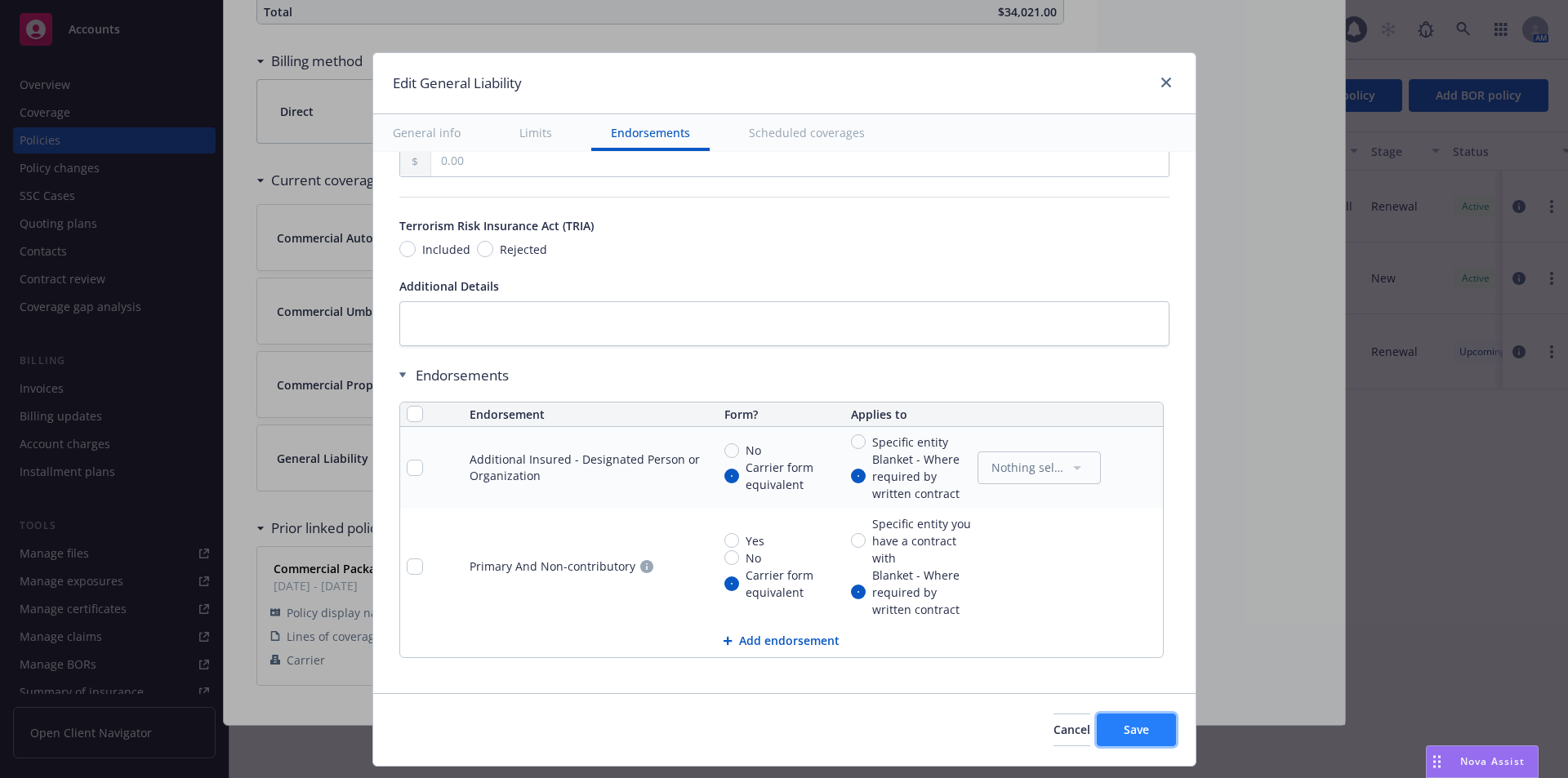
click at [1146, 733] on span "Save" at bounding box center [1136, 729] width 25 height 15
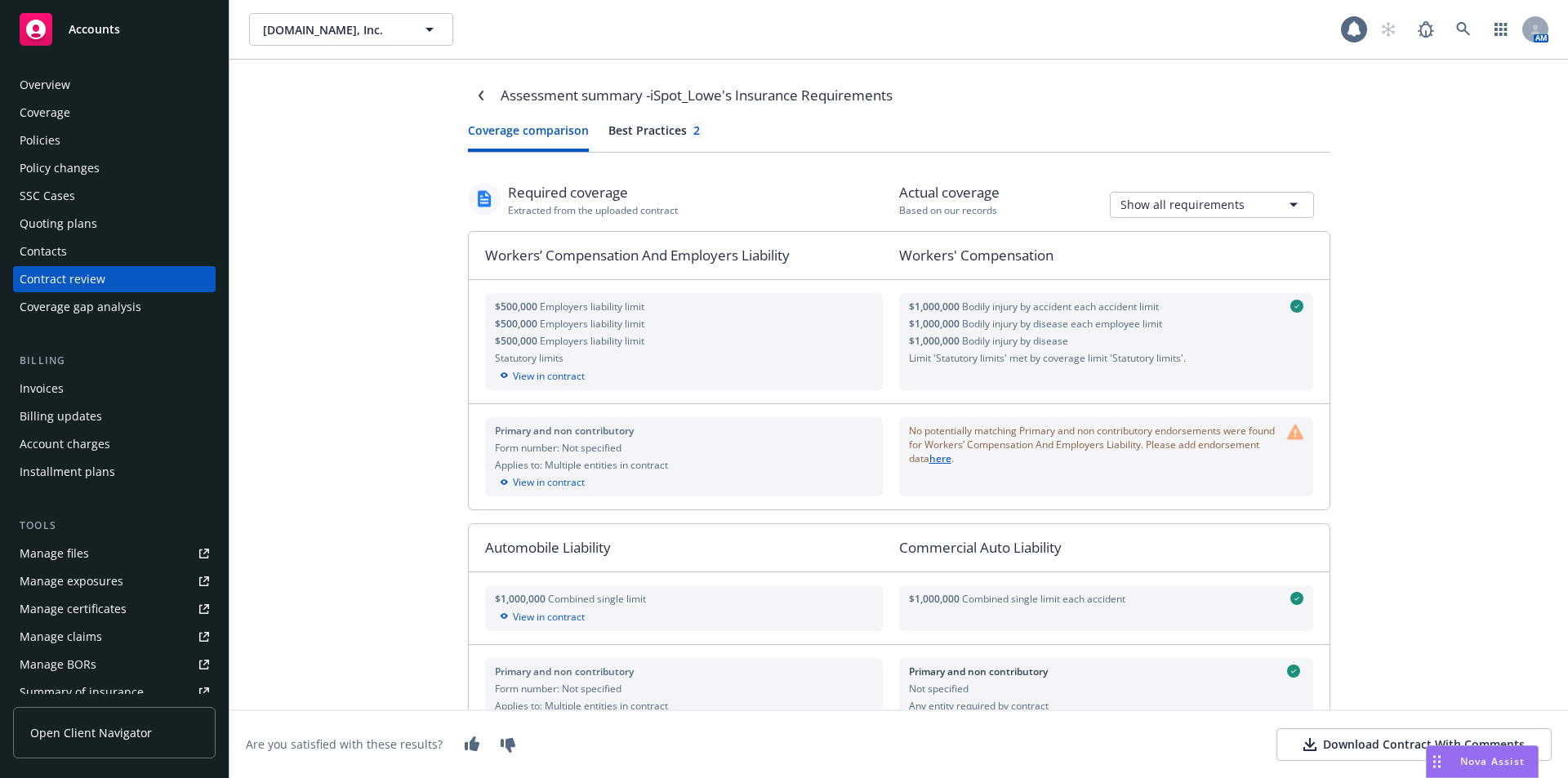
scroll to position [517, 0]
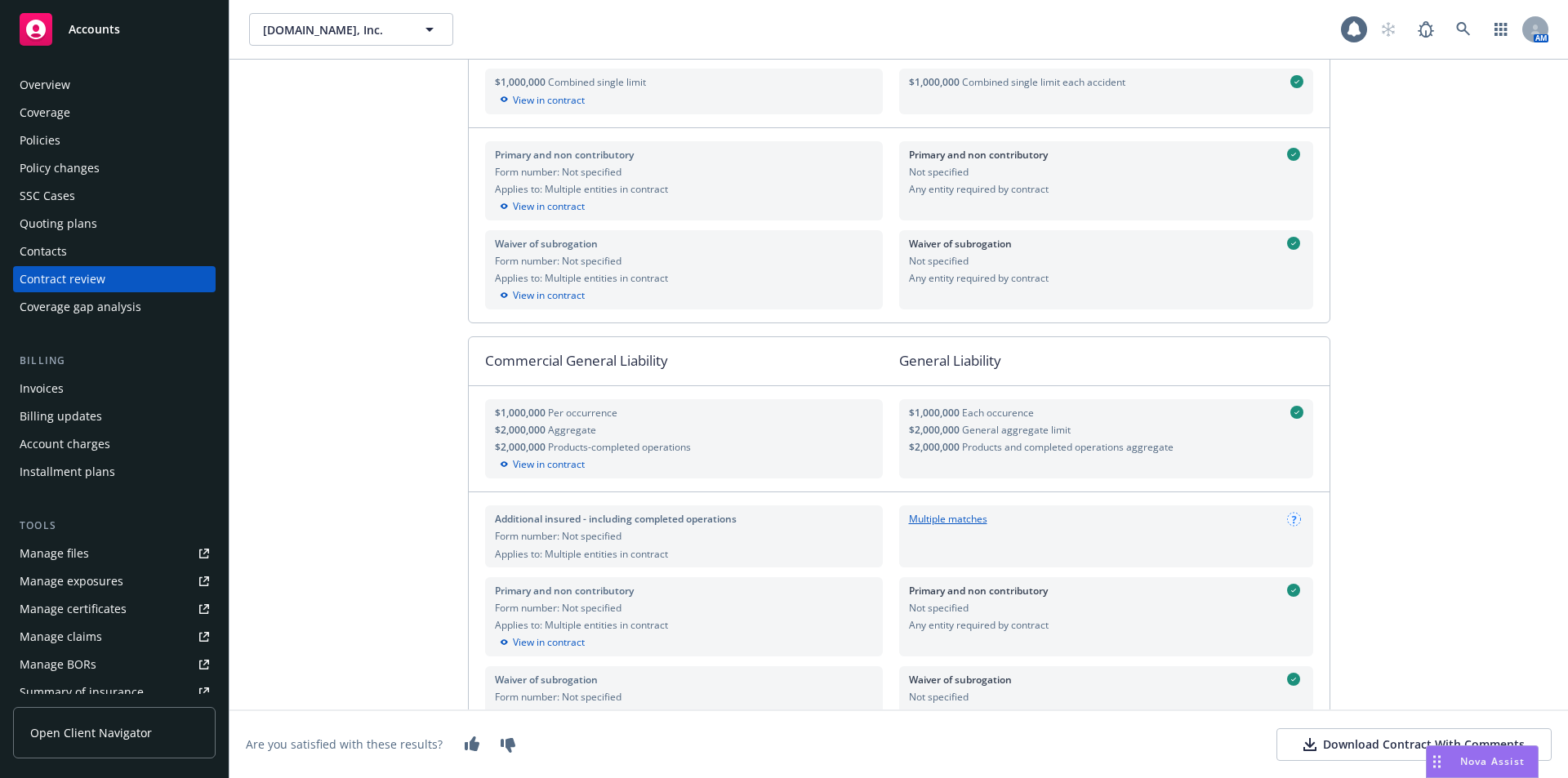
click at [924, 518] on link "Multiple matches" at bounding box center [948, 519] width 78 height 14
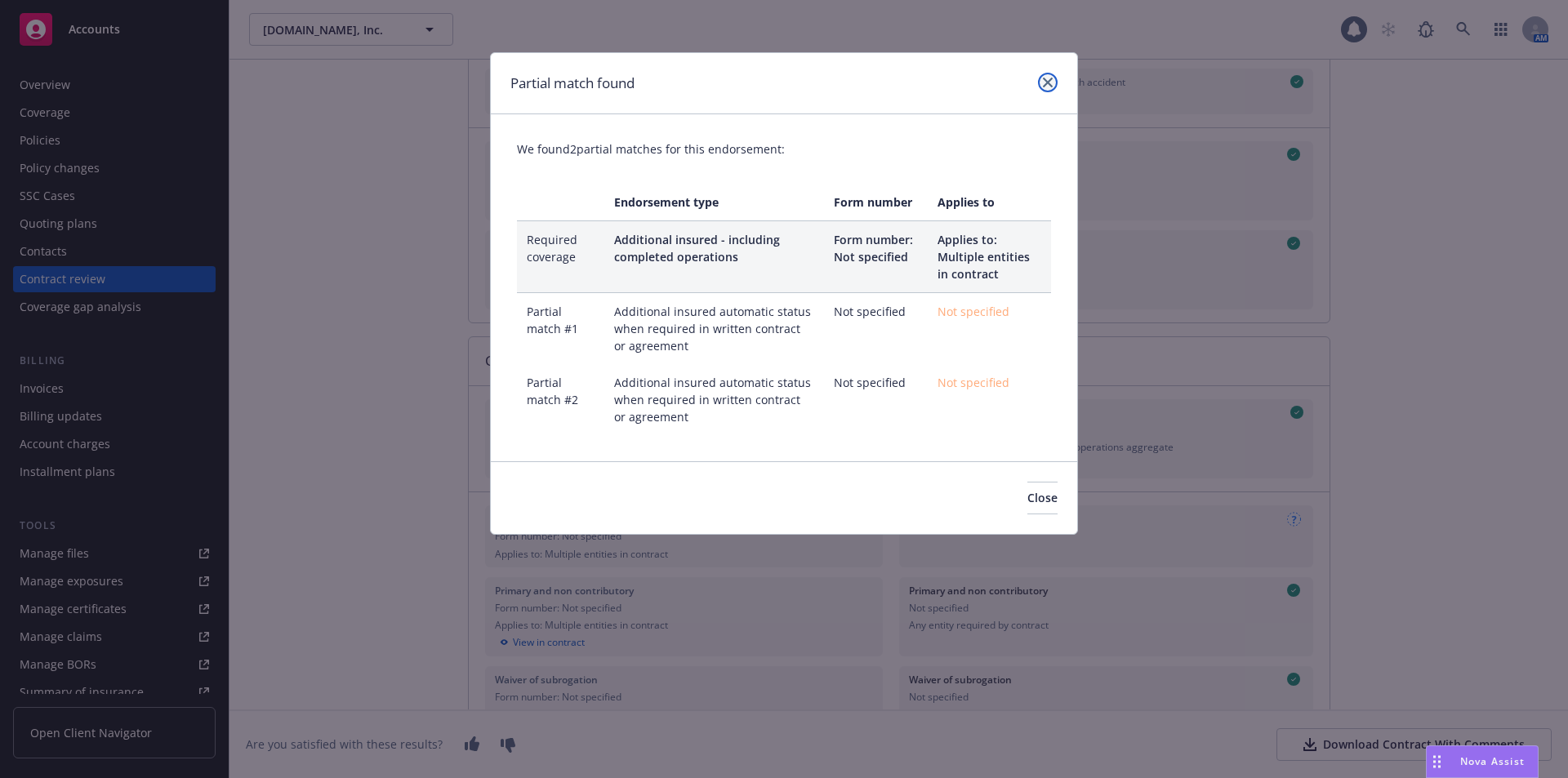
click at [1047, 83] on icon "close" at bounding box center [1047, 82] width 10 height 10
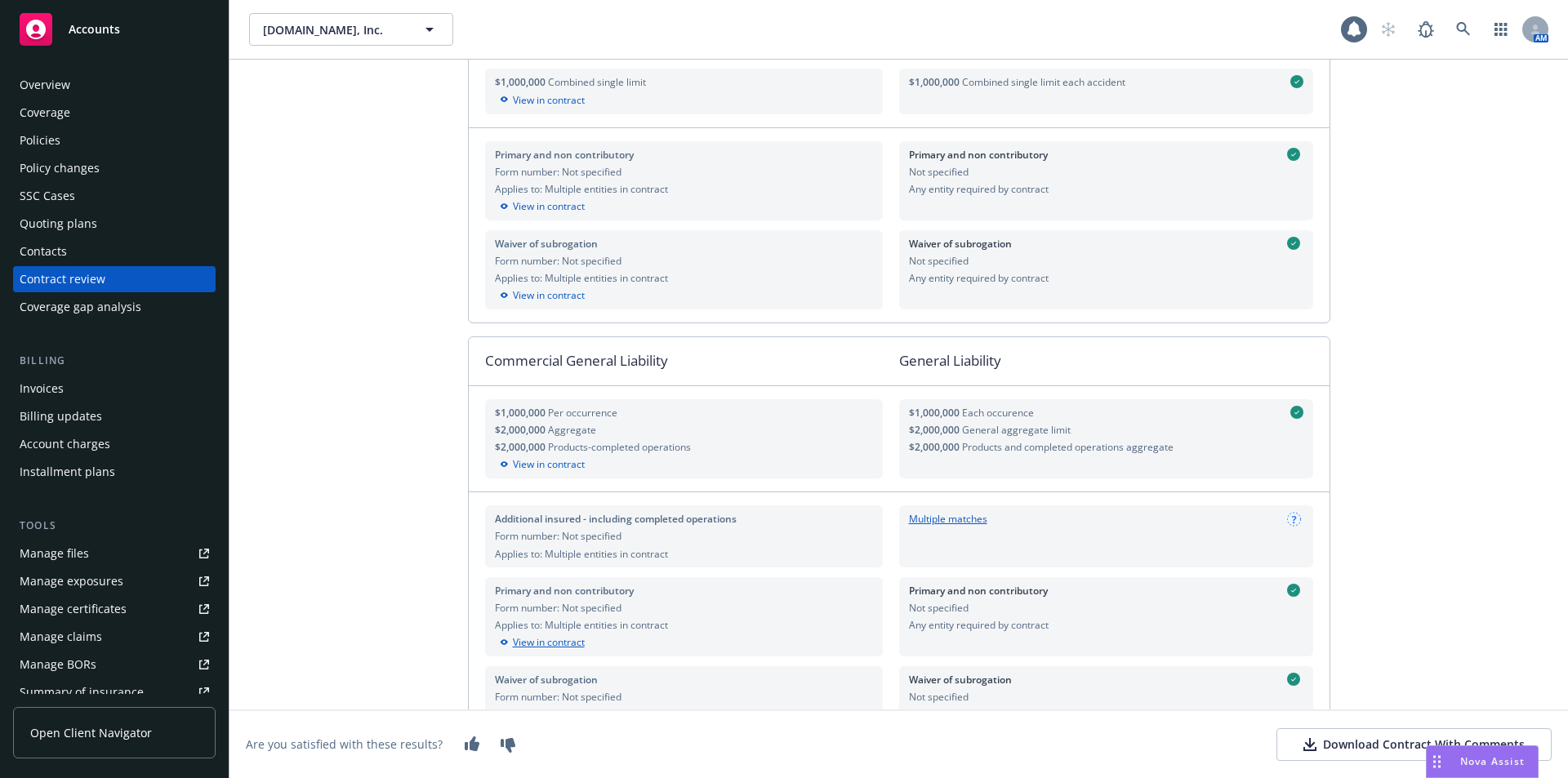
click at [552, 644] on div "View in contract" at bounding box center [684, 642] width 378 height 14
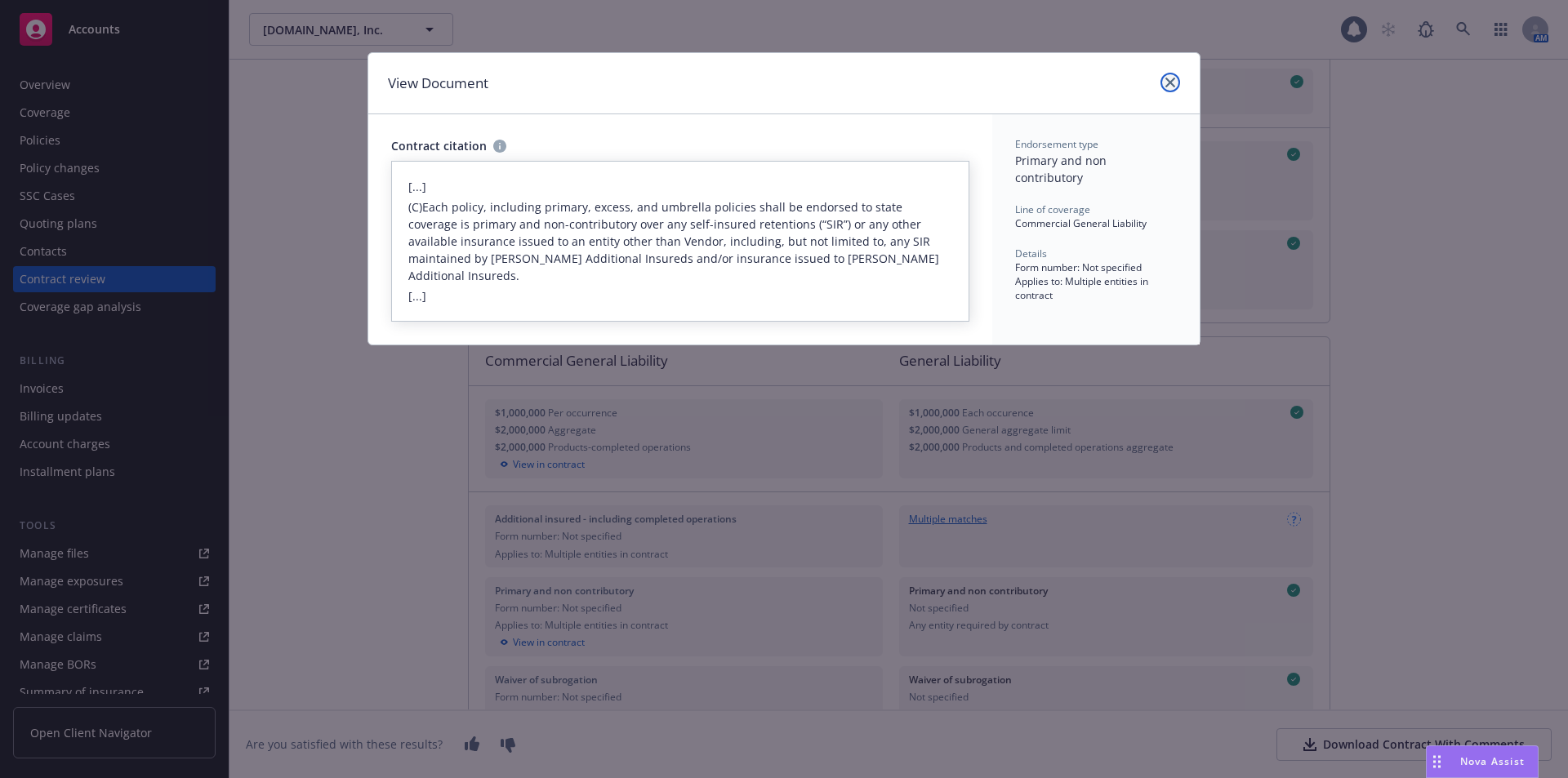
click at [1168, 81] on icon "close" at bounding box center [1171, 82] width 10 height 10
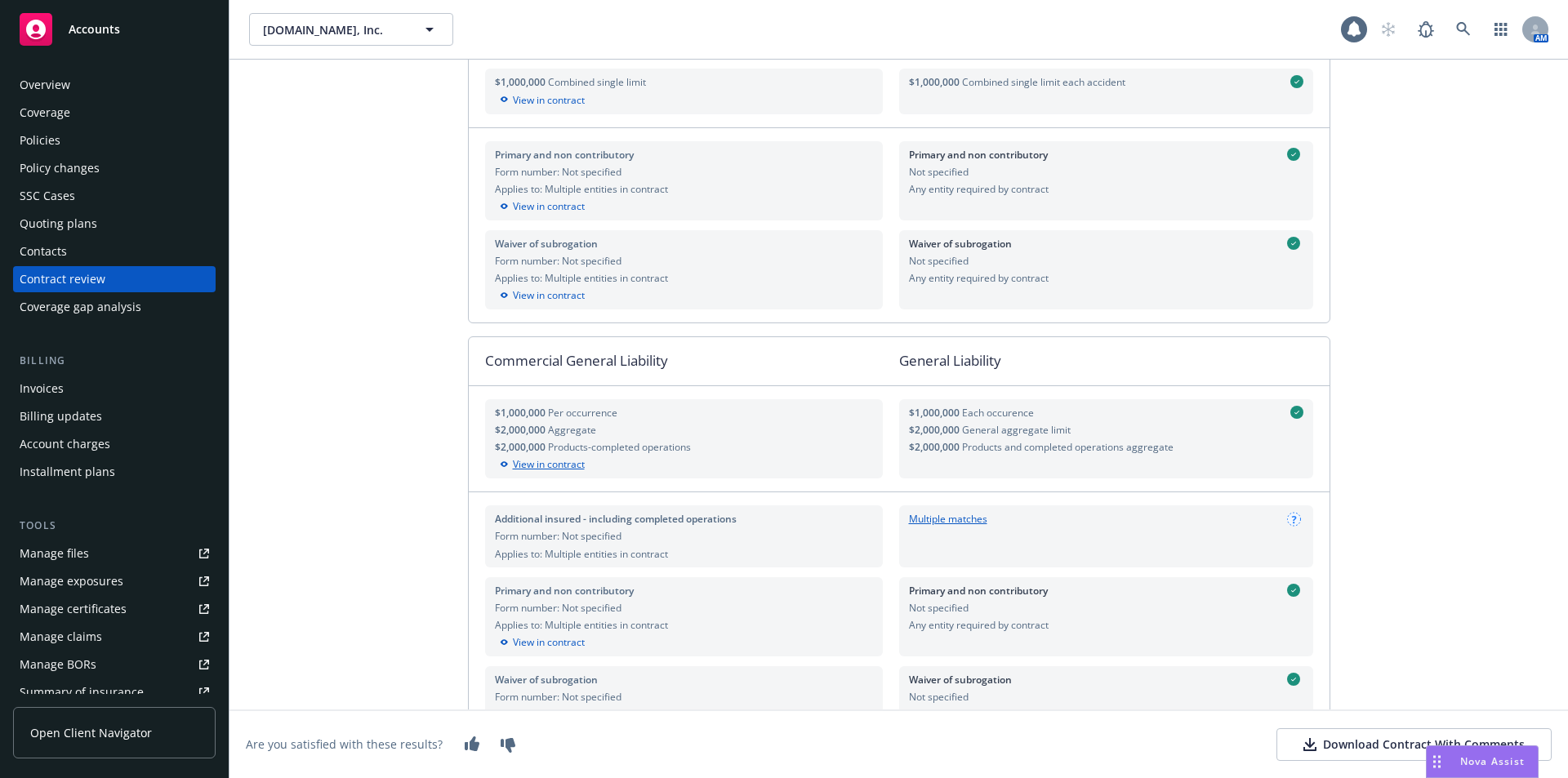
click at [555, 462] on div "View in contract" at bounding box center [684, 465] width 378 height 14
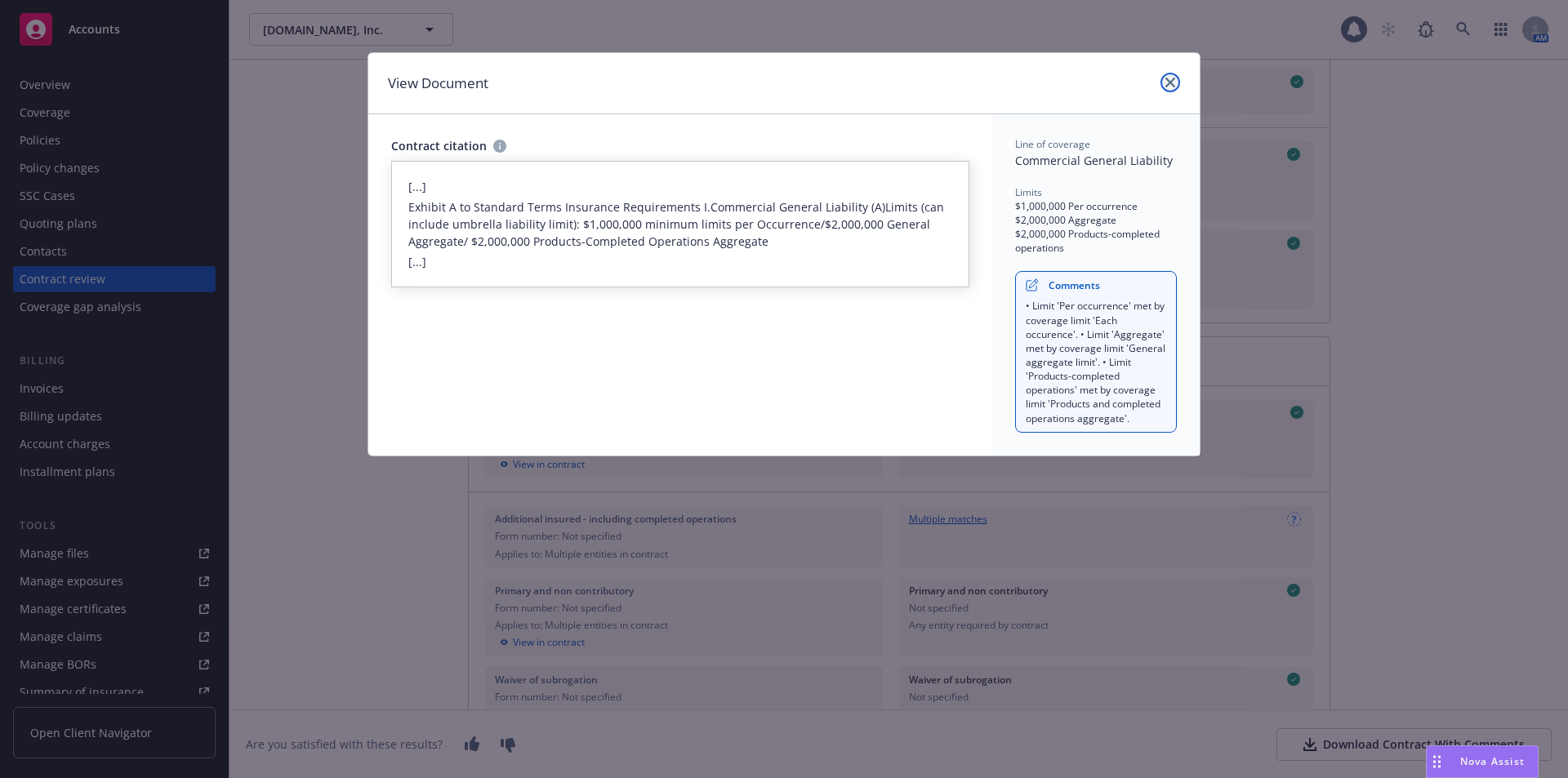
click at [1170, 81] on icon "close" at bounding box center [1171, 82] width 10 height 10
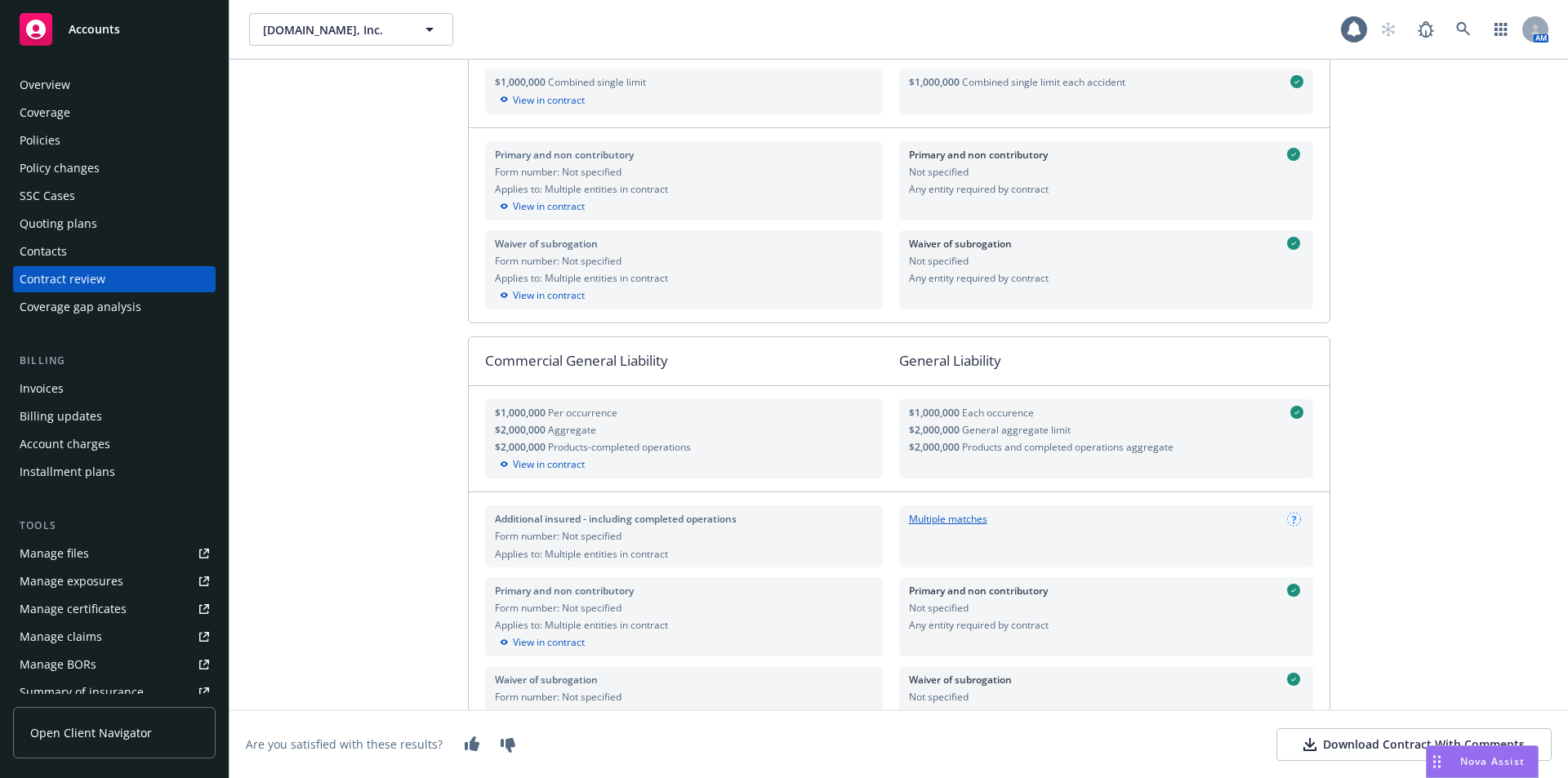
click at [530, 543] on div "Form number: Not specified" at bounding box center [684, 536] width 378 height 14
click at [930, 518] on link "Multiple matches" at bounding box center [948, 519] width 78 height 14
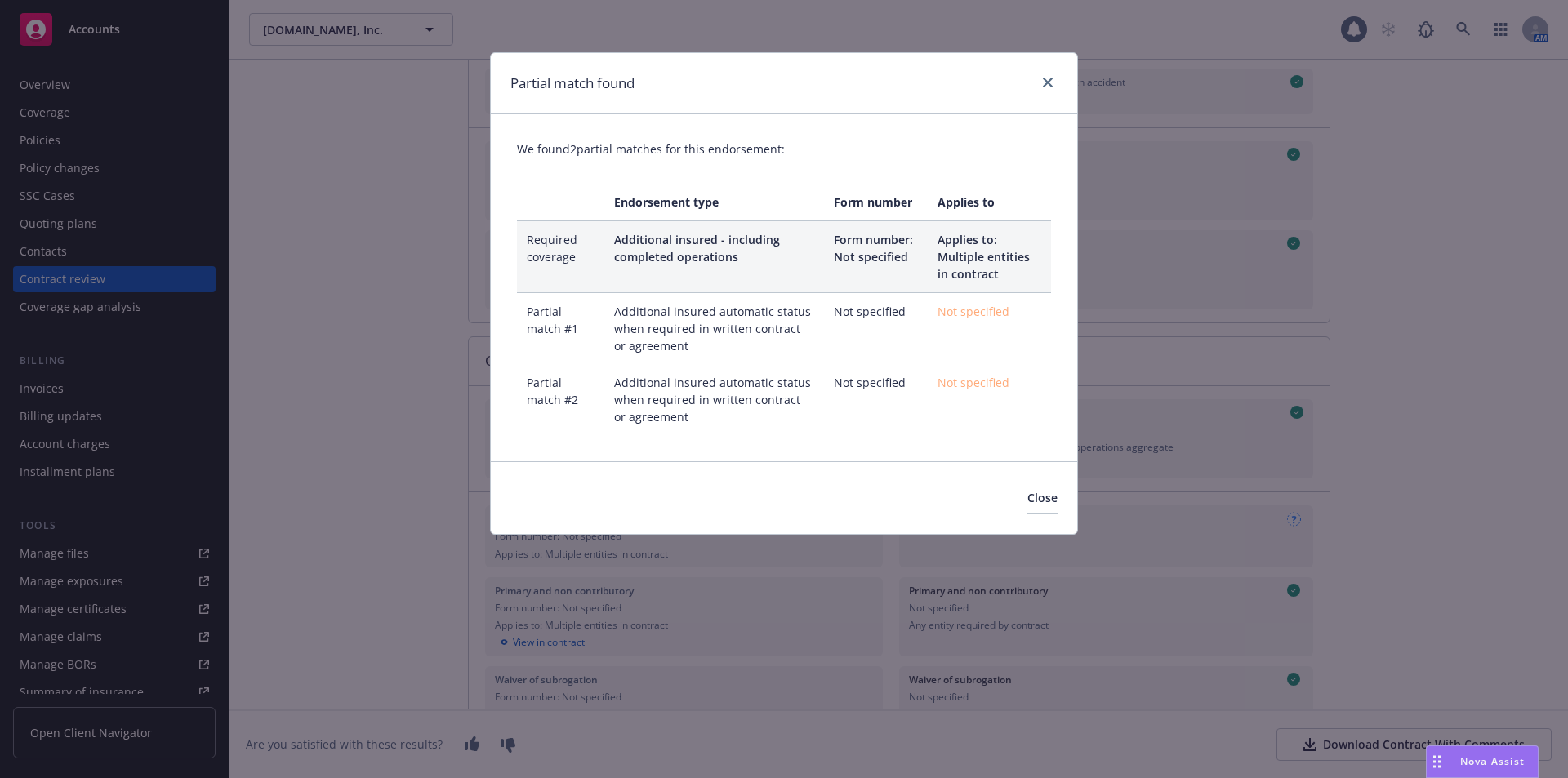
click at [915, 397] on td "Not specified" at bounding box center [875, 400] width 104 height 71
click at [1013, 317] on td "Not specified" at bounding box center [989, 329] width 123 height 72
click at [991, 313] on span "Not specified" at bounding box center [973, 312] width 72 height 15
click at [991, 304] on span "Not specified" at bounding box center [973, 312] width 72 height 15
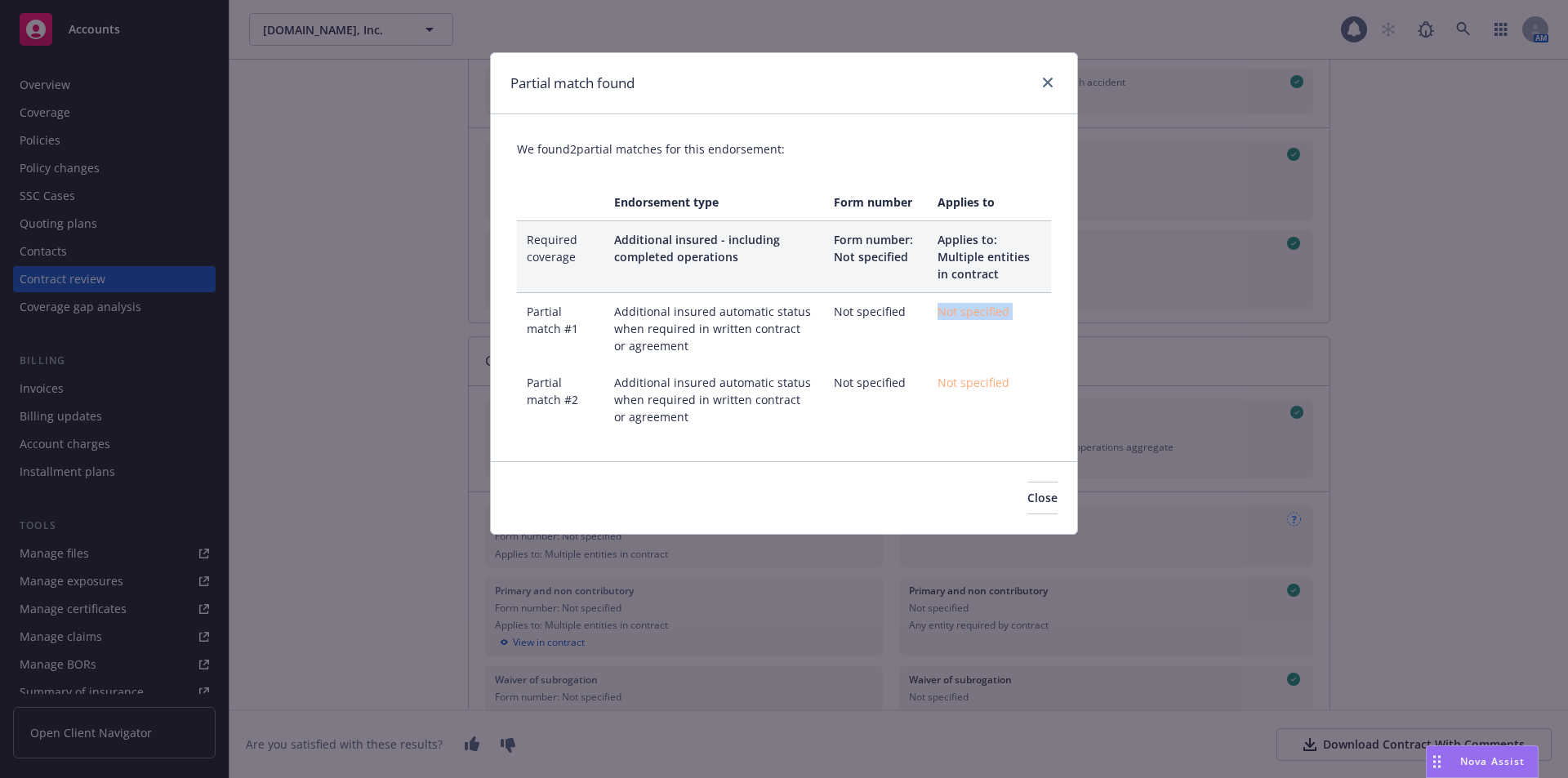
click at [991, 304] on span "Not specified" at bounding box center [973, 312] width 72 height 15
click at [1027, 503] on span "Close" at bounding box center [1042, 498] width 31 height 15
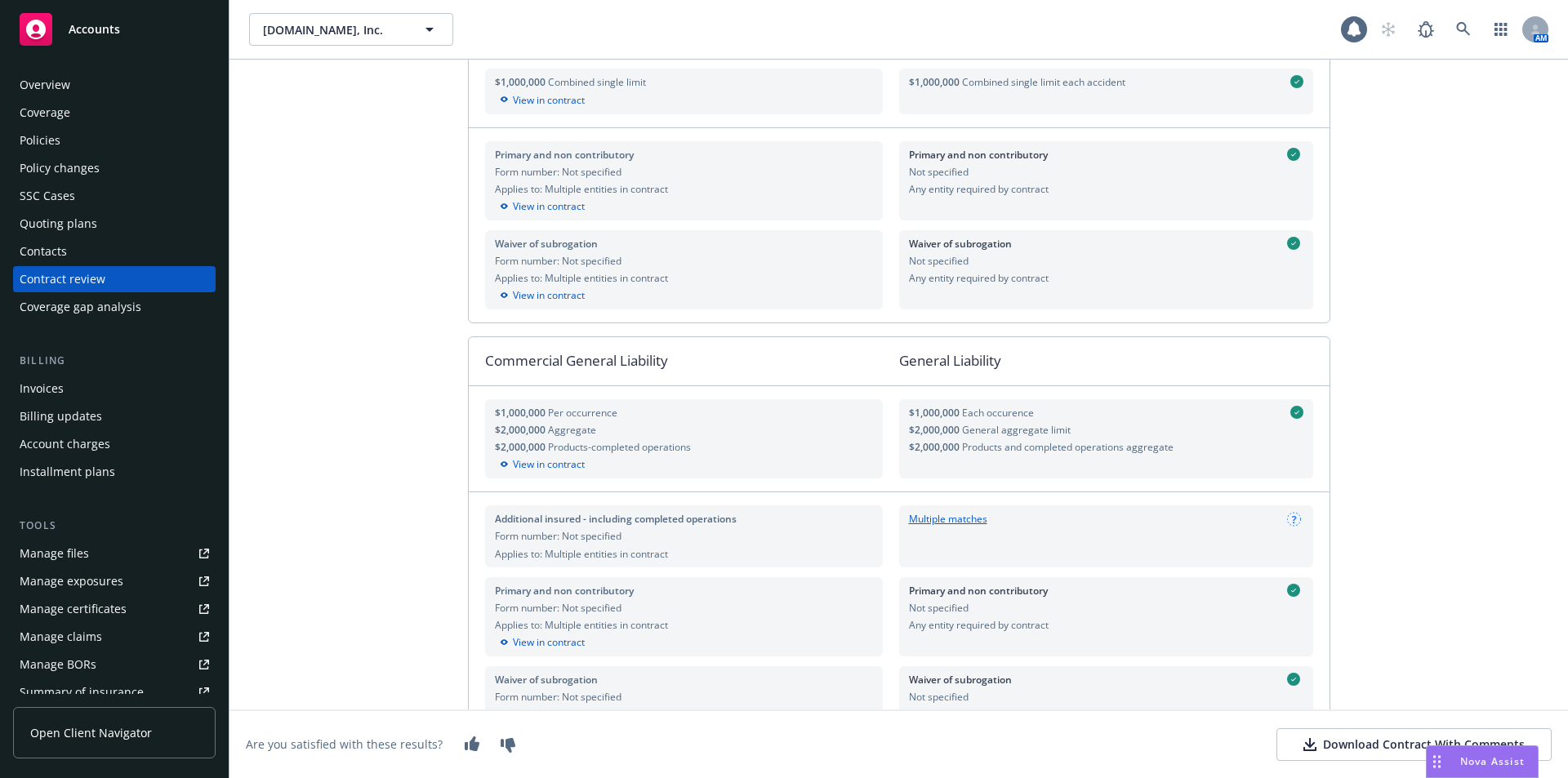
click at [87, 30] on span "Accounts" at bounding box center [95, 30] width 52 height 13
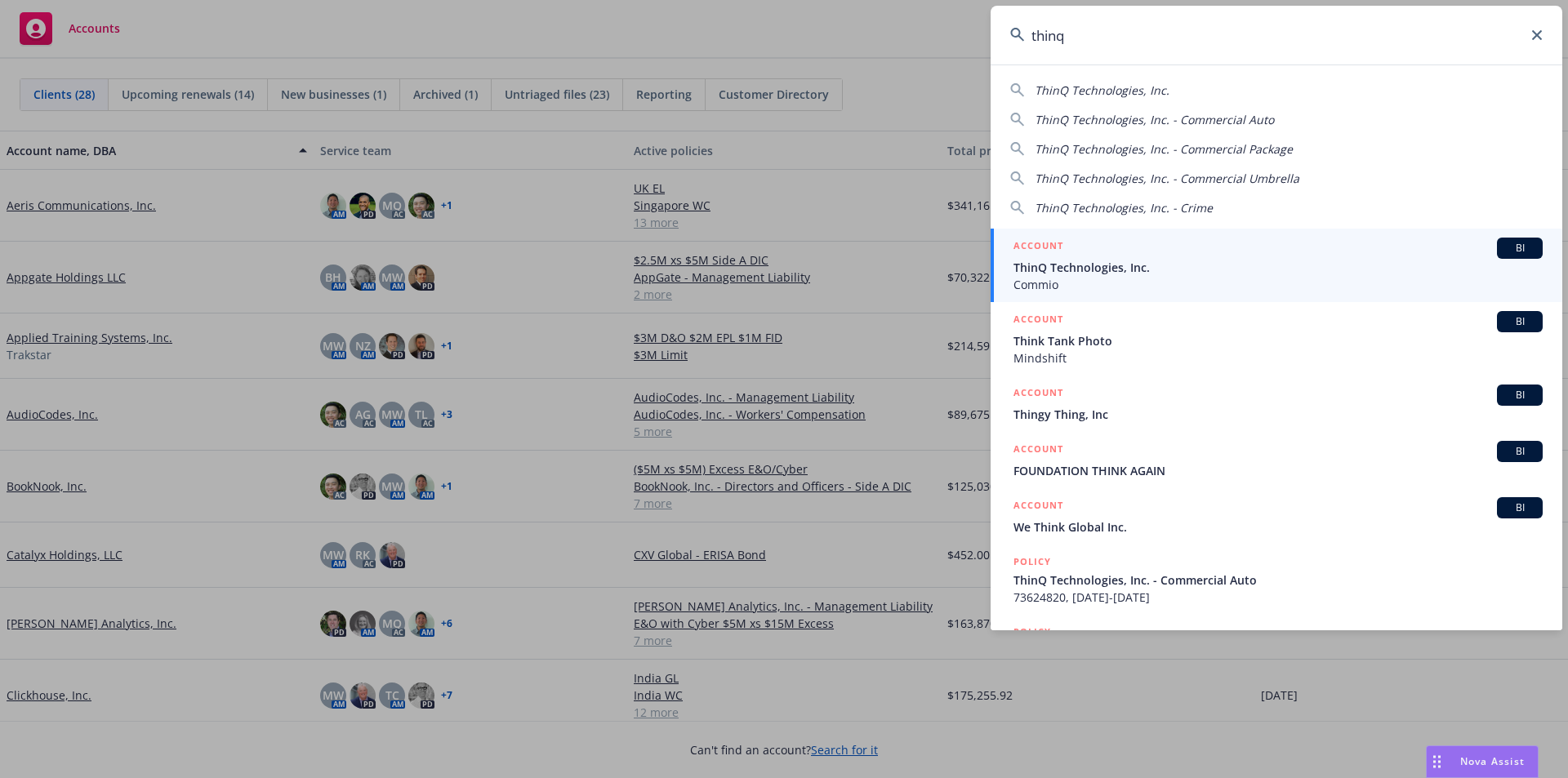
type input "thinq"
click at [1161, 282] on span "Commio" at bounding box center [1278, 285] width 529 height 17
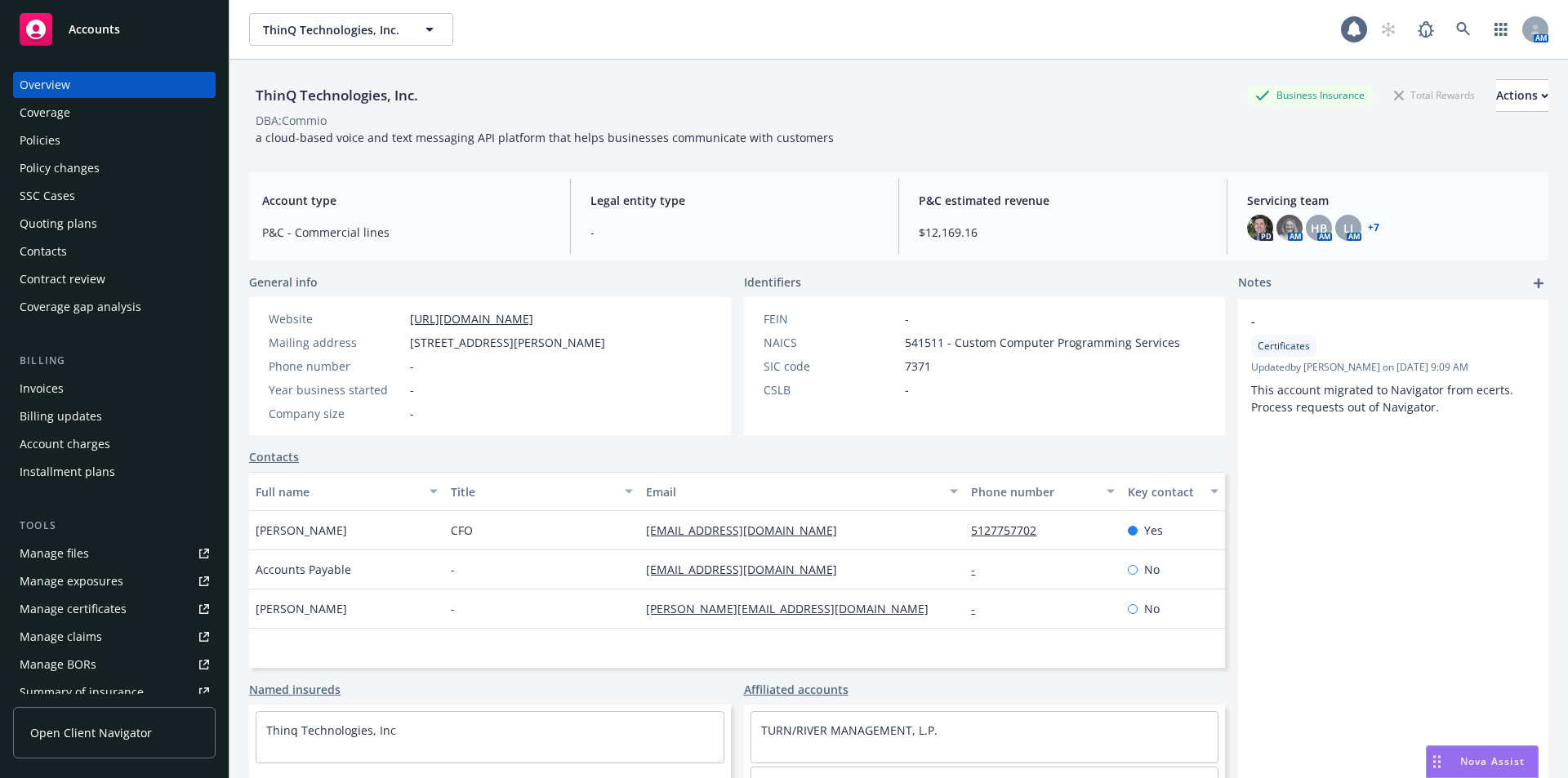
click at [39, 552] on div "Manage files" at bounding box center [54, 553] width 70 height 26
click at [93, 141] on div "Policies" at bounding box center [115, 140] width 189 height 26
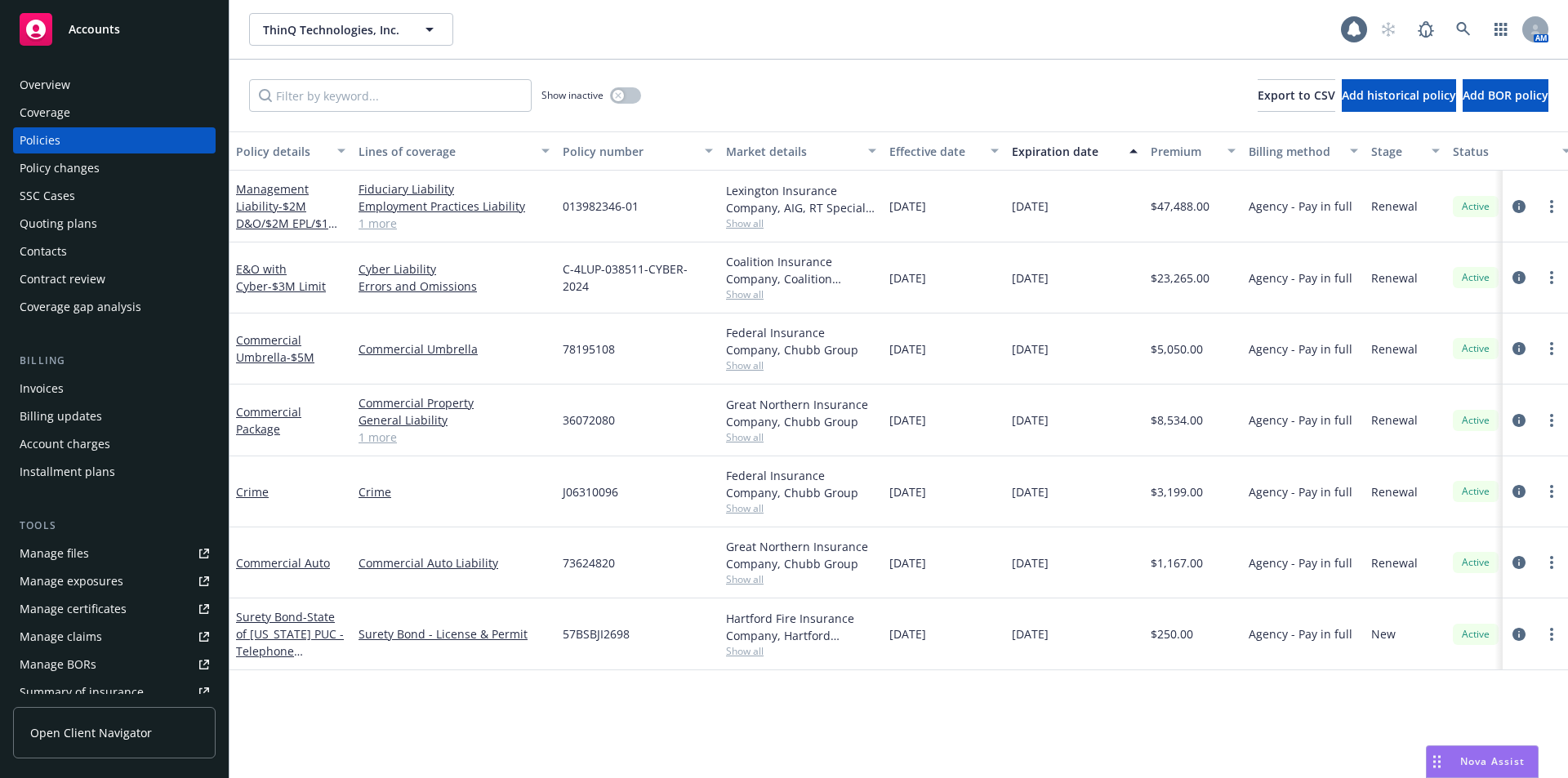
click at [86, 228] on div "Quoting plans" at bounding box center [58, 223] width 77 height 26
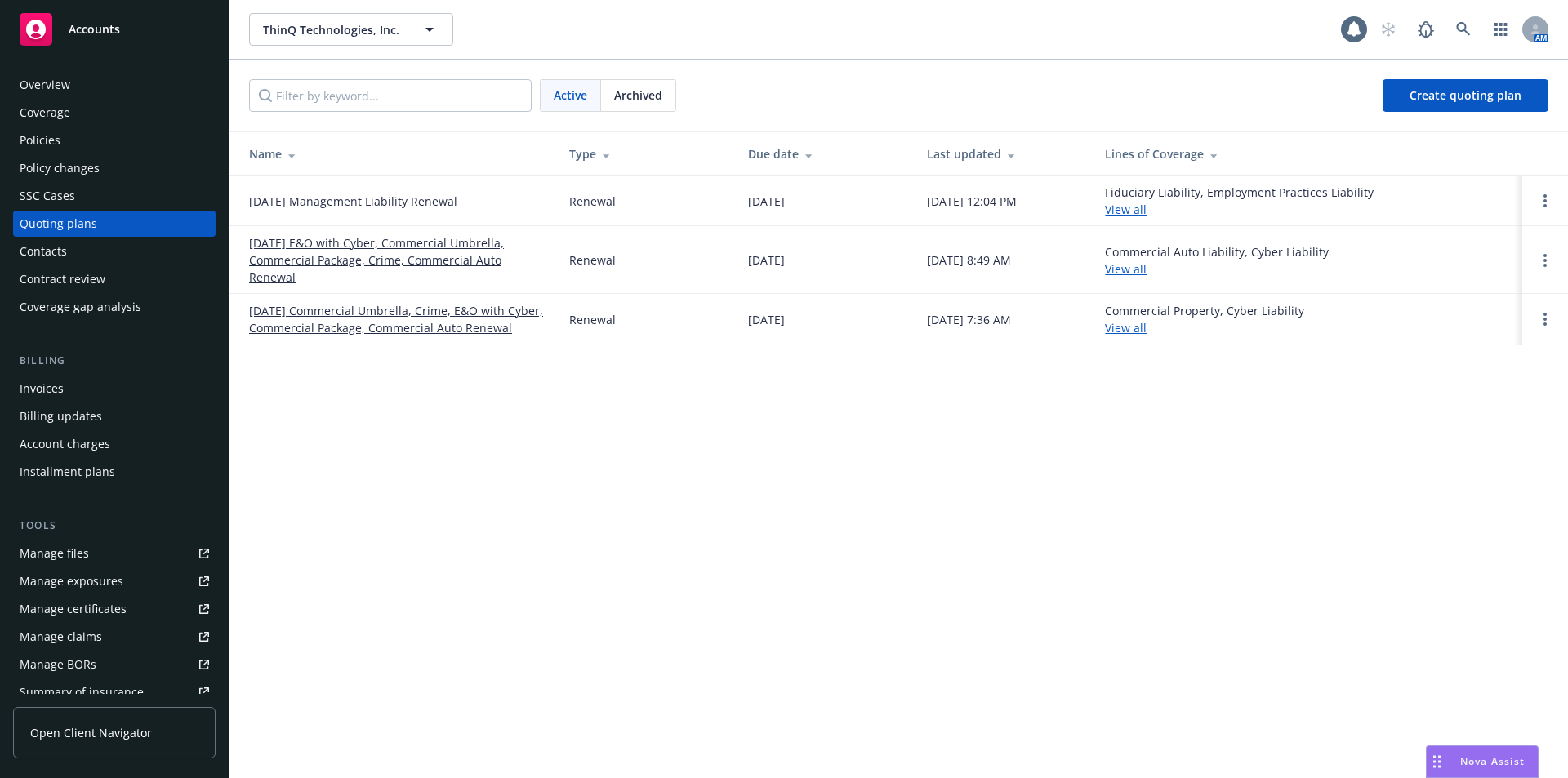
click at [400, 261] on link "09/01/25 E&O with Cyber, Commercial Umbrella, Commercial Package, Crime, Commer…" at bounding box center [397, 260] width 294 height 52
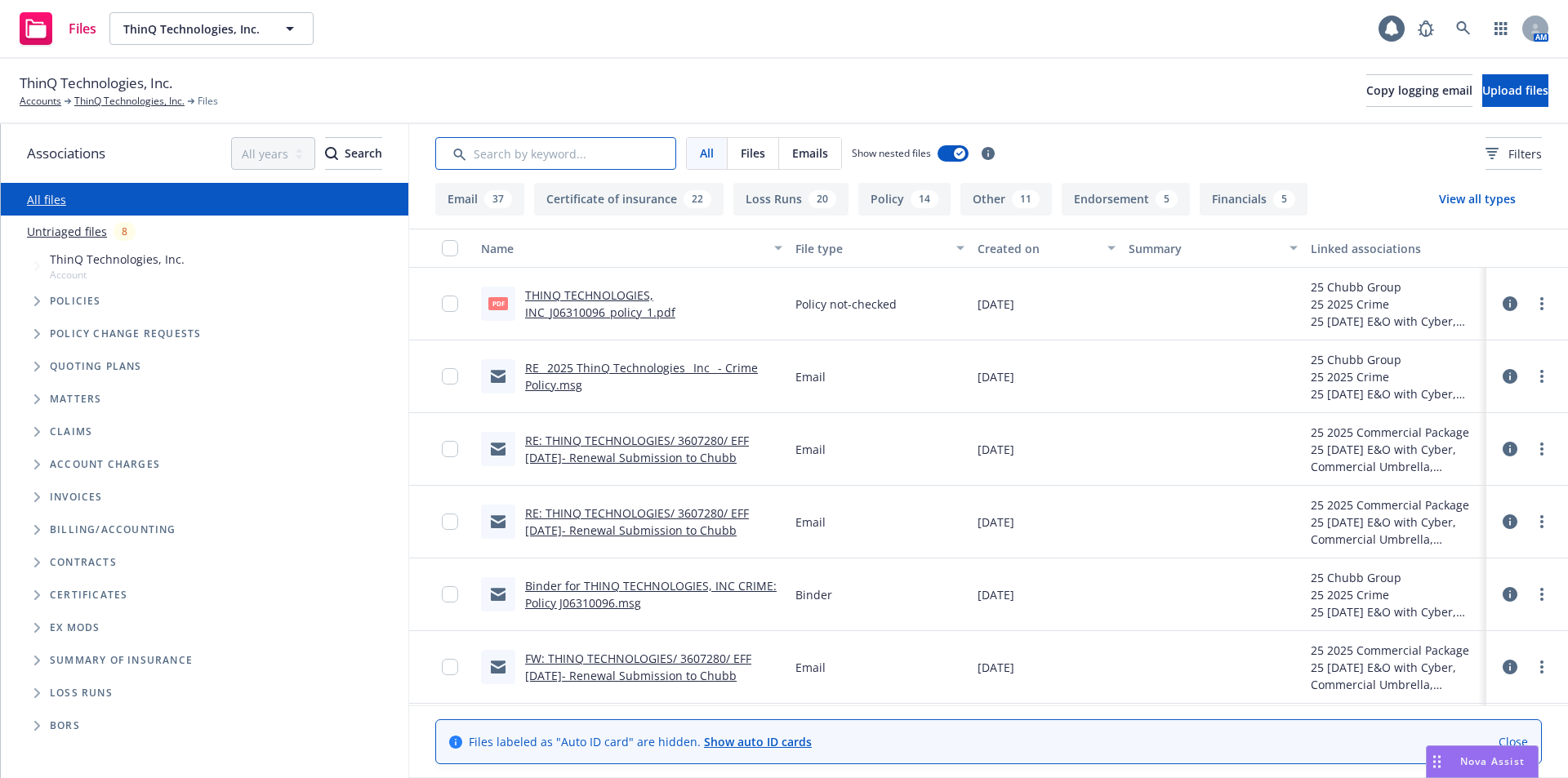
click at [594, 162] on input "Search by keyword..." at bounding box center [555, 154] width 241 height 32
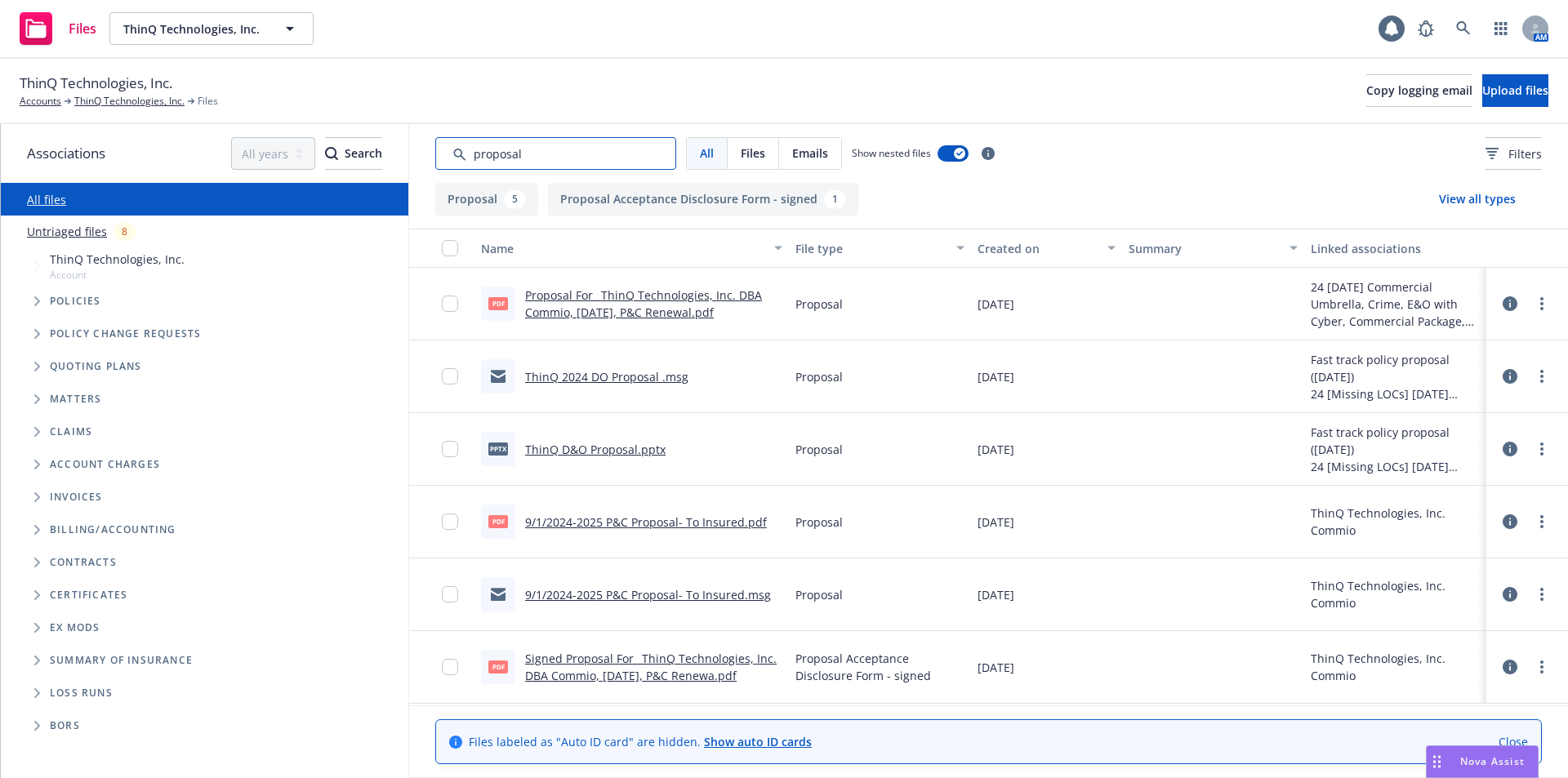
type input "proposal"
click at [539, 656] on link "Signed Proposal For_ ThinQ Technologies, Inc. DBA Commio, [DATE], P&C Renewa.pdf" at bounding box center [651, 667] width 251 height 32
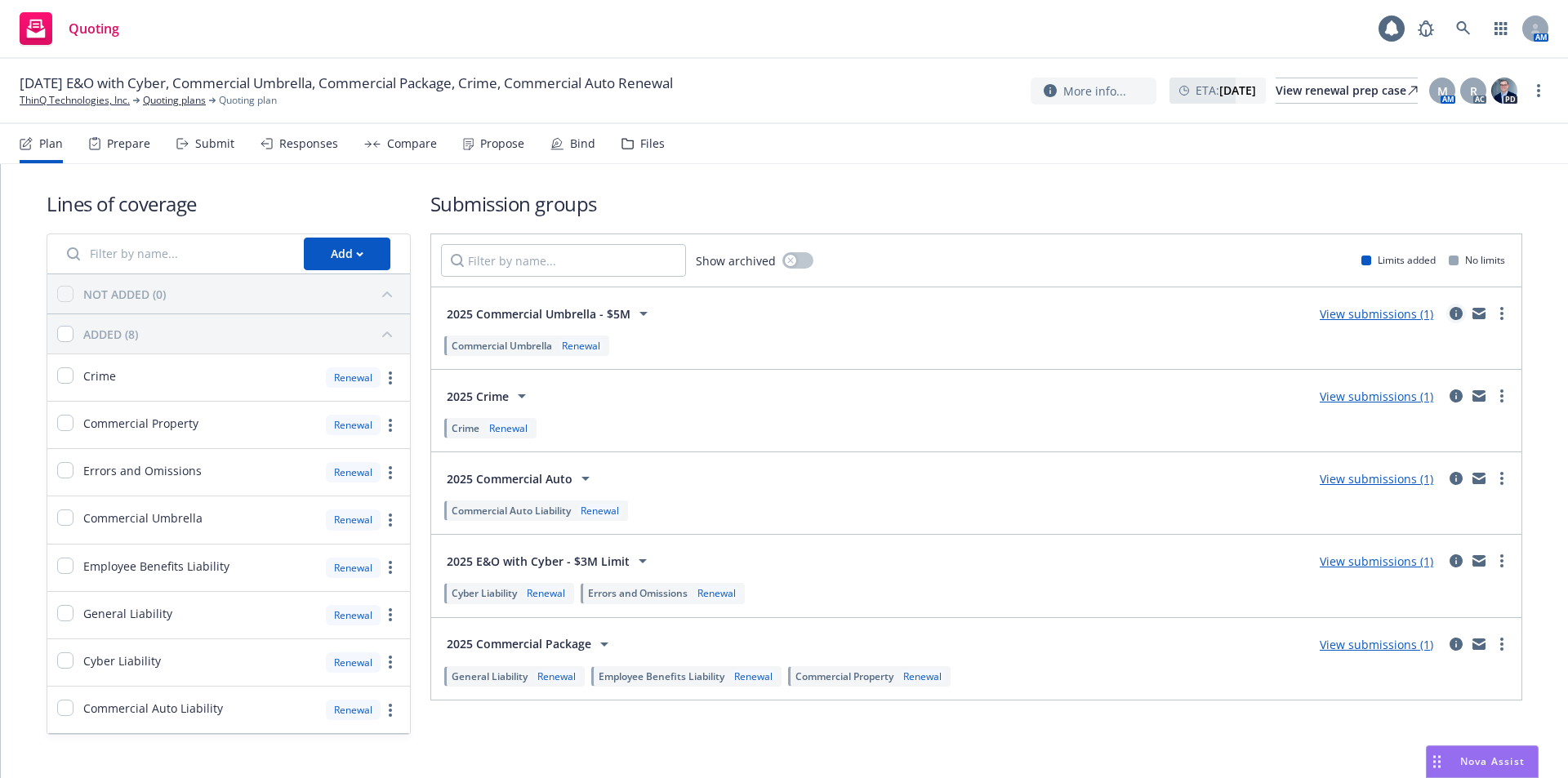
click at [1450, 308] on icon "circleInformation" at bounding box center [1456, 313] width 13 height 13
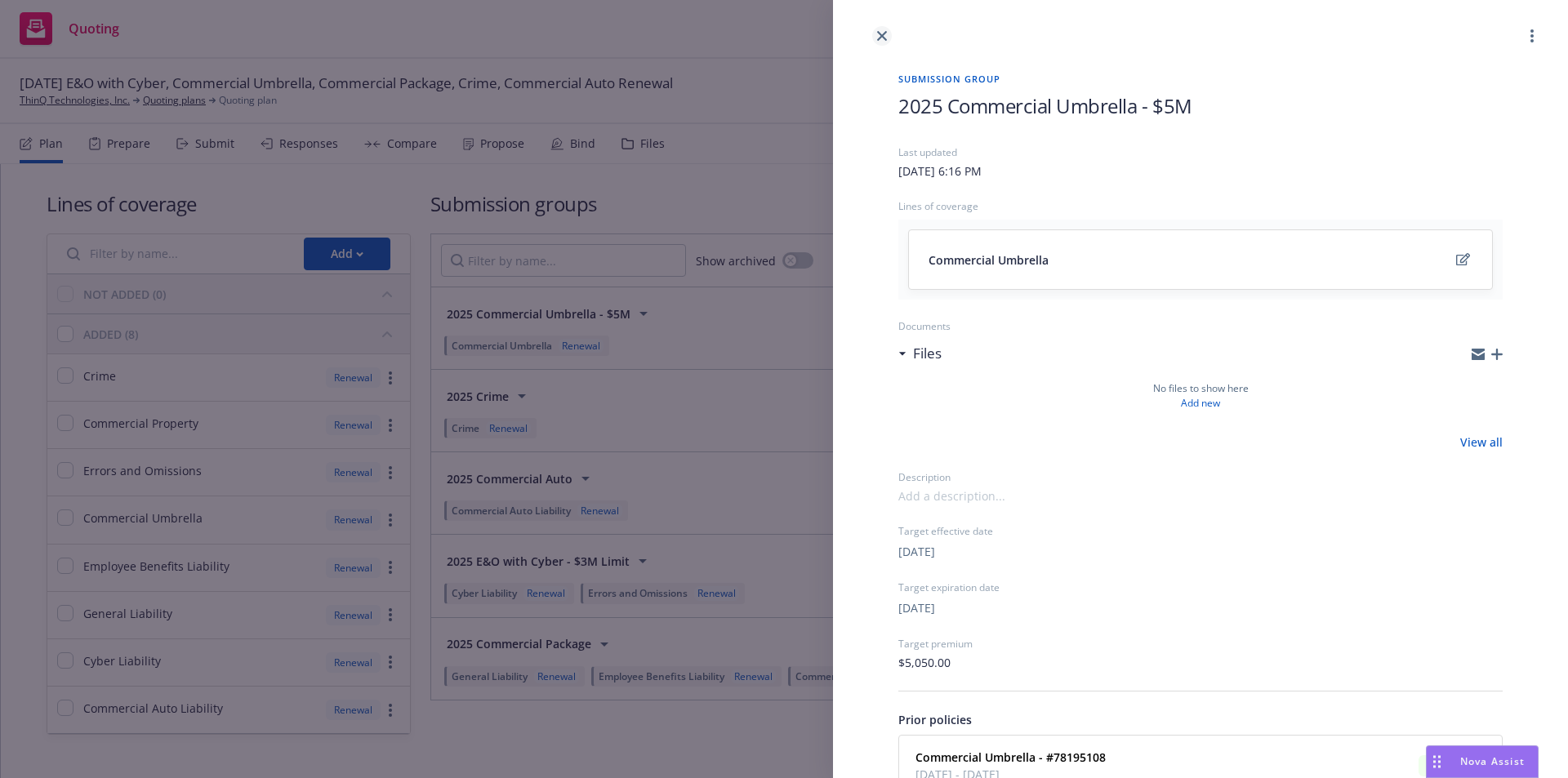
click at [888, 34] on link "close" at bounding box center [882, 35] width 20 height 20
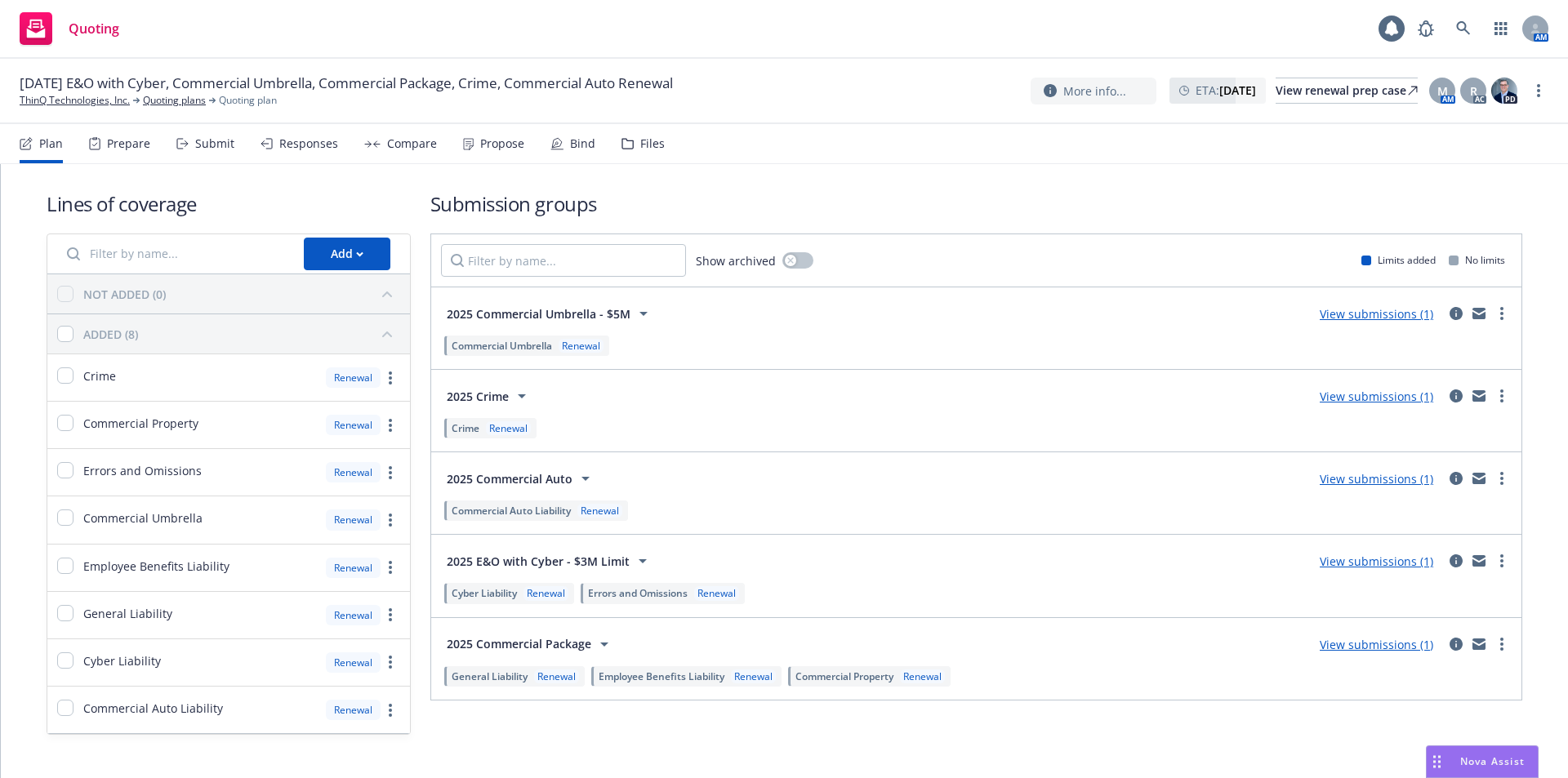
click at [640, 140] on div "Files" at bounding box center [653, 144] width 25 height 13
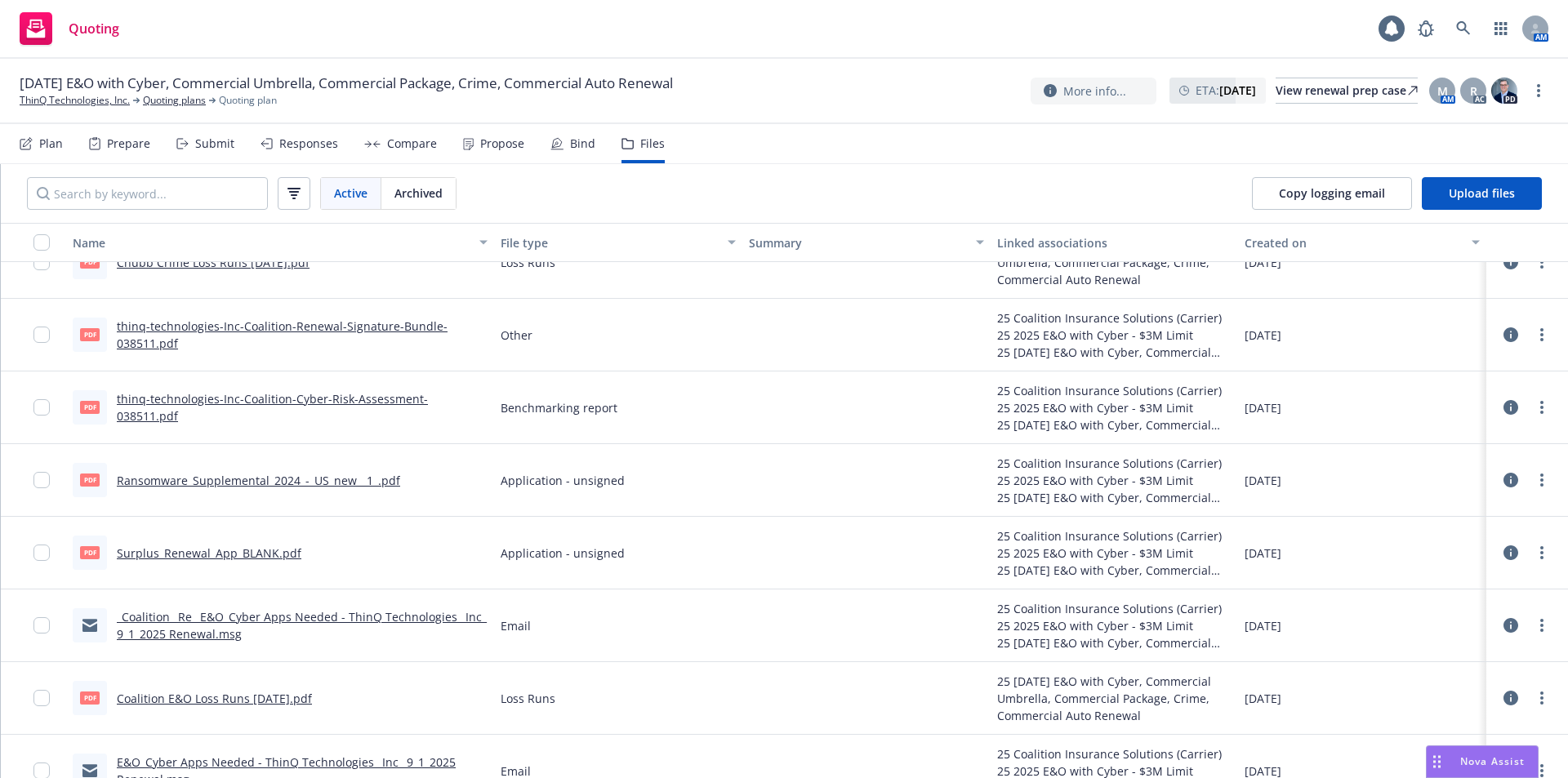
scroll to position [2222, 0]
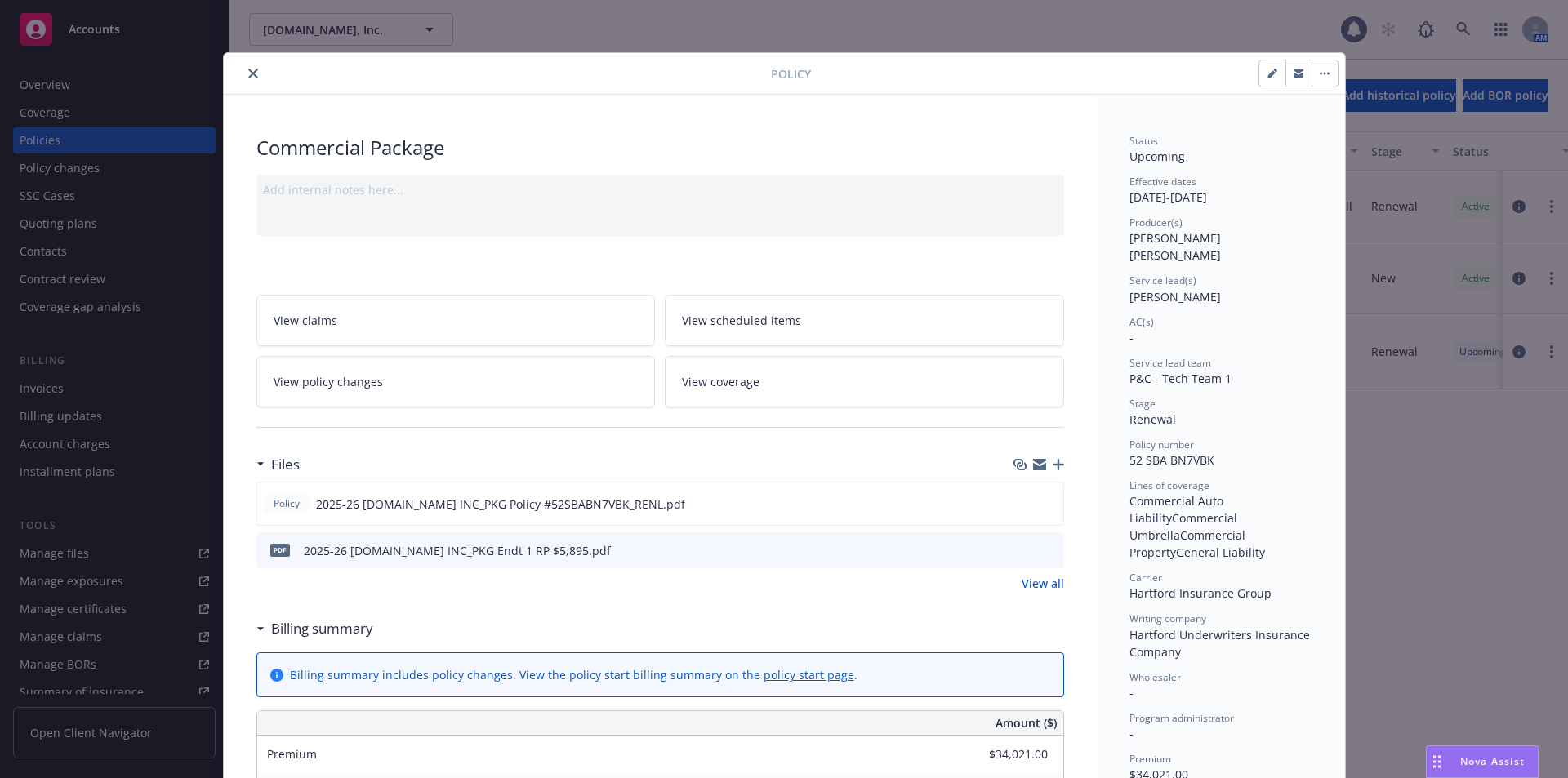
click at [251, 75] on button "close" at bounding box center [253, 74] width 20 height 20
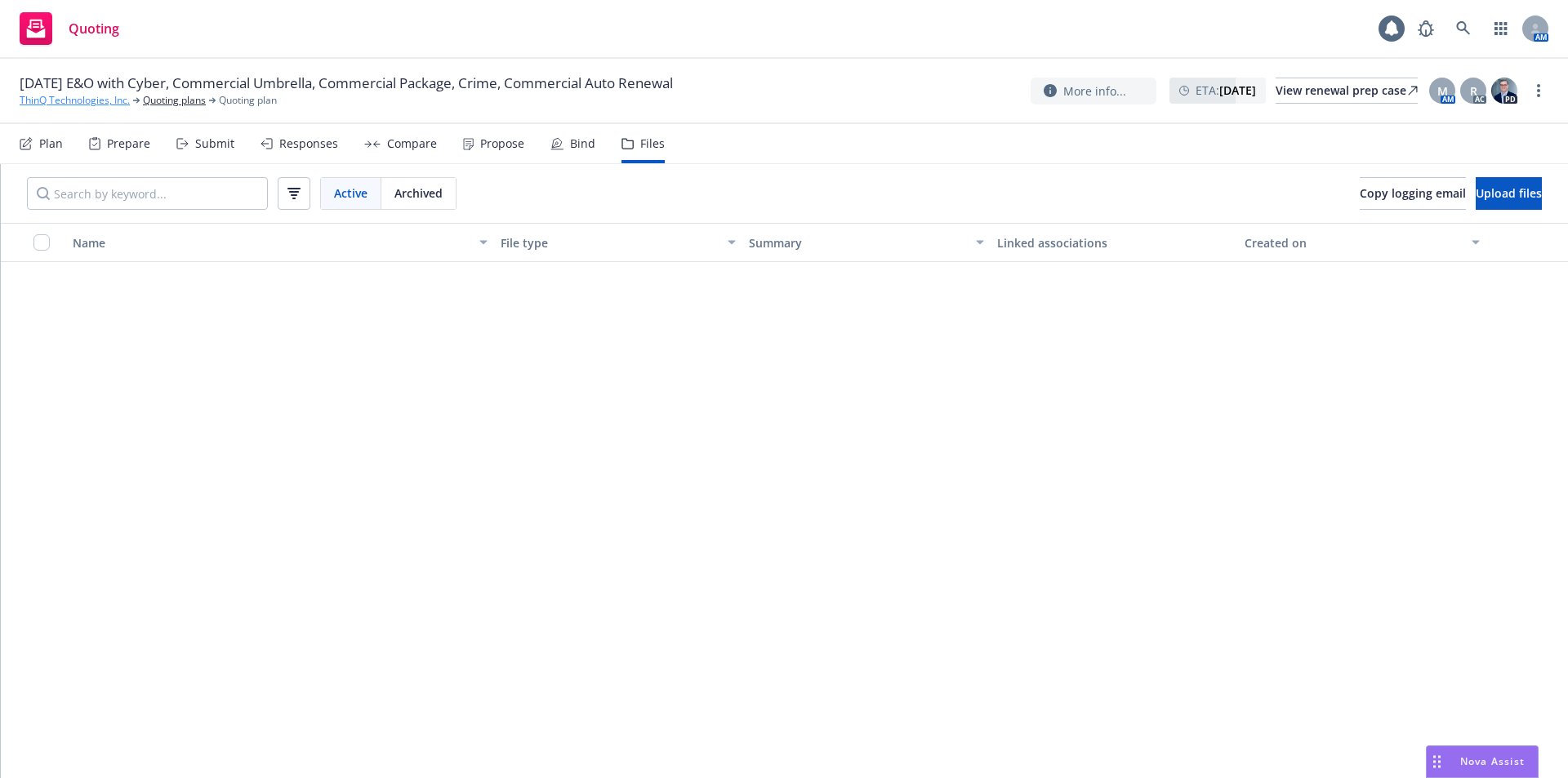
scroll to position [2222, 0]
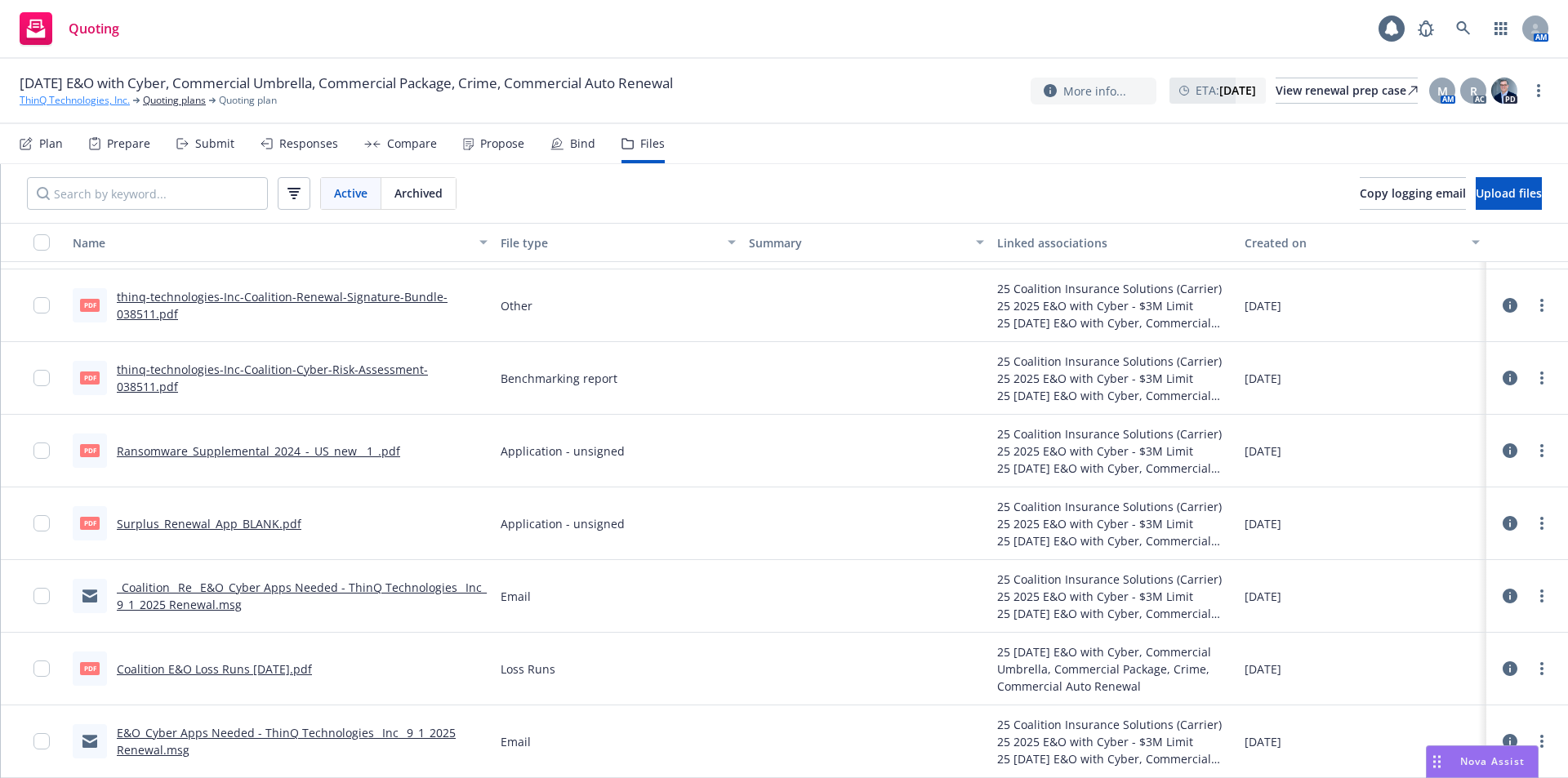
click at [59, 100] on link "ThinQ Technologies, Inc." at bounding box center [75, 99] width 110 height 14
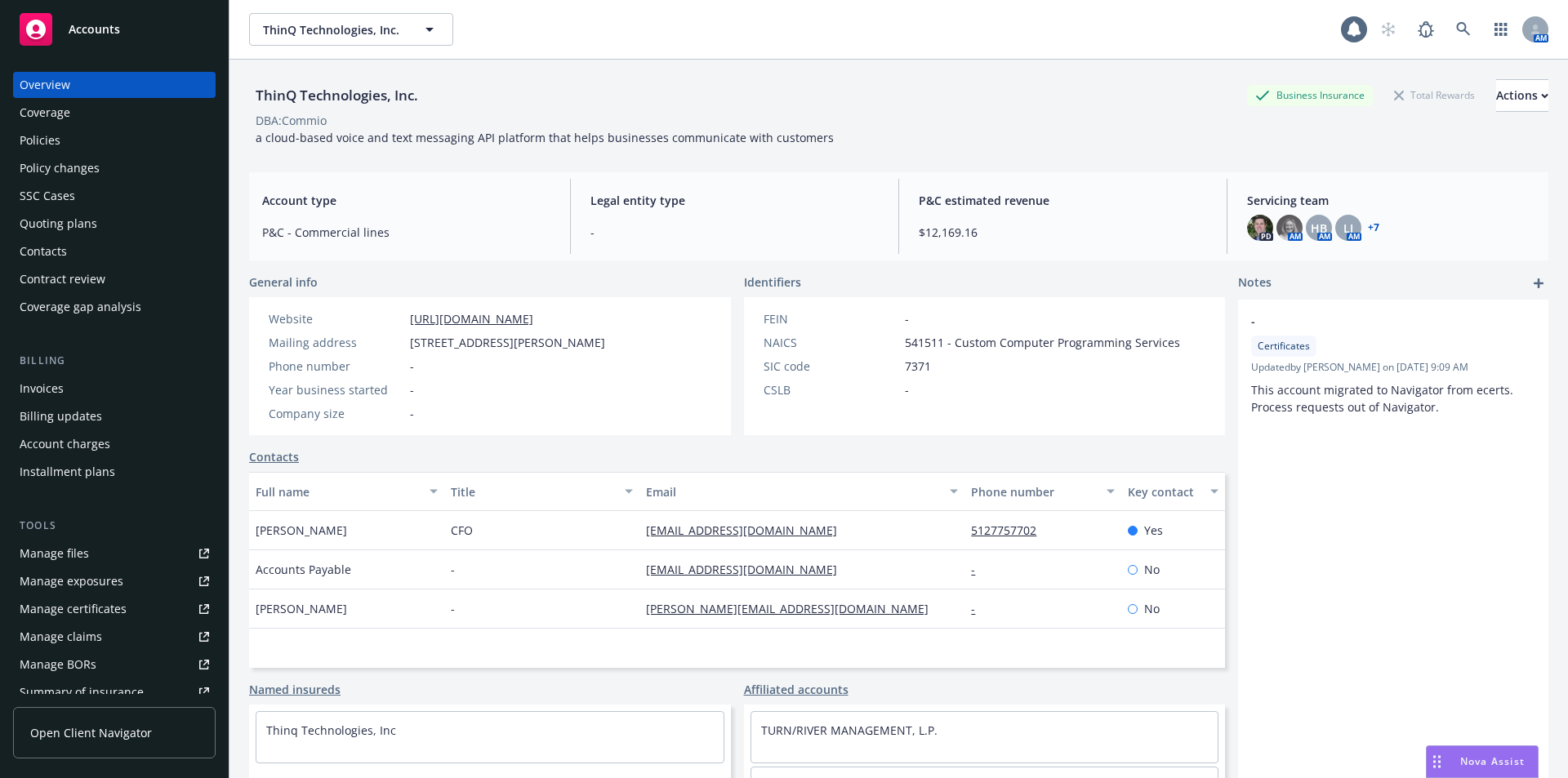
click at [53, 552] on div "Manage files" at bounding box center [54, 553] width 70 height 26
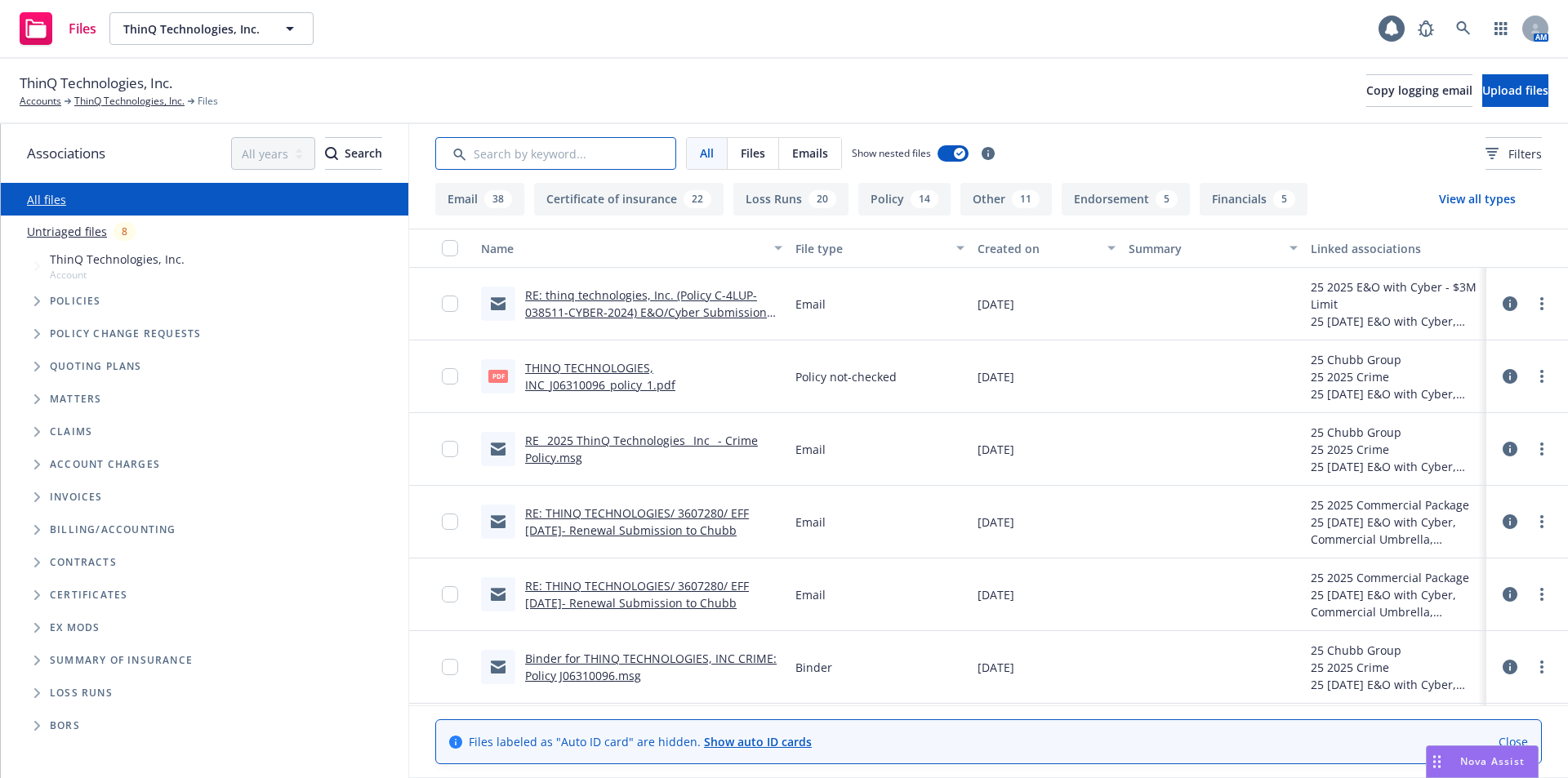
click at [497, 160] on input "Search by keyword..." at bounding box center [555, 154] width 241 height 32
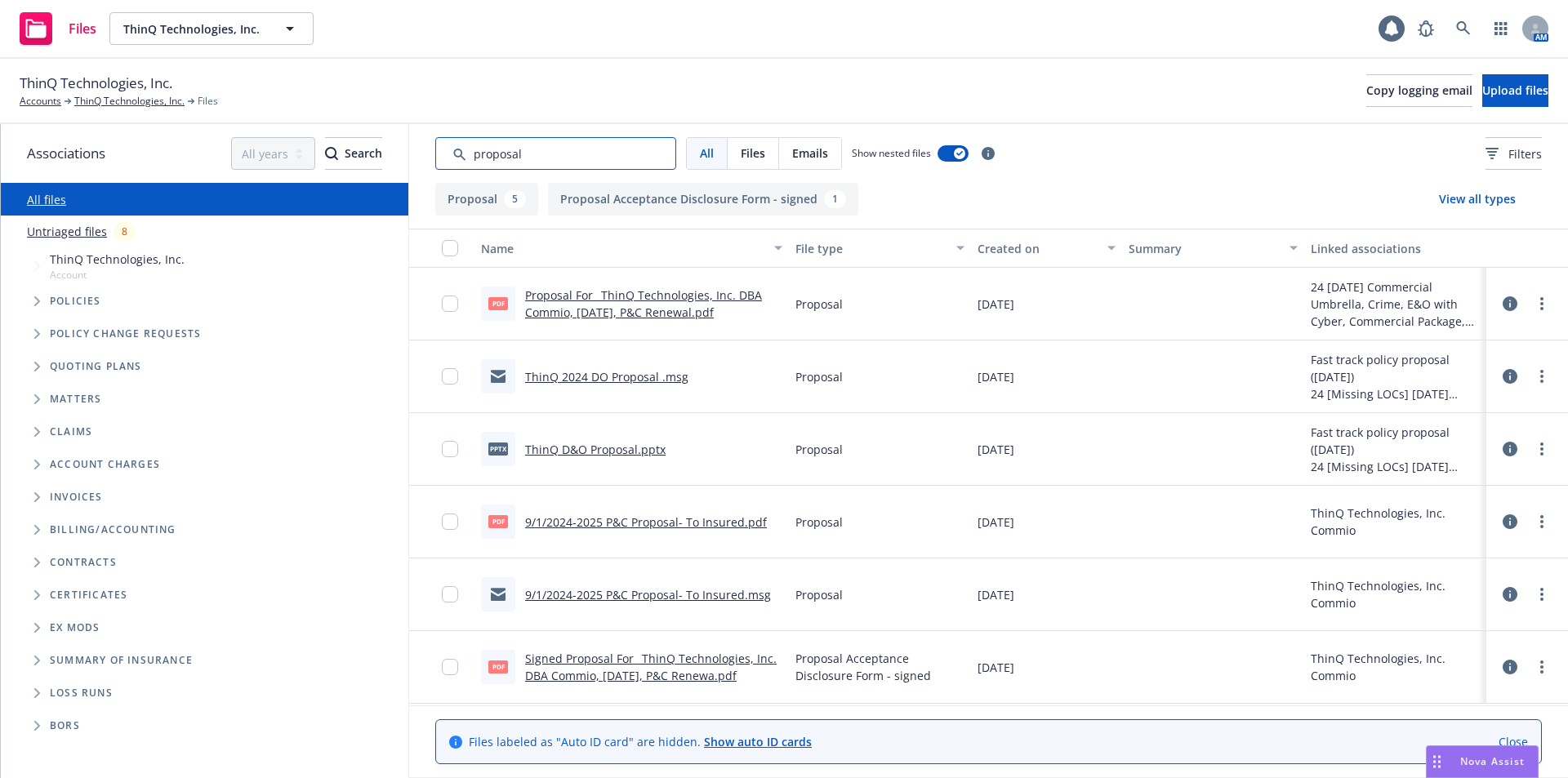
type input "proposal"
click at [664, 306] on link "Proposal For_ ThinQ Technologies, Inc. DBA Commio, [DATE], P&C Renewal.pdf" at bounding box center [644, 304] width 237 height 32
click at [591, 594] on link "9/1/2024-2025 P&C Proposal- To Insured.msg" at bounding box center [648, 594] width 246 height 15
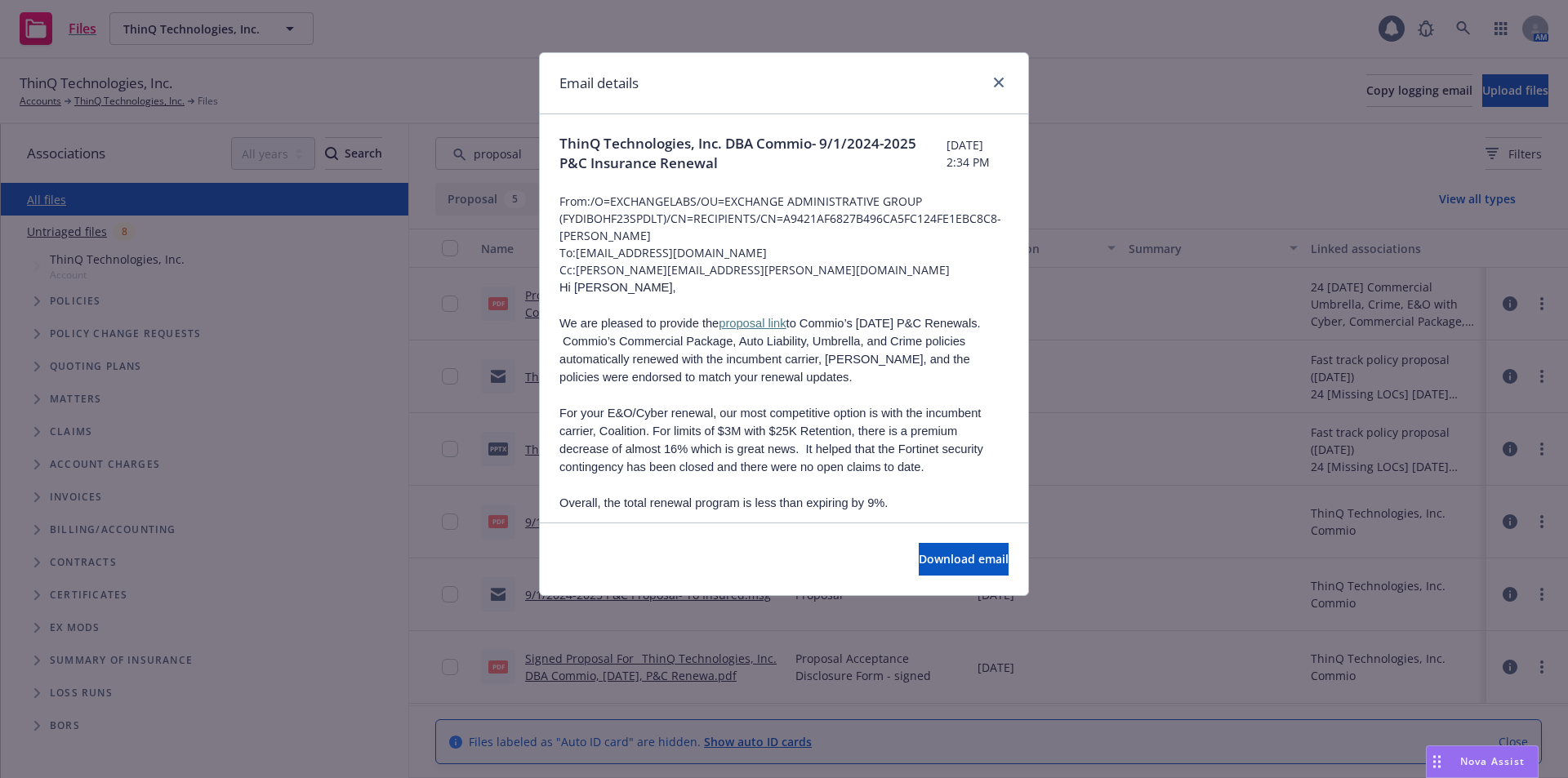
drag, startPoint x: 767, startPoint y: 172, endPoint x: 658, endPoint y: 161, distance: 109.6
click at [766, 172] on span "ThinQ Technologies, Inc. DBA Commio- 9/1/2024-2025 P&C Insurance Renewal" at bounding box center [752, 153] width 387 height 39
drag, startPoint x: 561, startPoint y: 143, endPoint x: 817, endPoint y: 165, distance: 256.9
click at [817, 165] on span "ThinQ Technologies, Inc. DBA Commio- 9/1/2024-2025 P&C Insurance Renewal" at bounding box center [752, 153] width 387 height 39
copy span "ThinQ Technologies, Inc. DBA Commio- 9/1/2024-2025 P&C Insurance Renewal"
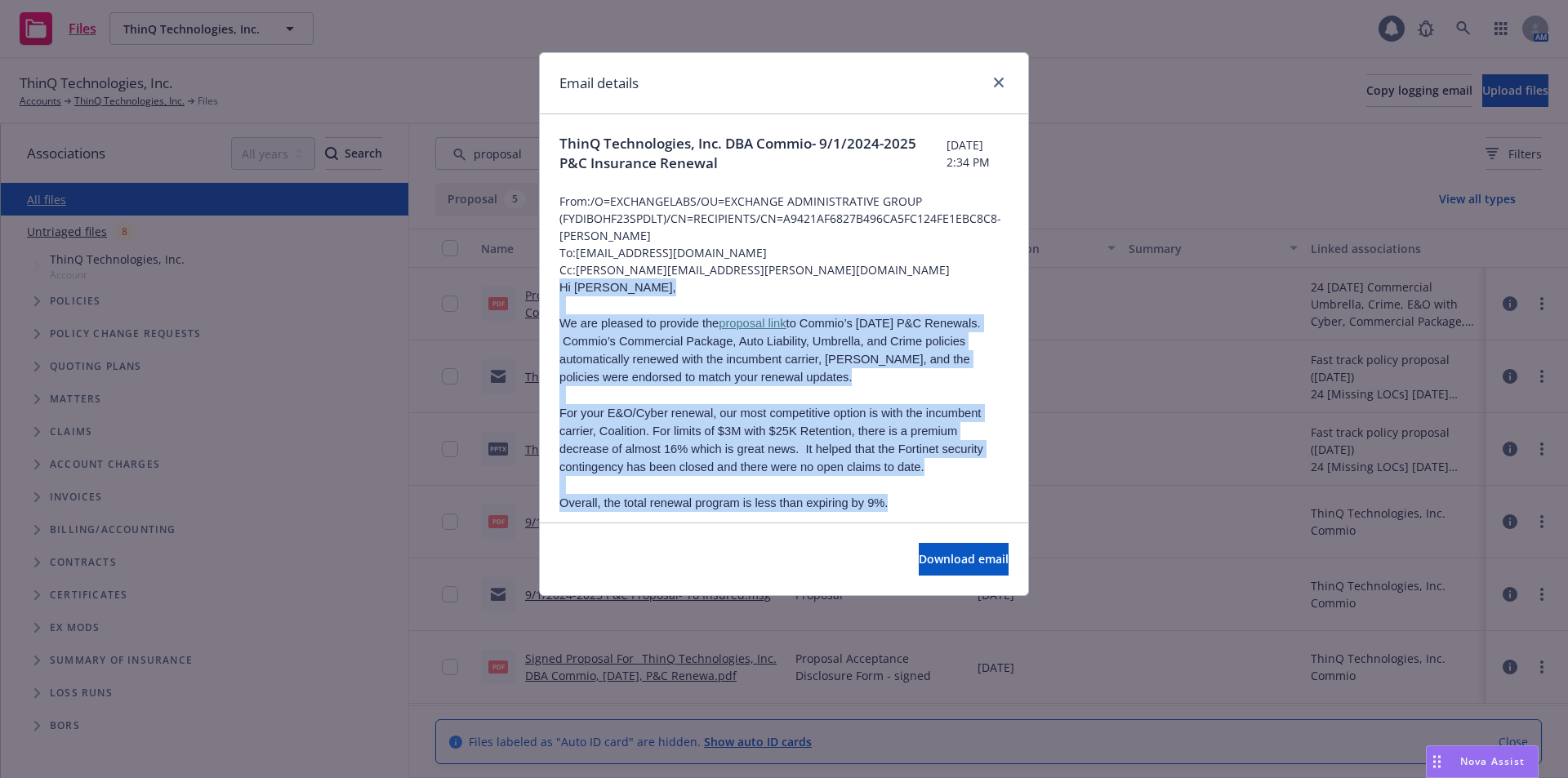
drag, startPoint x: 563, startPoint y: 287, endPoint x: 909, endPoint y: 508, distance: 410.6
click at [909, 508] on div "Hi [PERSON_NAME], We are pleased to provide the proposal link to Commio’s [DATE…" at bounding box center [784, 616] width 449 height 675
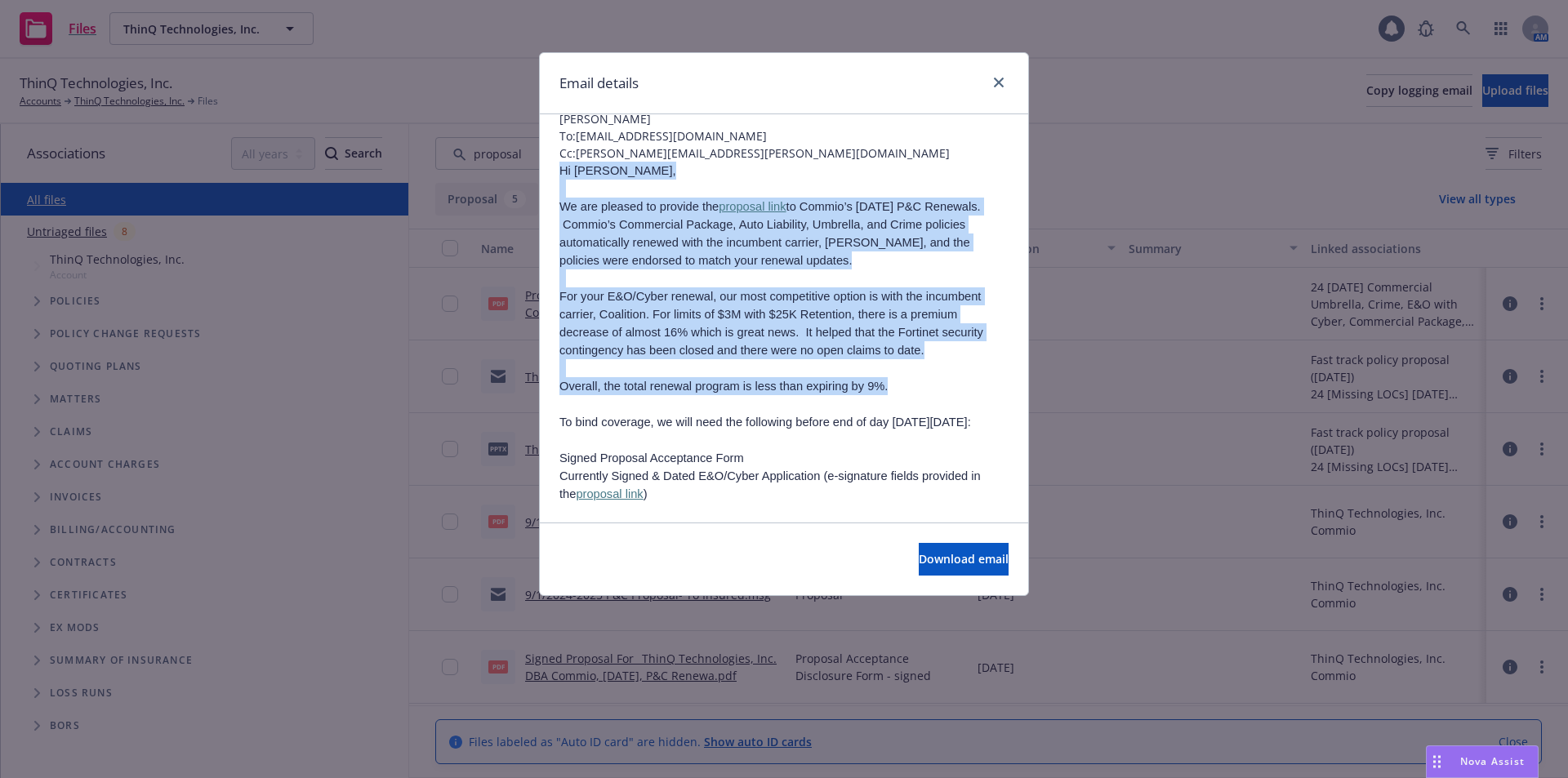
scroll to position [124, 0]
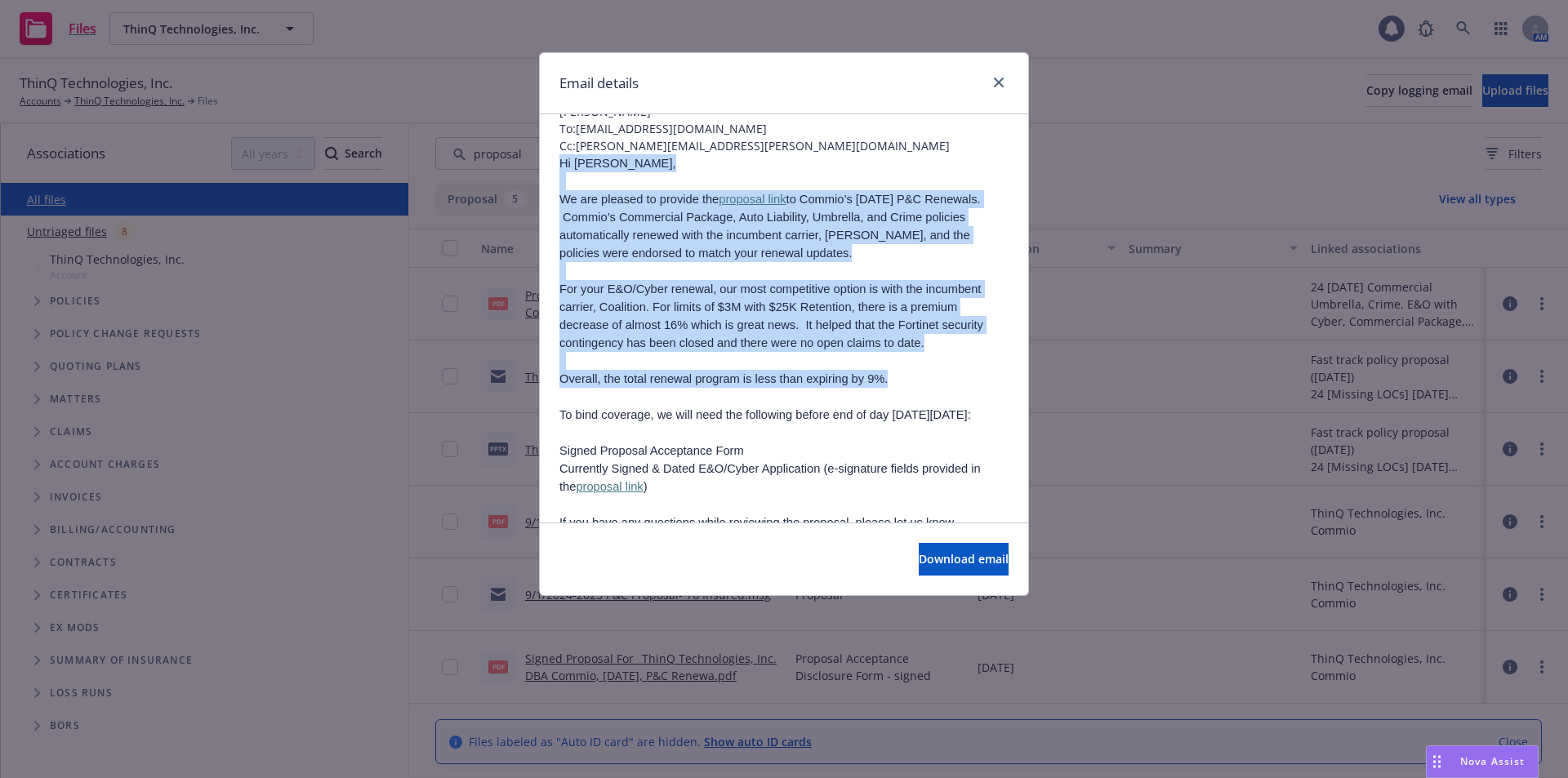
click at [629, 233] on p "We are pleased to provide the proposal link to Commio’s [DATE] P&C Renewals. Co…" at bounding box center [784, 226] width 449 height 72
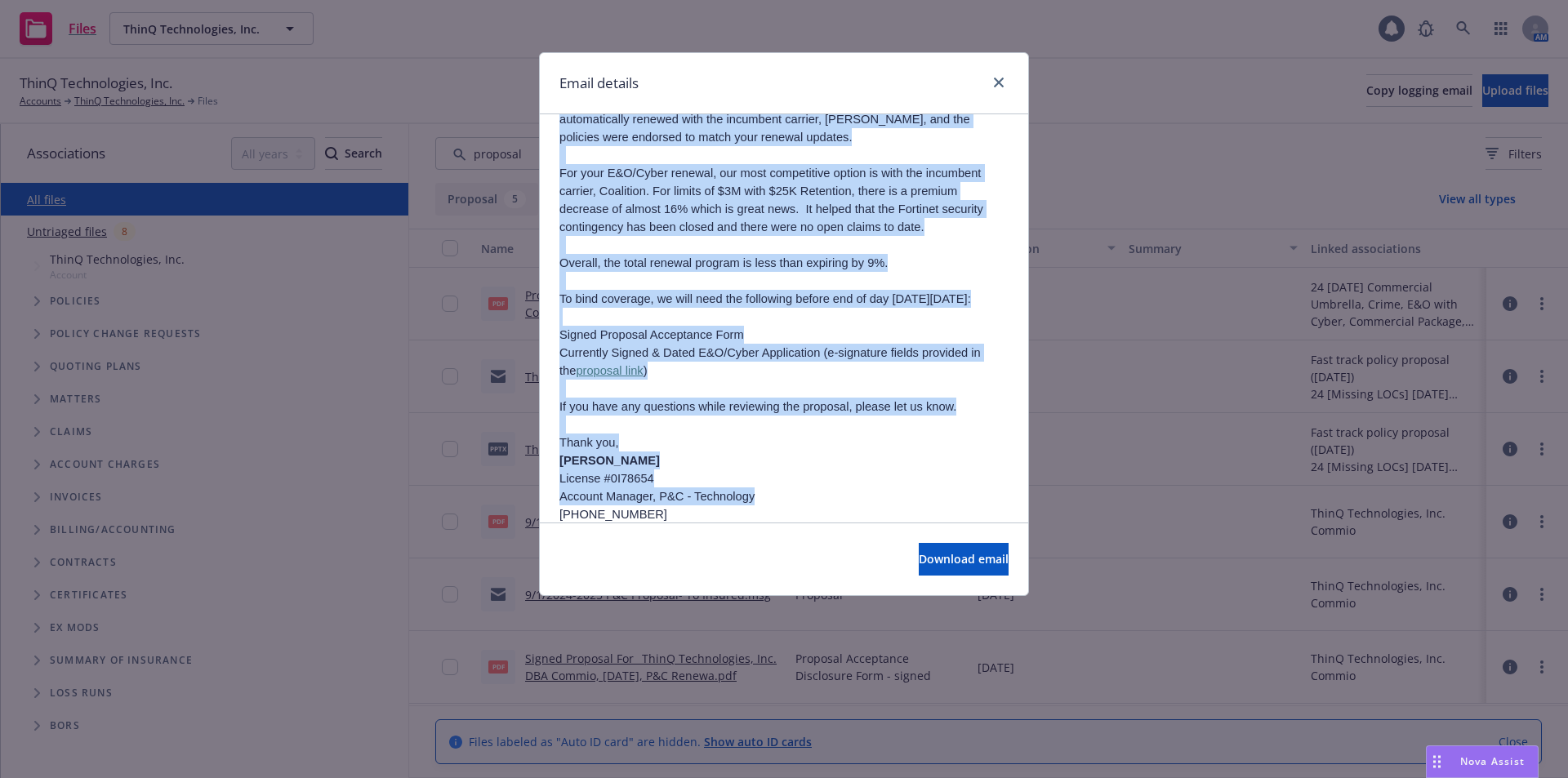
scroll to position [260, 0]
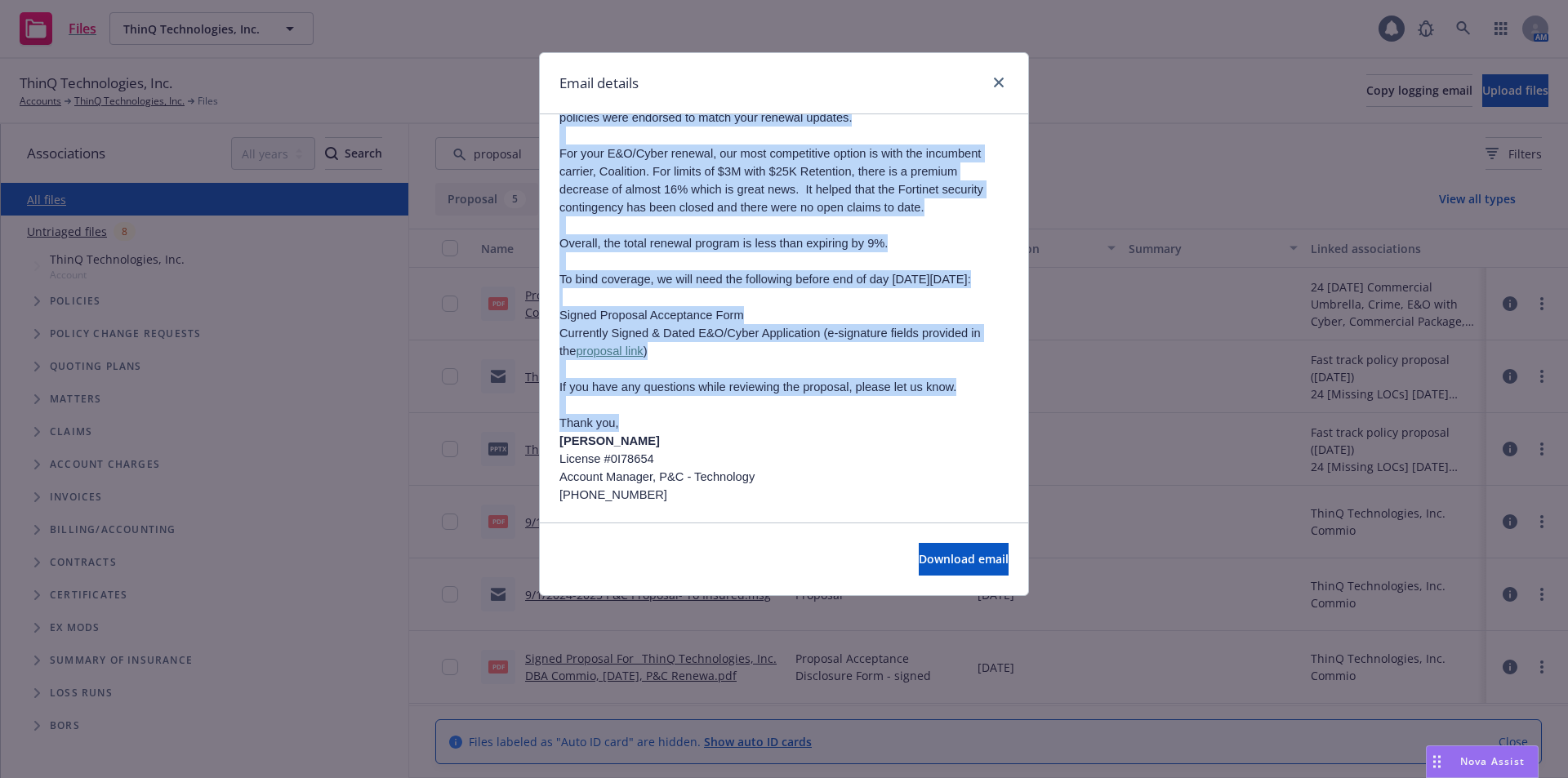
drag, startPoint x: 558, startPoint y: 166, endPoint x: 805, endPoint y: 439, distance: 368.2
click at [805, 439] on div "ThinQ Technologies, Inc. DBA Commio- 9/1/2024-2025 P&C Insurance Renewal [DATE]…" at bounding box center [784, 284] width 488 height 858
copy div "Hi [PERSON_NAME], We are pleased to provide the proposal link to Commio’s [DATE…"
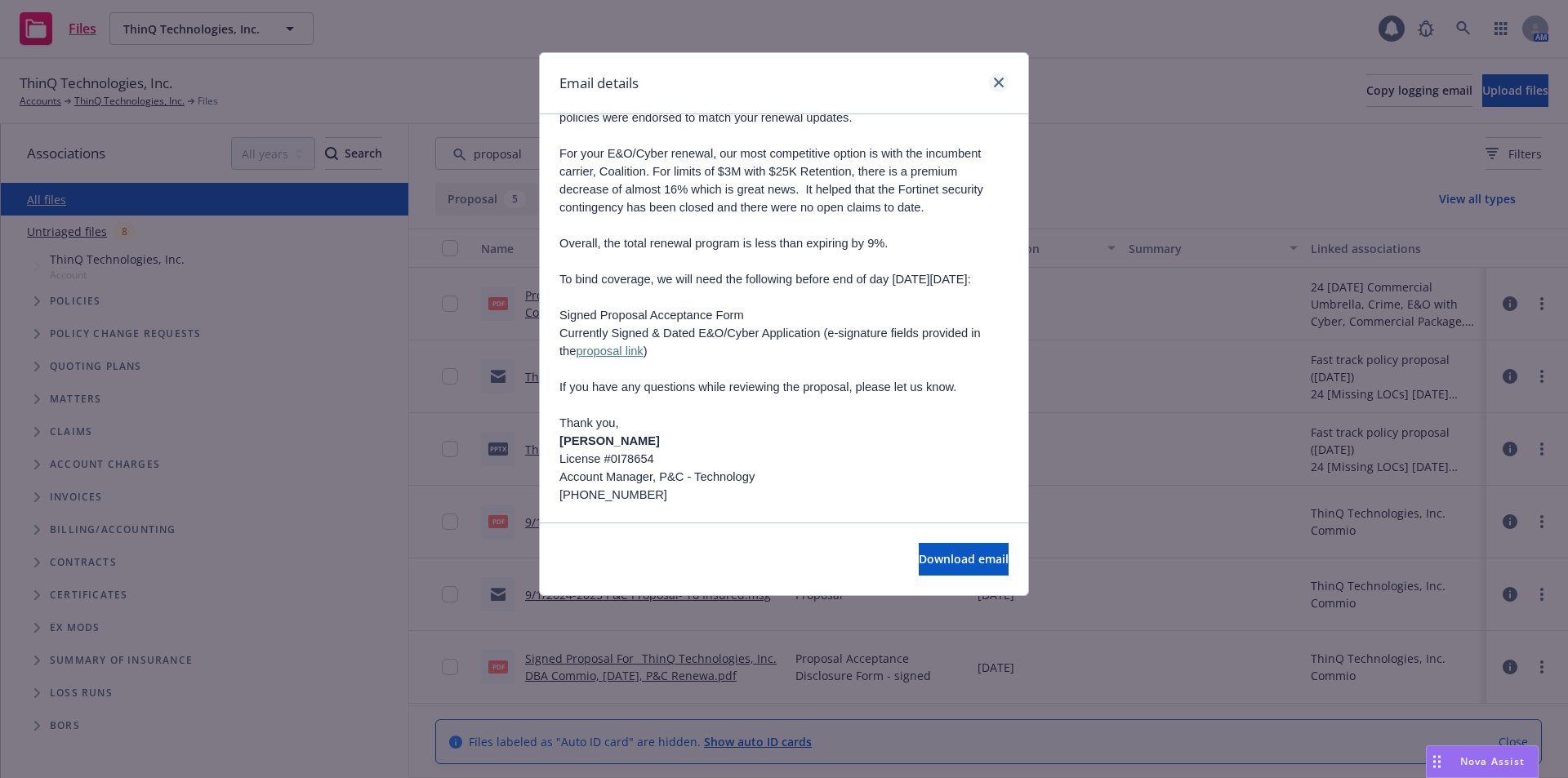
click at [1004, 76] on div at bounding box center [995, 83] width 26 height 21
click at [987, 80] on div at bounding box center [995, 83] width 26 height 21
click at [997, 82] on icon "close" at bounding box center [999, 82] width 10 height 10
